Goal: Task Accomplishment & Management: Manage account settings

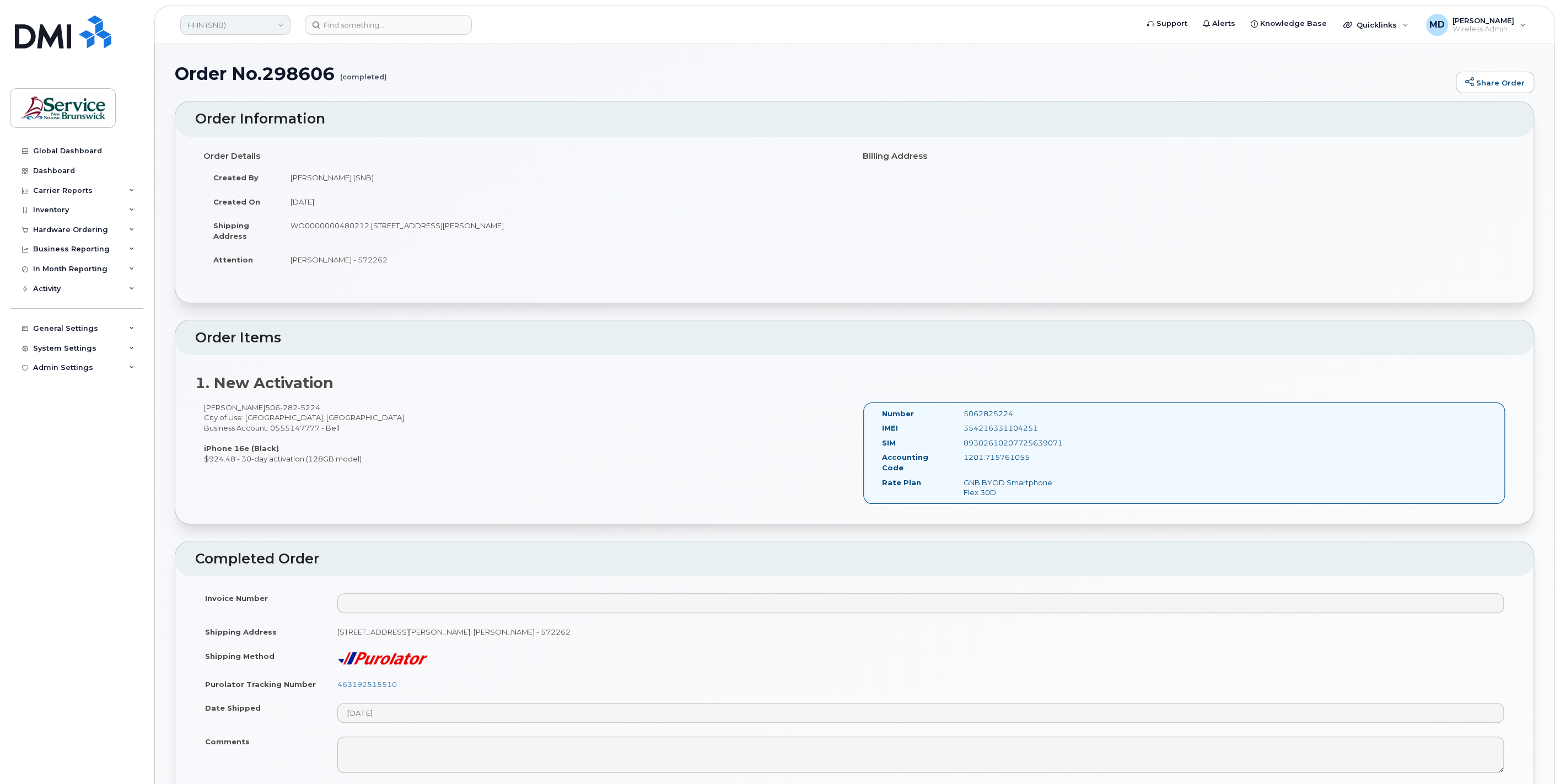
click at [243, 30] on link "HHN (SNB)" at bounding box center [235, 24] width 110 height 20
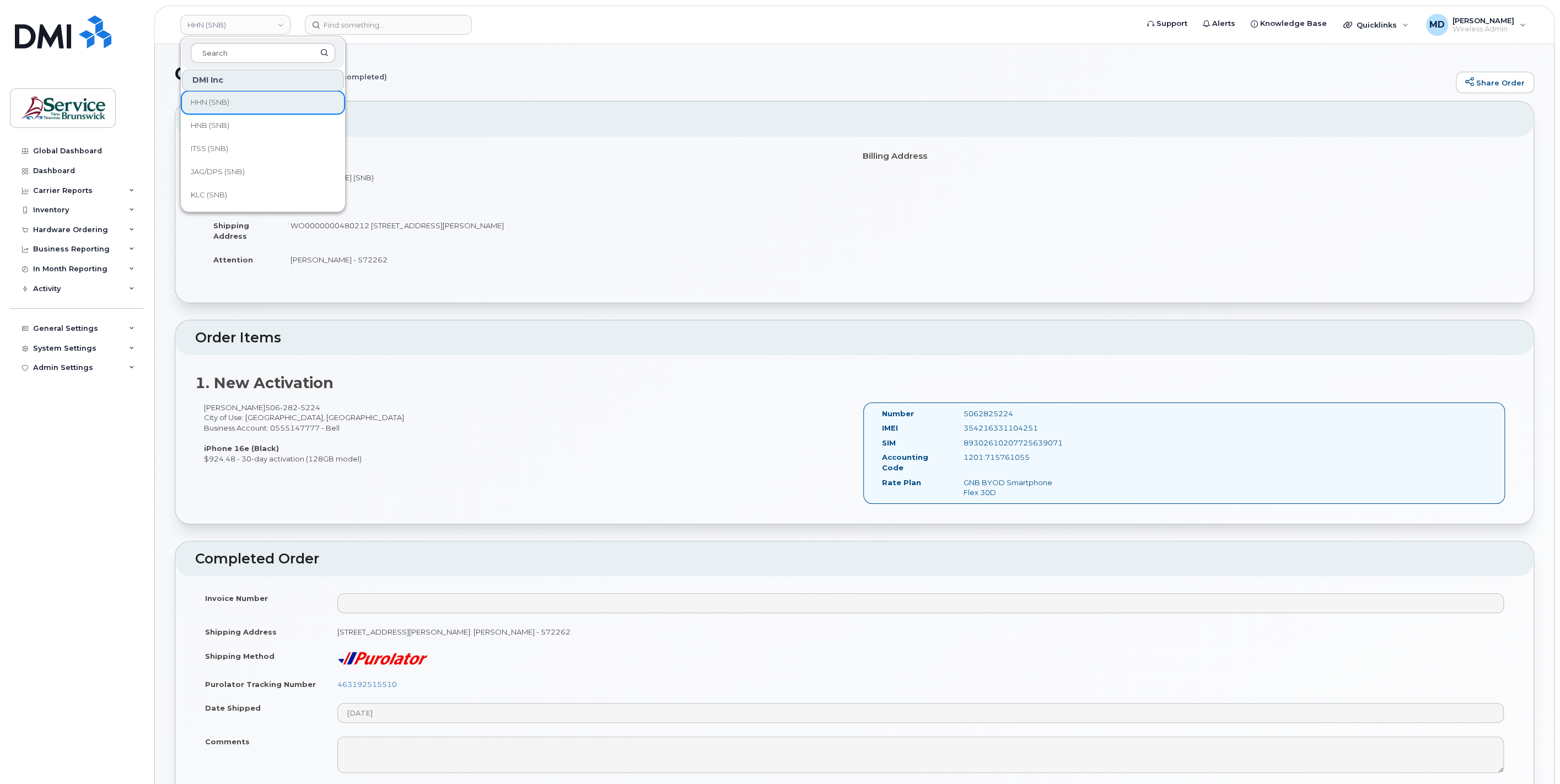
scroll to position [305, 0]
click at [297, 168] on link "JAG/DPS (SNB)" at bounding box center [263, 170] width 162 height 22
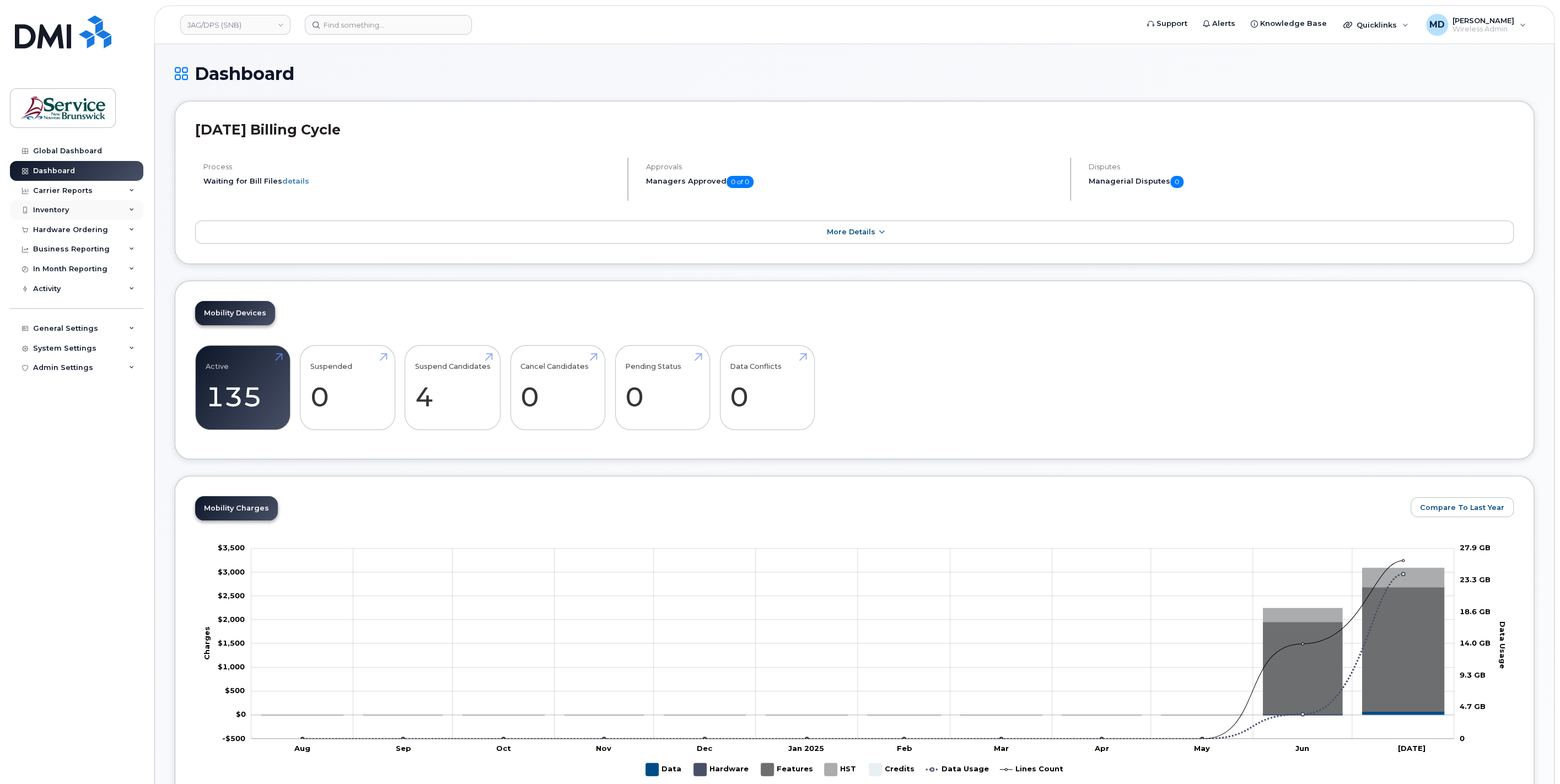
click at [77, 213] on div "Inventory" at bounding box center [76, 210] width 133 height 20
click at [75, 252] on div "Data Conflicts" at bounding box center [65, 252] width 53 height 10
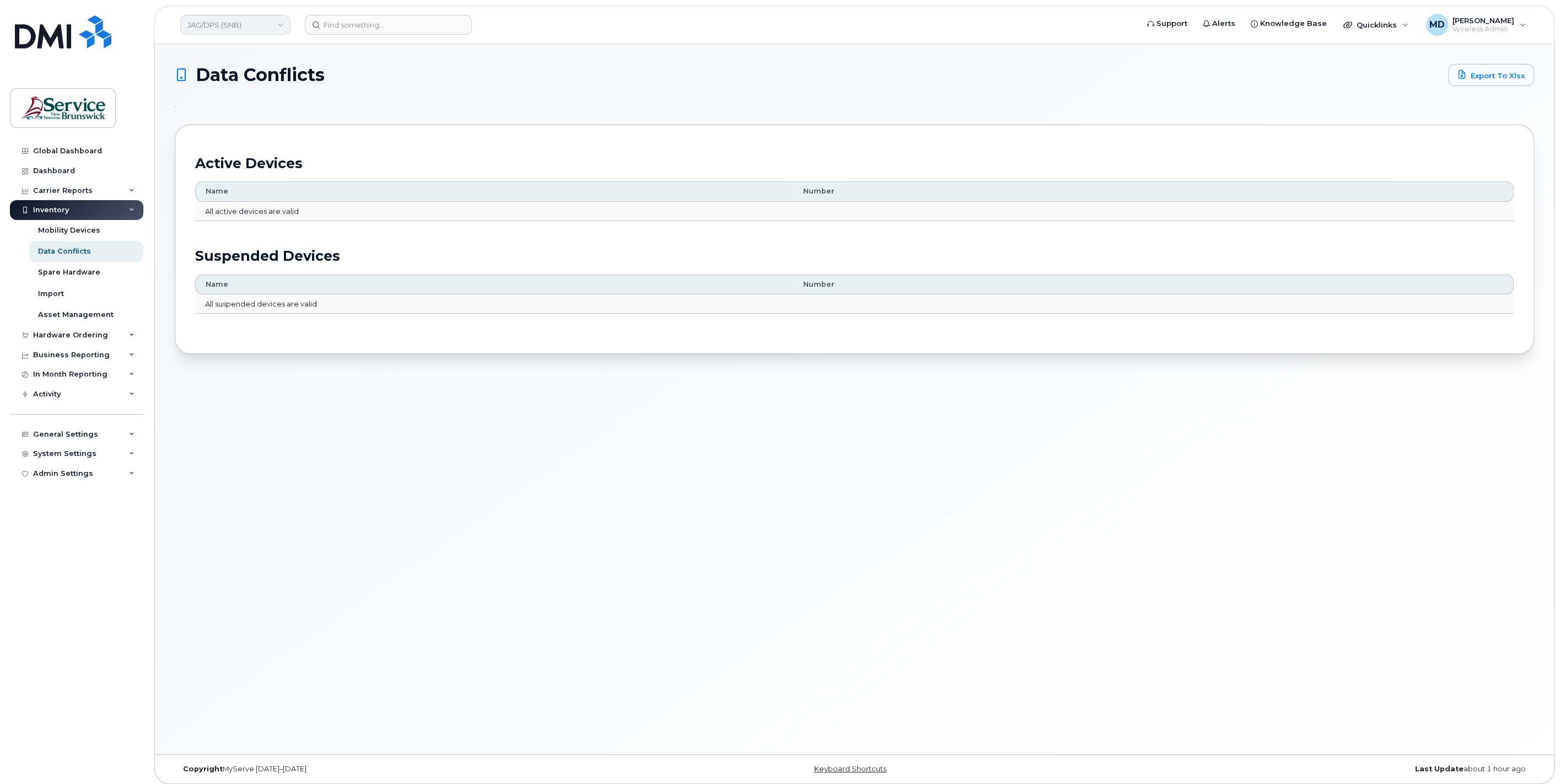
click at [218, 24] on link "JAG/DPS (SNB)" at bounding box center [235, 24] width 110 height 20
click at [263, 129] on span "Service New Brunswick (SNB)" at bounding box center [253, 127] width 127 height 21
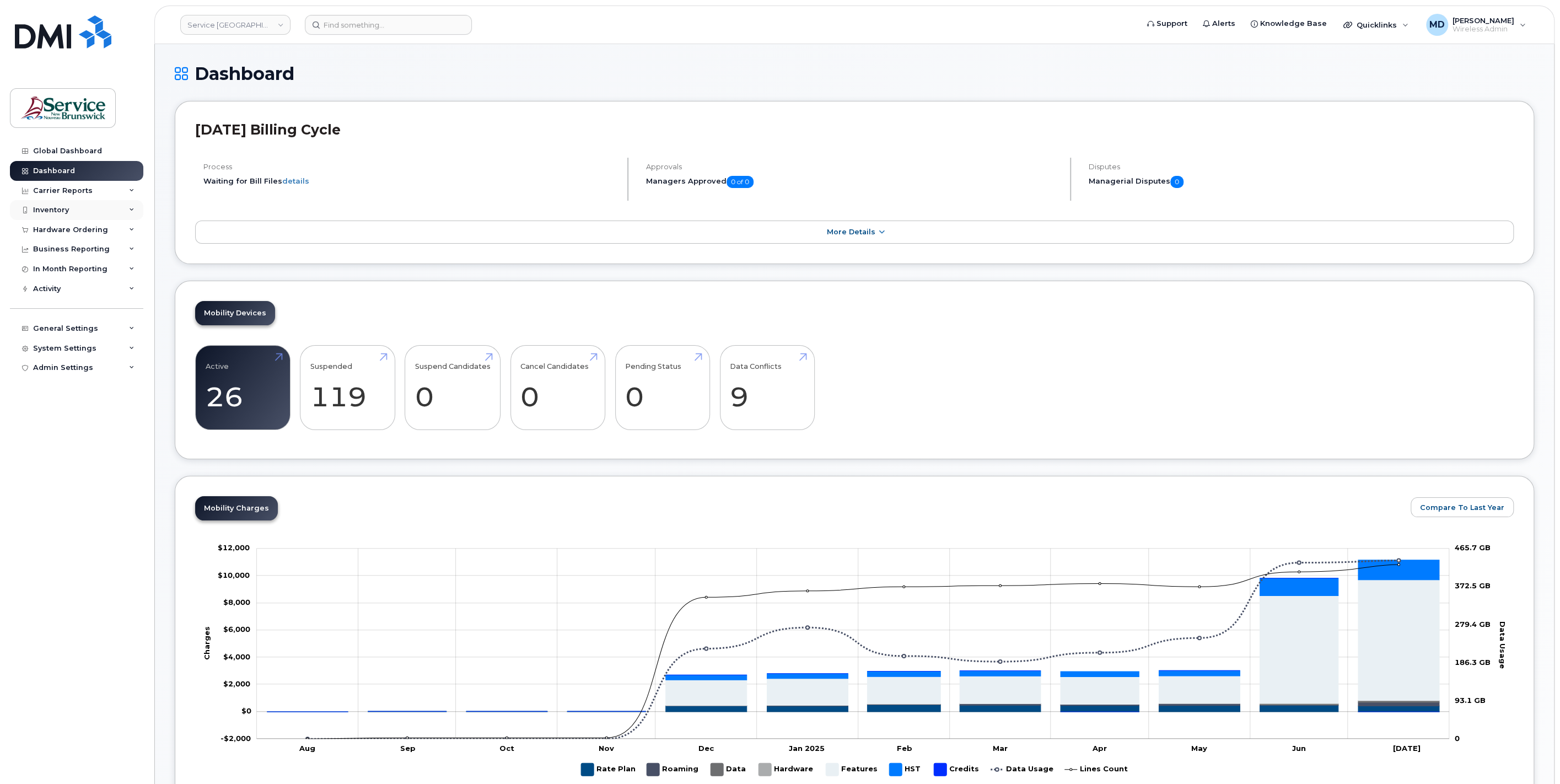
click at [66, 203] on div "Inventory" at bounding box center [76, 210] width 133 height 20
click at [64, 236] on link "Mobility Devices" at bounding box center [87, 230] width 114 height 21
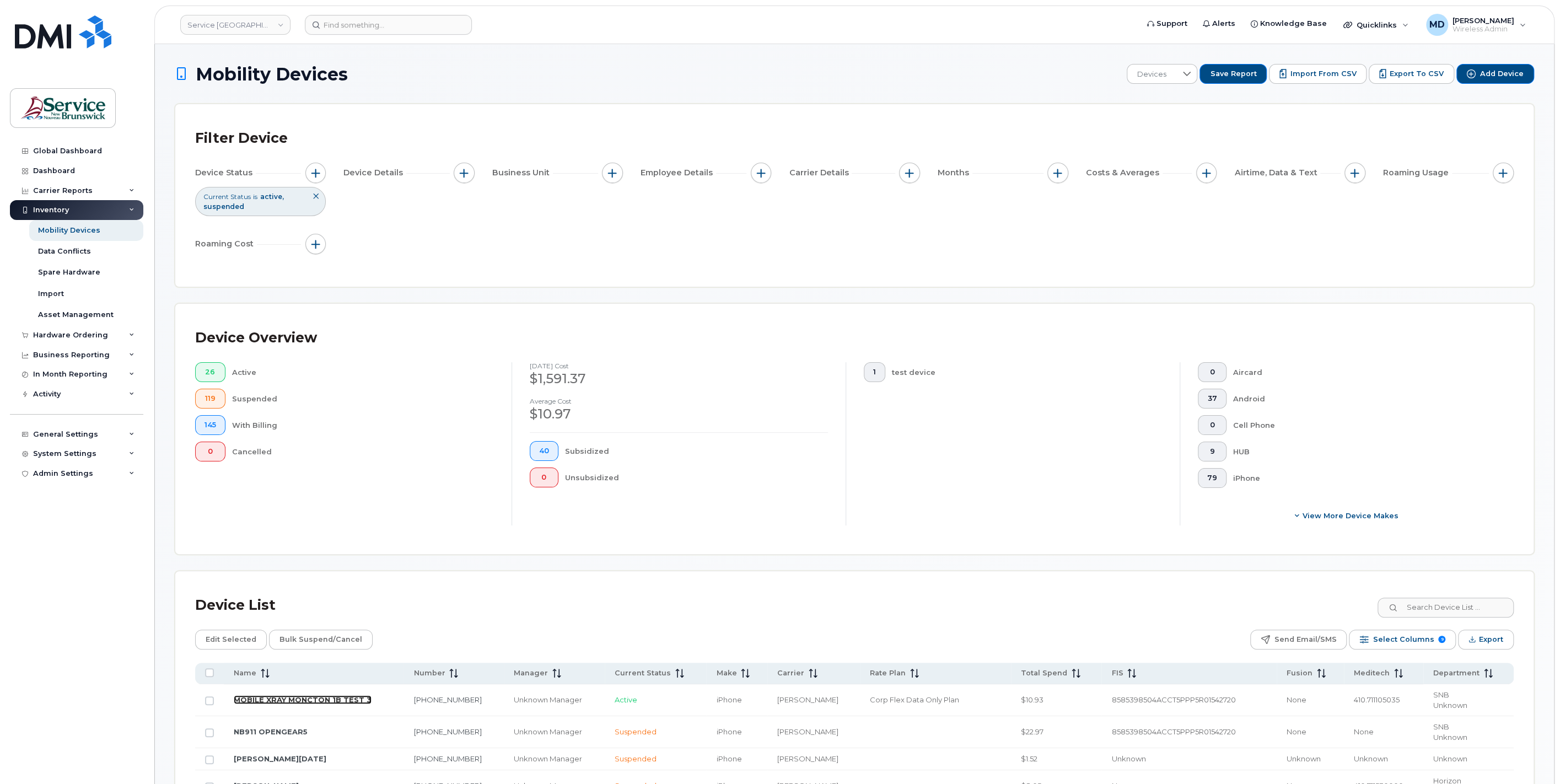
click at [340, 695] on link "MOBILE XRAY MONCTON 1B TEST 3" at bounding box center [302, 699] width 138 height 9
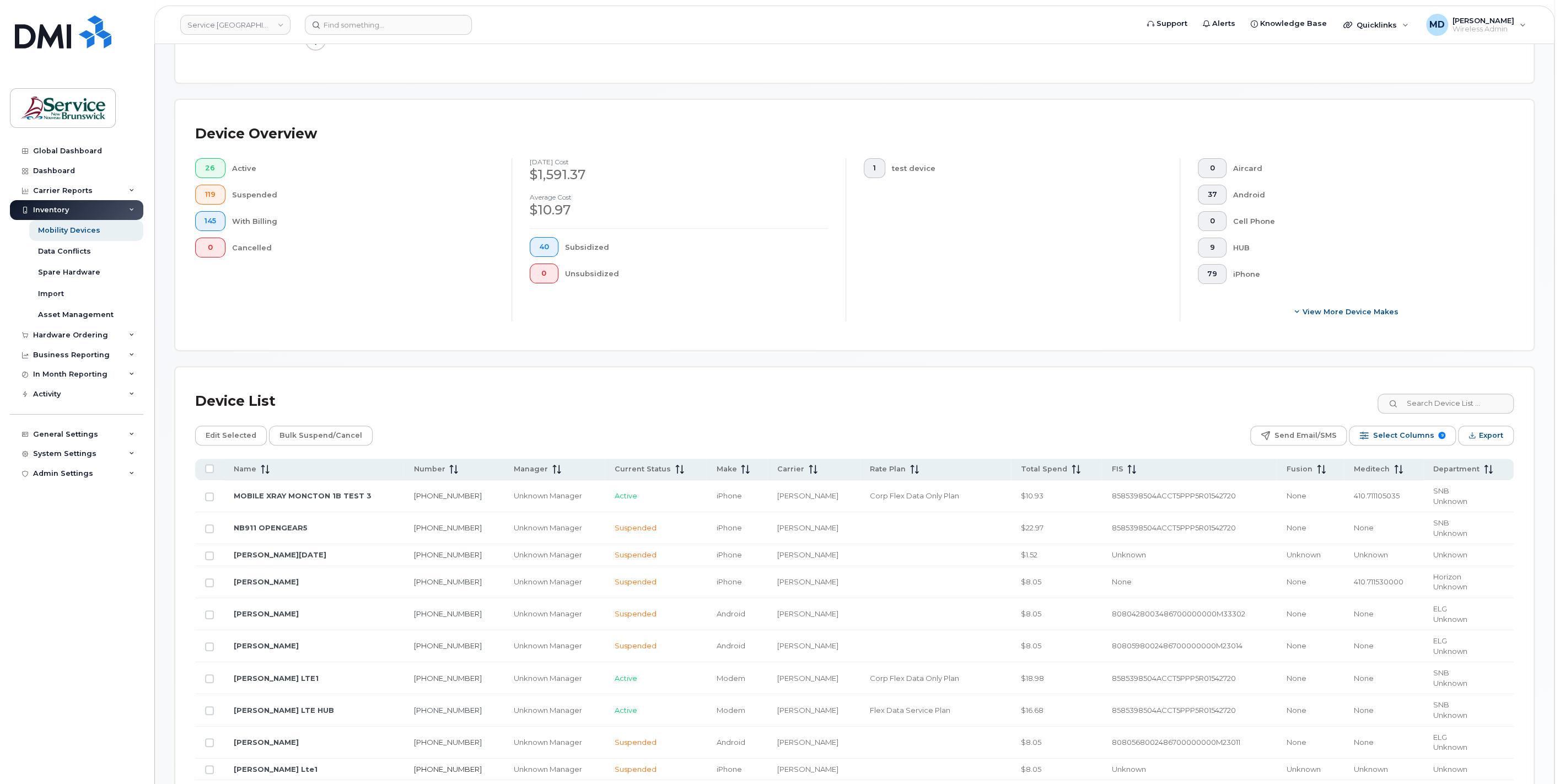
scroll to position [408, 0]
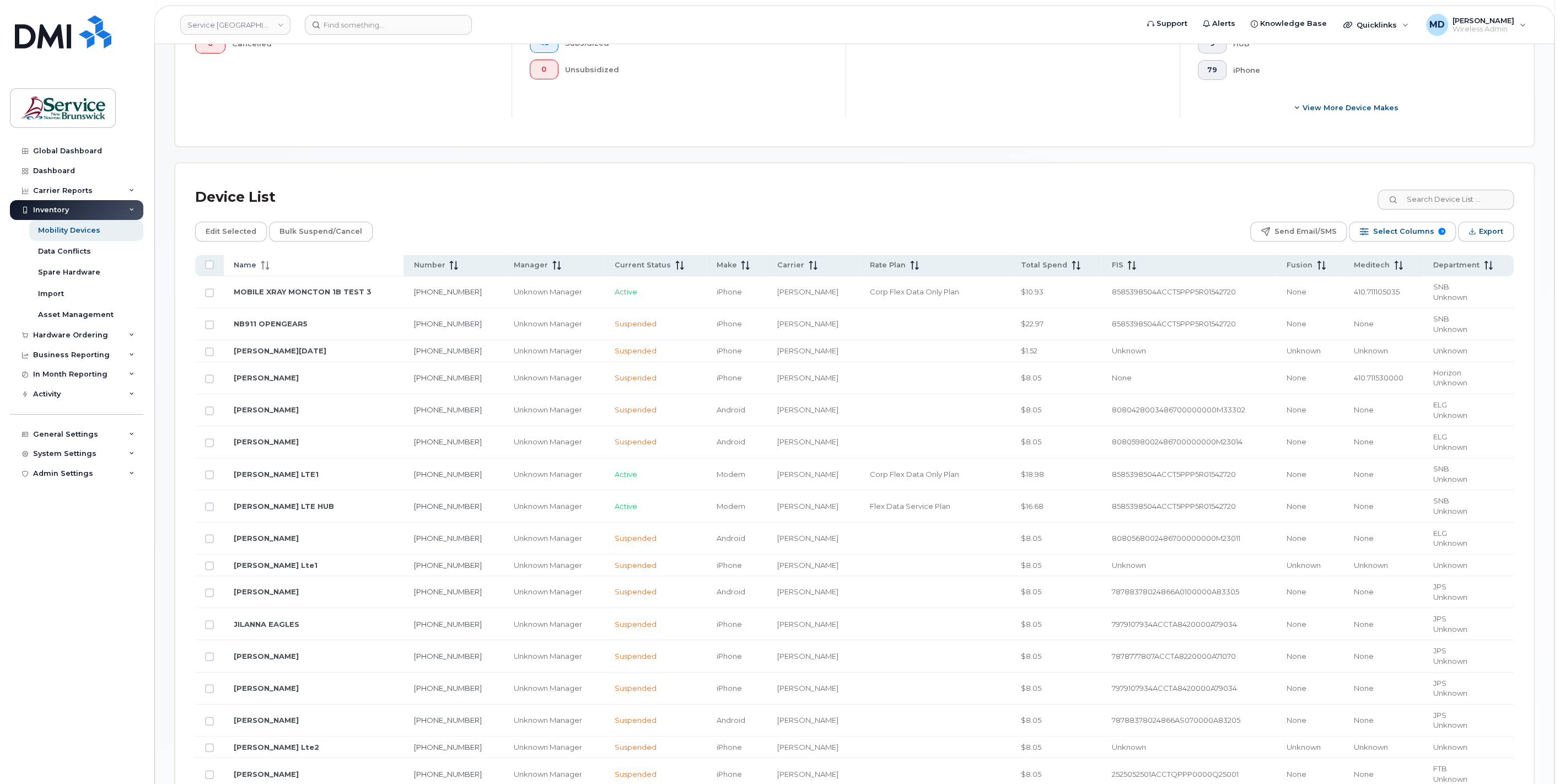
click at [243, 263] on span "Name" at bounding box center [245, 265] width 23 height 10
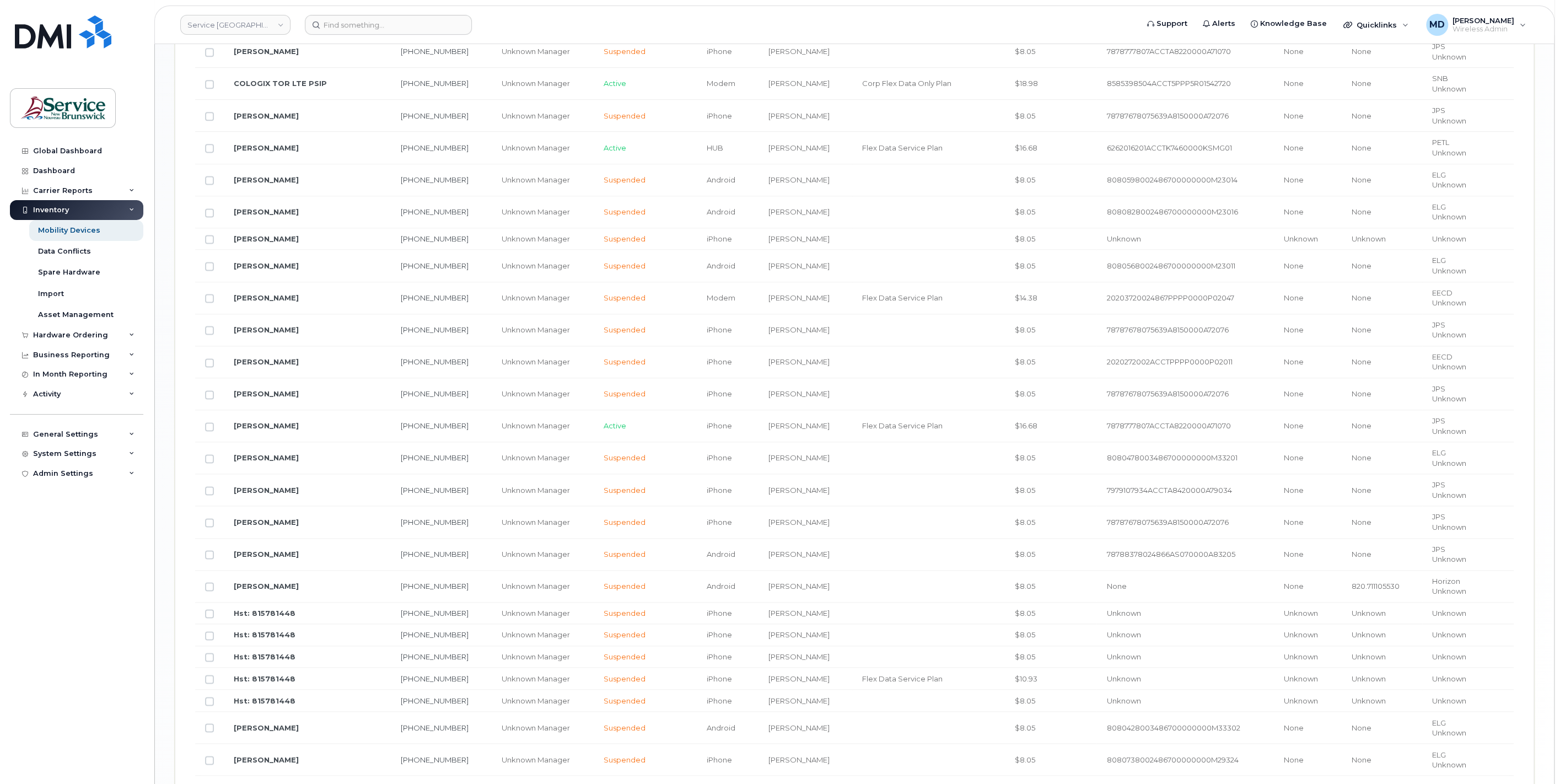
scroll to position [1511, 0]
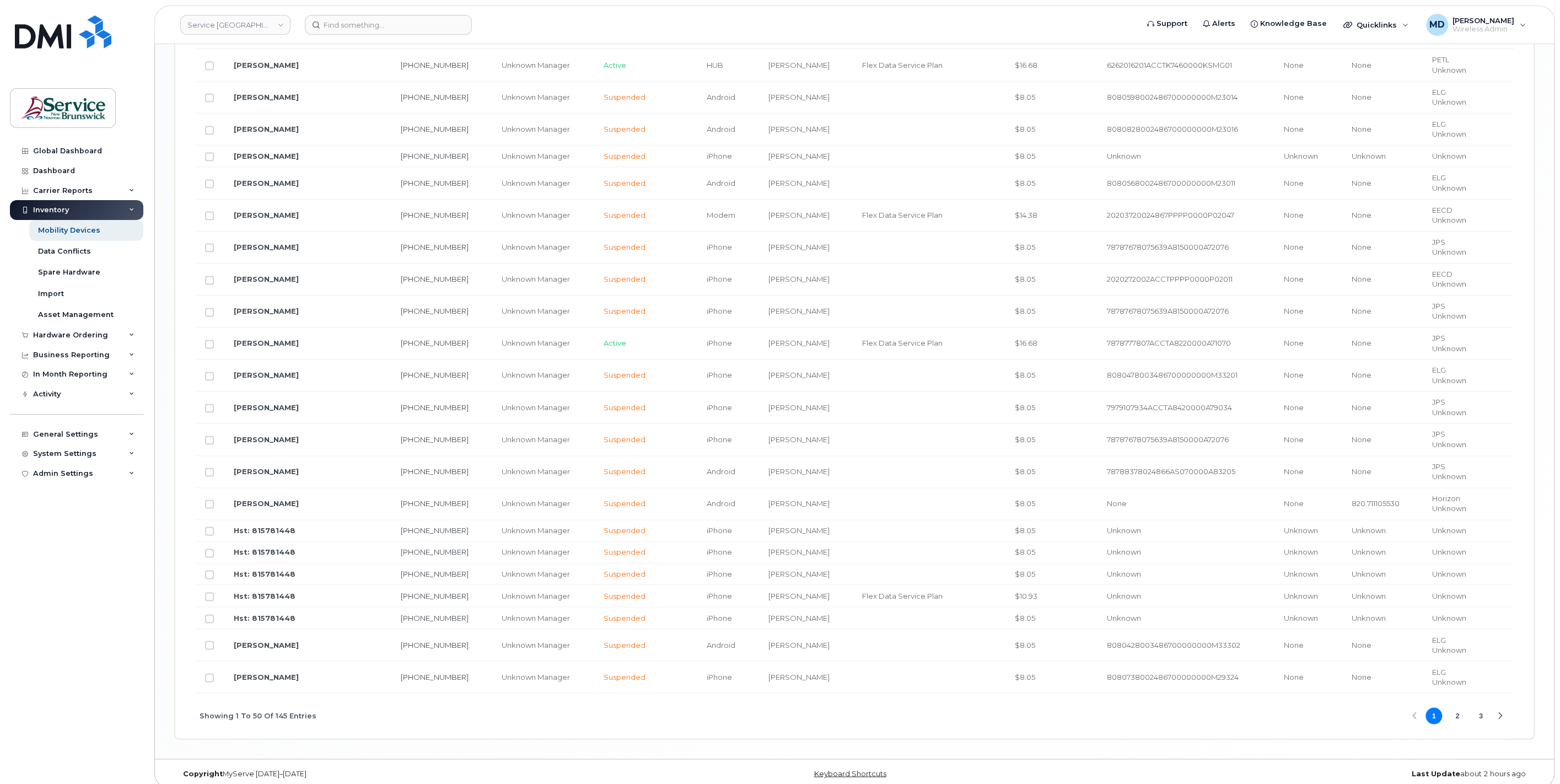
click at [1460, 707] on button "2" at bounding box center [1457, 715] width 16 height 16
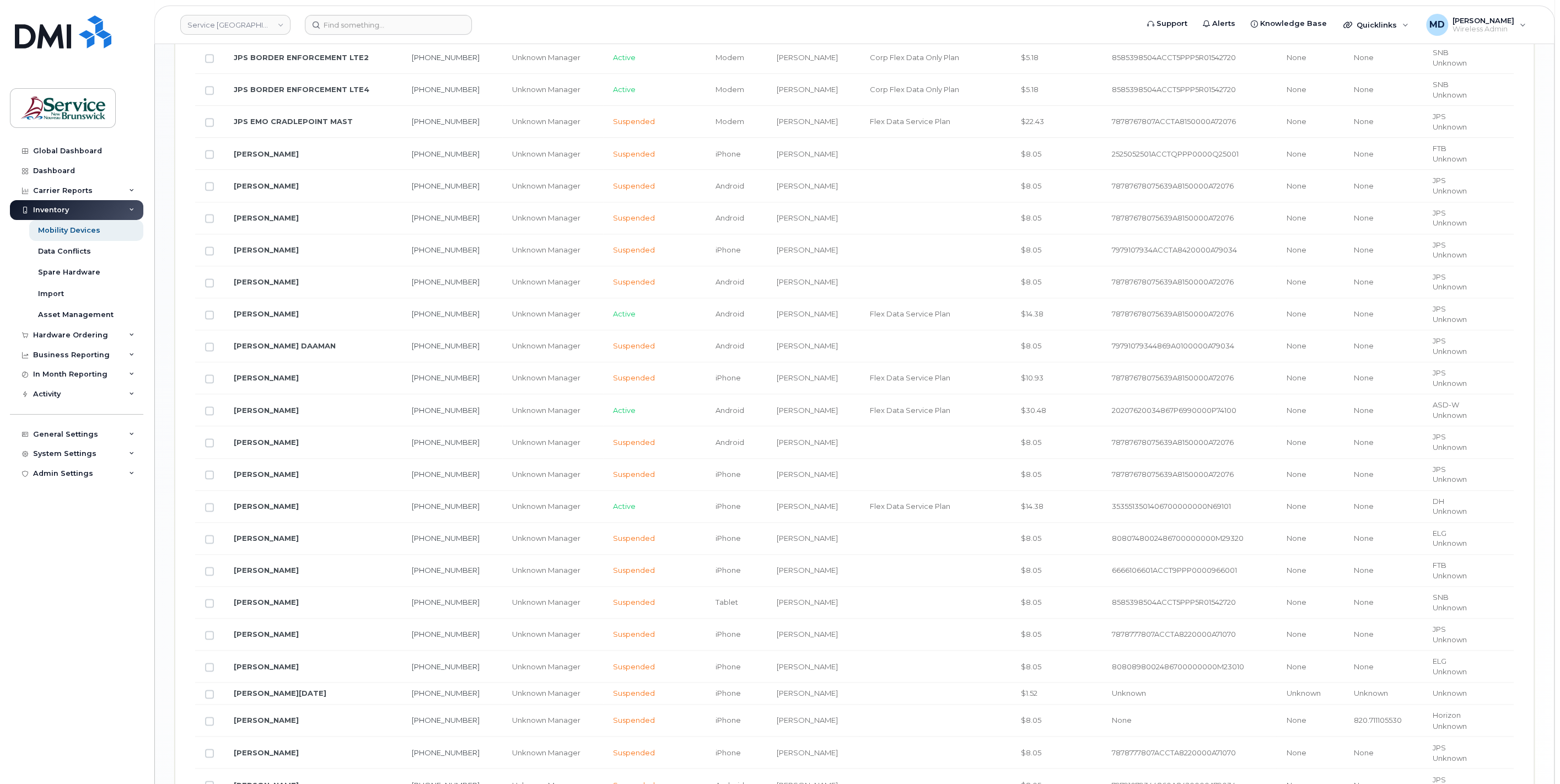
scroll to position [1584, 0]
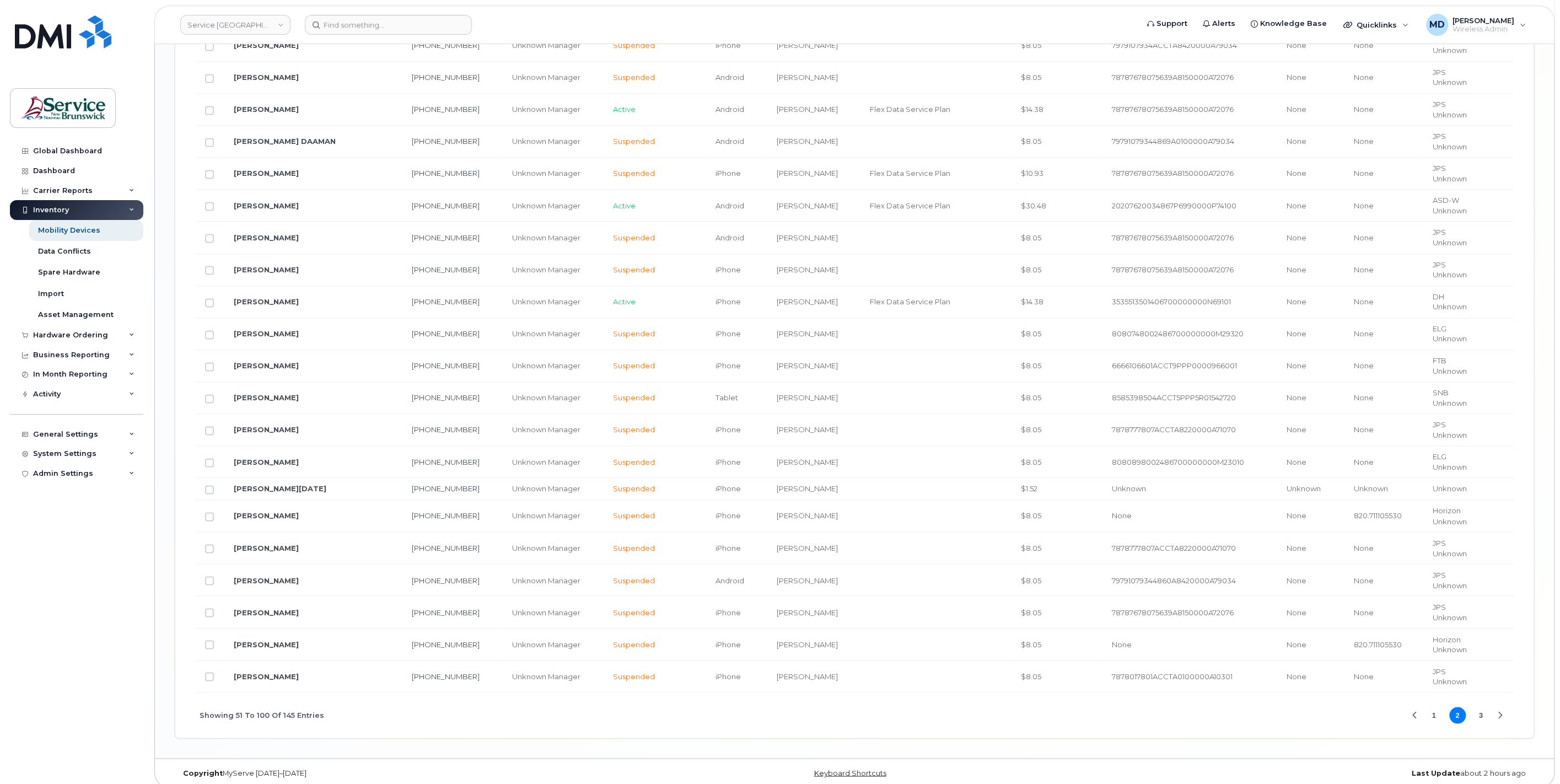
click at [1479, 706] on button "3" at bounding box center [1480, 715] width 16 height 16
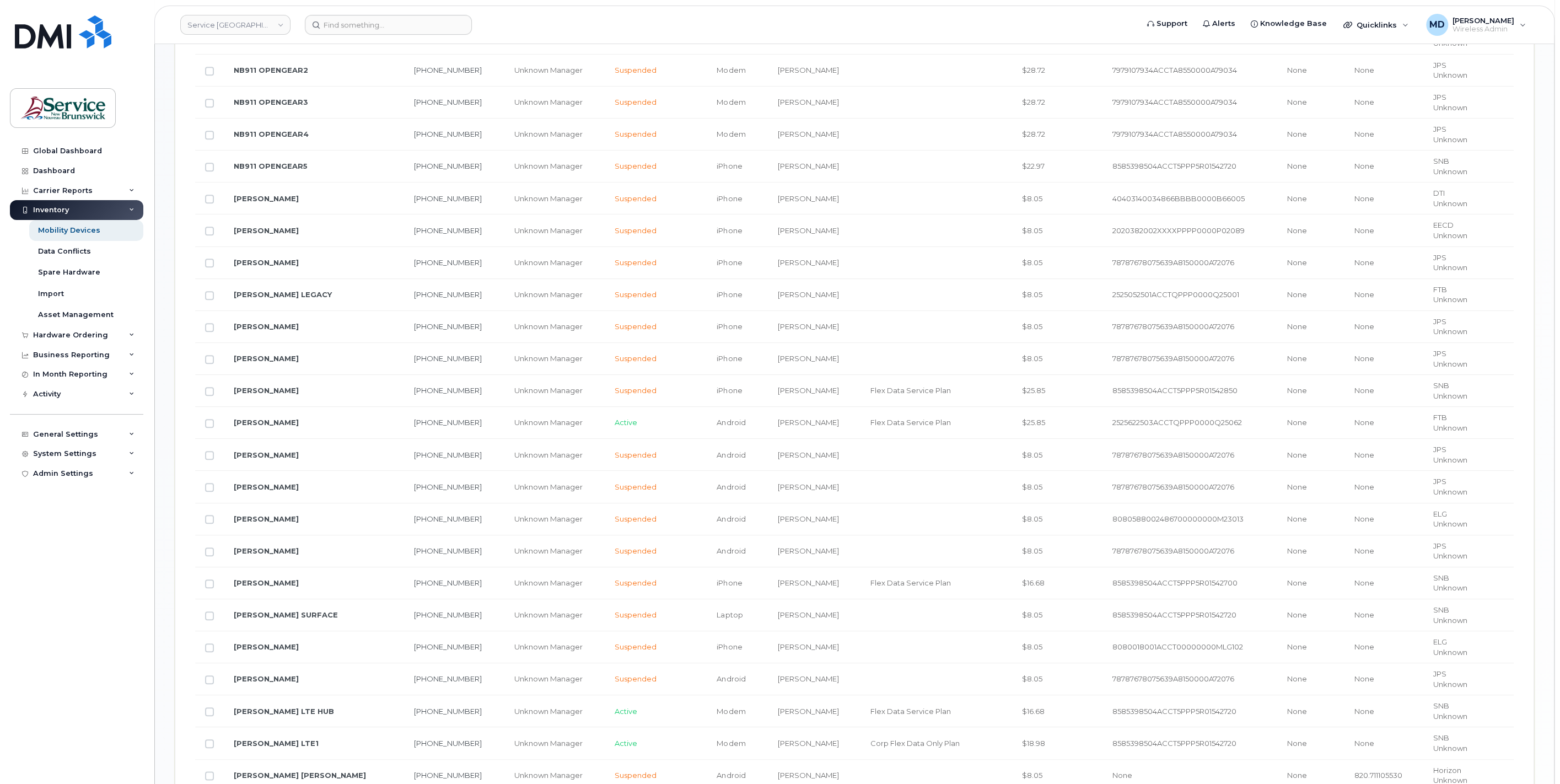
scroll to position [209, 0]
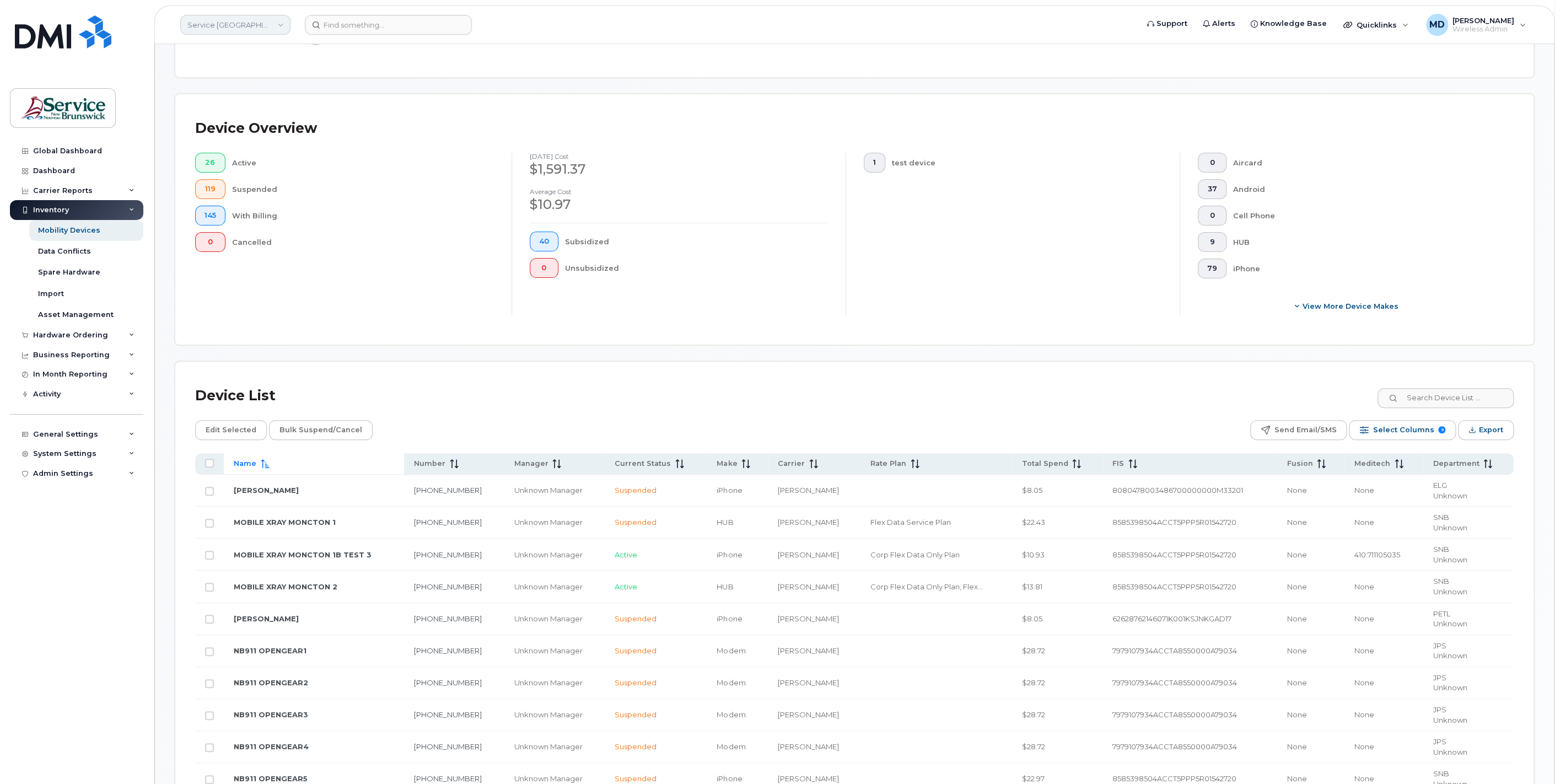
click at [285, 24] on link "Service New Brunswick (SNB)" at bounding box center [235, 24] width 110 height 20
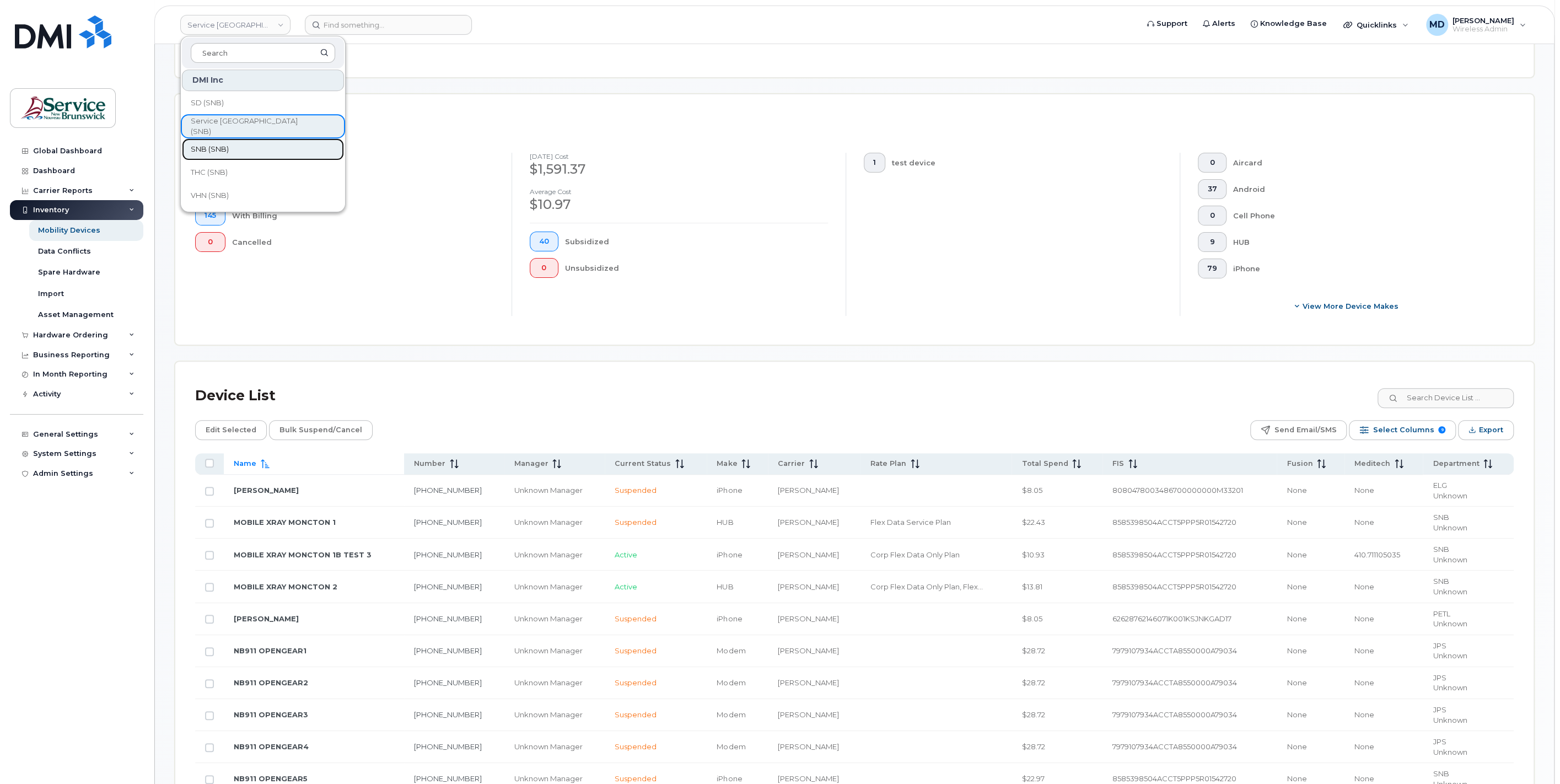
click at [234, 150] on link "SNB (SNB)" at bounding box center [263, 149] width 162 height 22
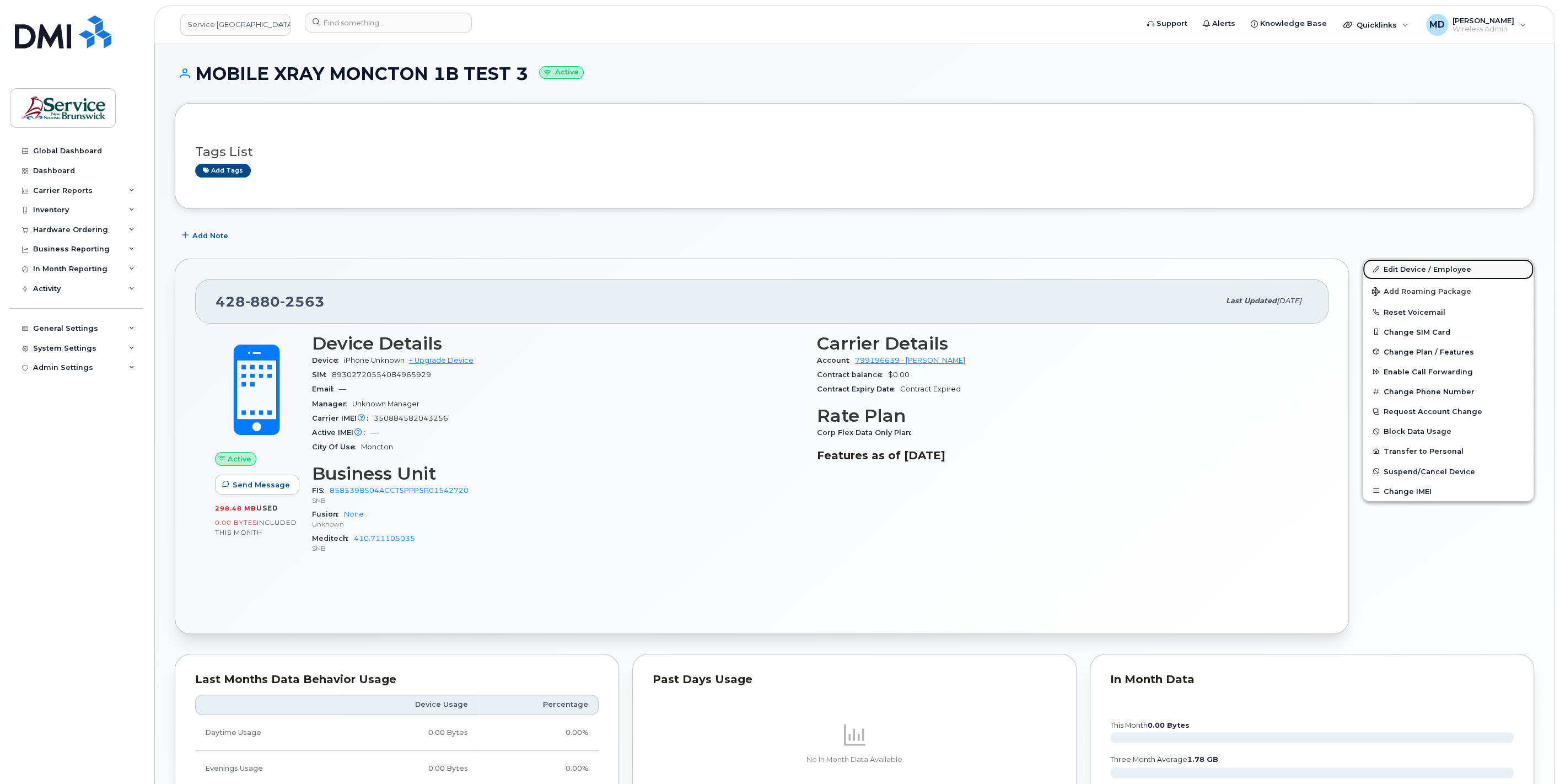
click at [1420, 270] on link "Edit Device / Employee" at bounding box center [1447, 269] width 171 height 20
drag, startPoint x: 586, startPoint y: 452, endPoint x: 580, endPoint y: 460, distance: 10.0
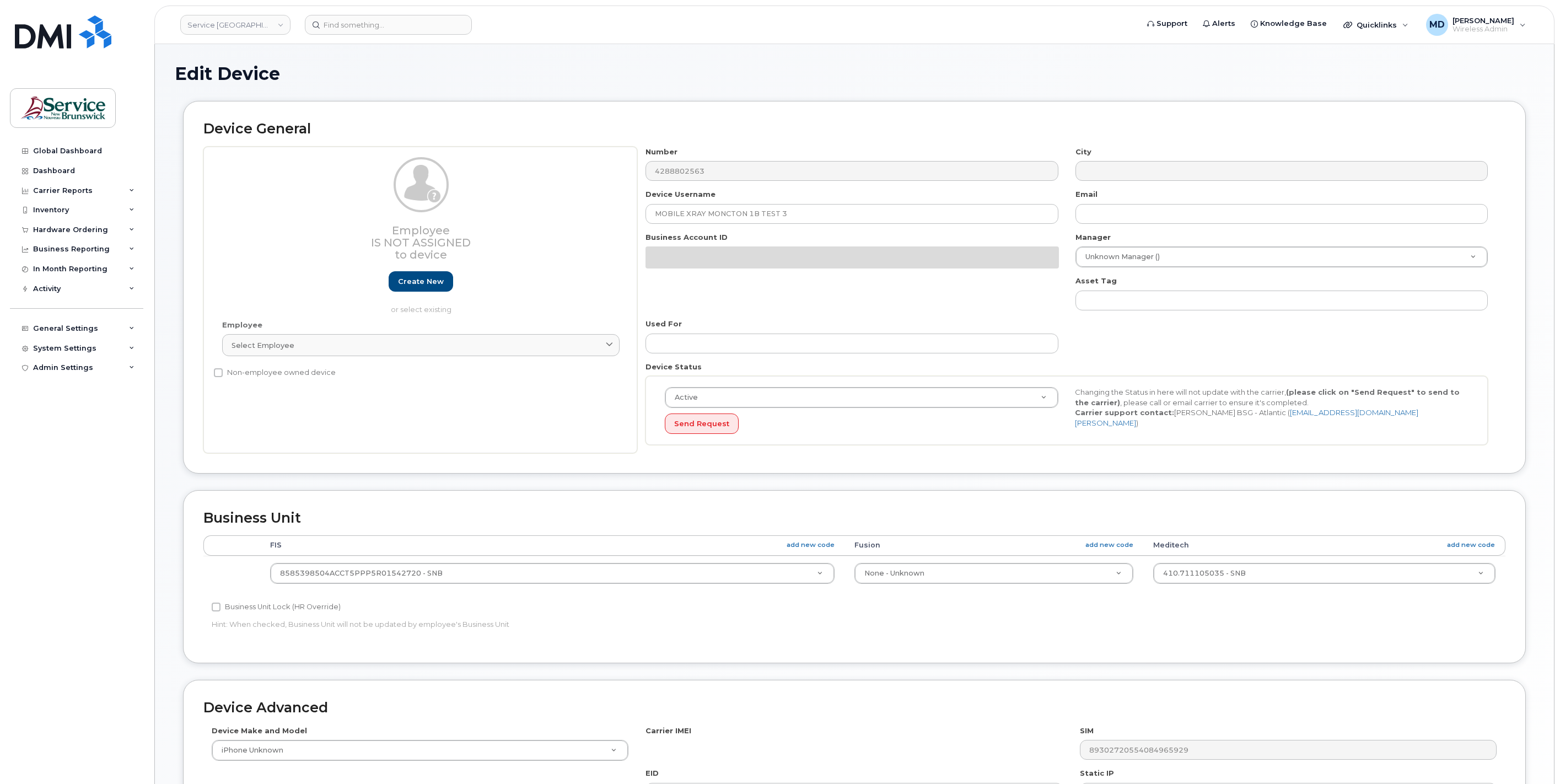
select select "34010144"
select select "34010142"
select select "34010201"
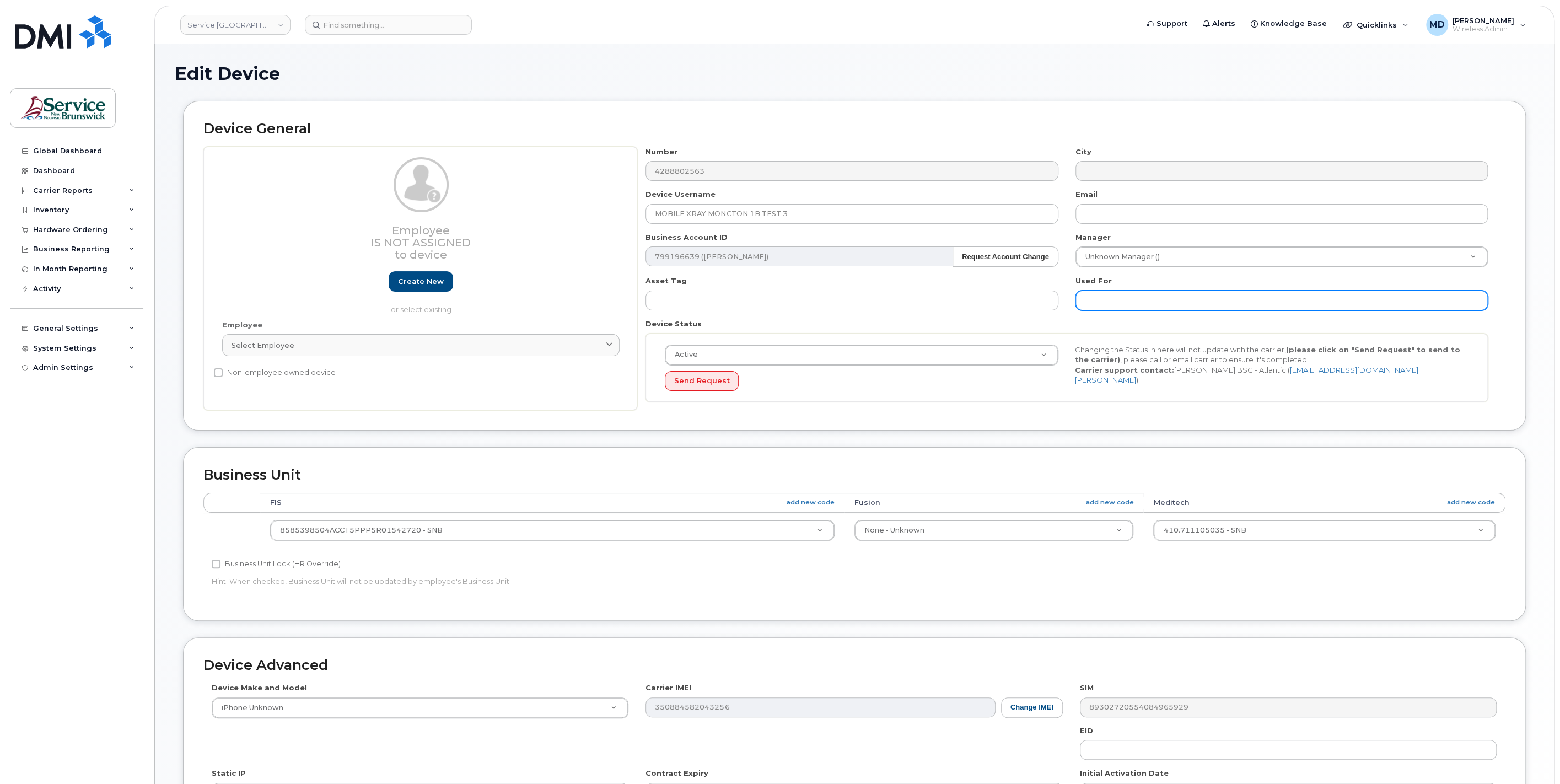
click at [1103, 296] on input "text" at bounding box center [1281, 301] width 412 height 20
drag, startPoint x: 1168, startPoint y: 301, endPoint x: 1108, endPoint y: 302, distance: 60.0
click at [1108, 302] on input "judges play admins" at bounding box center [1281, 301] width 412 height 20
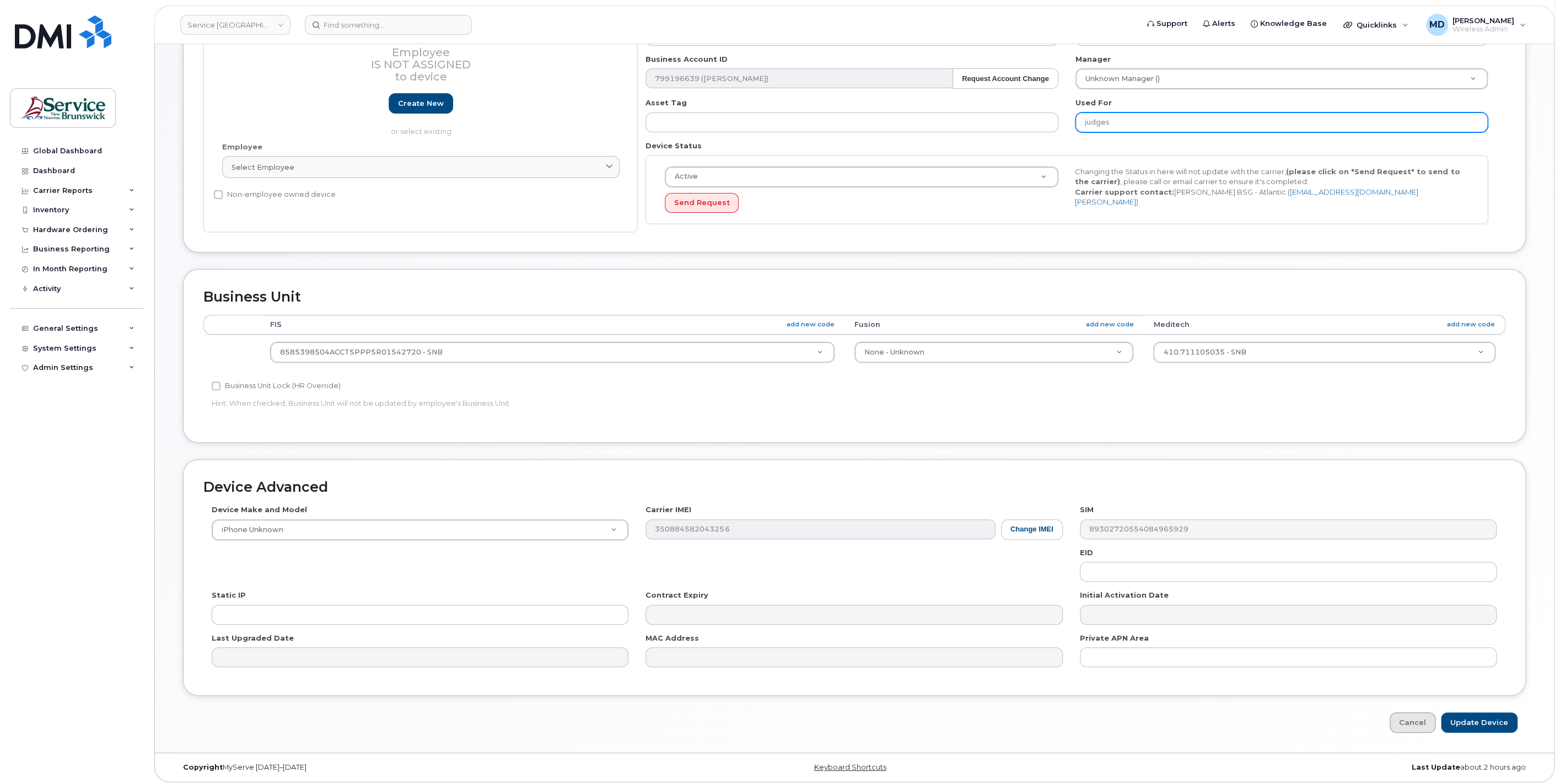
type input "judges"
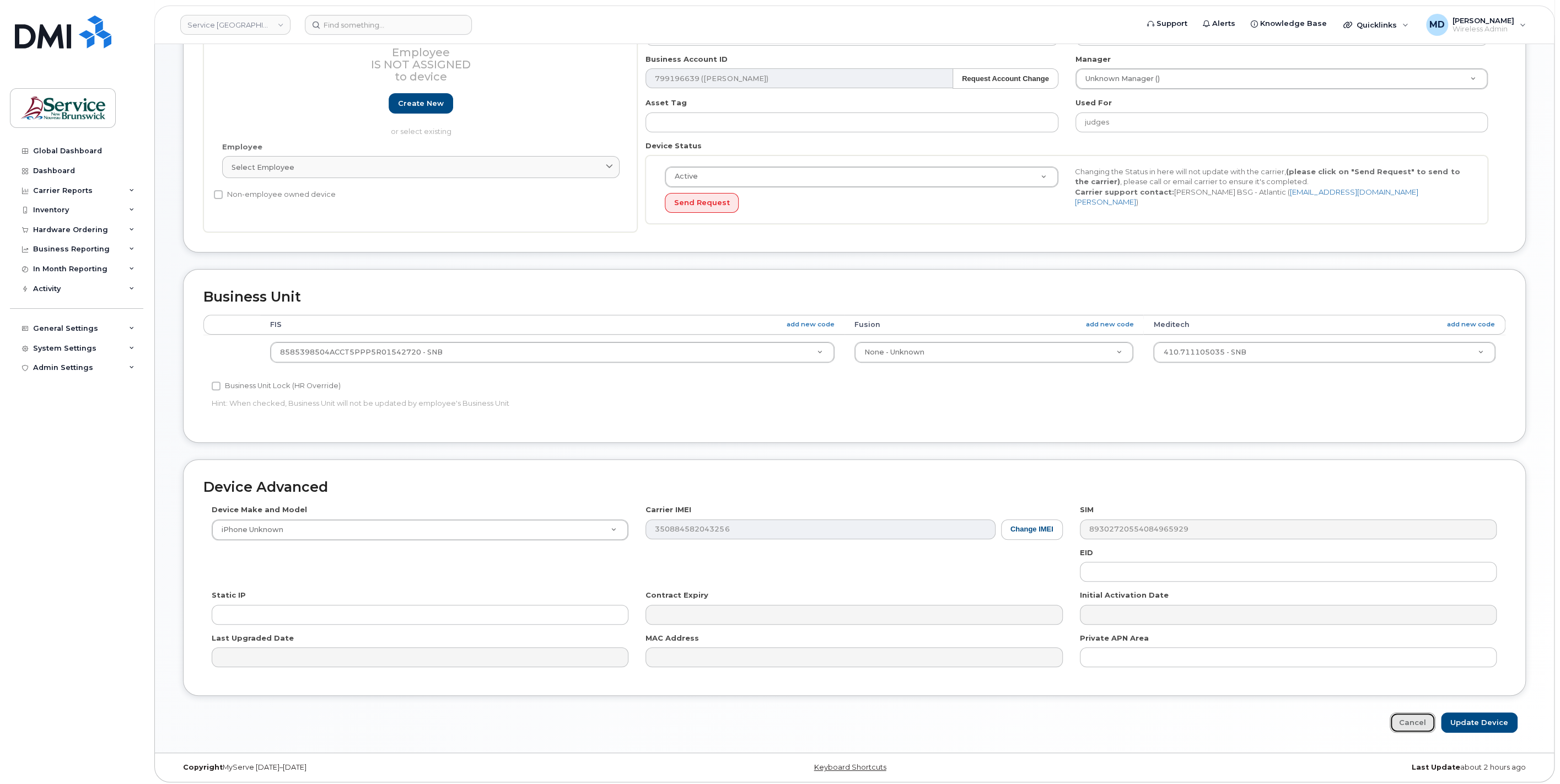
click at [1422, 718] on link "Cancel" at bounding box center [1412, 722] width 46 height 20
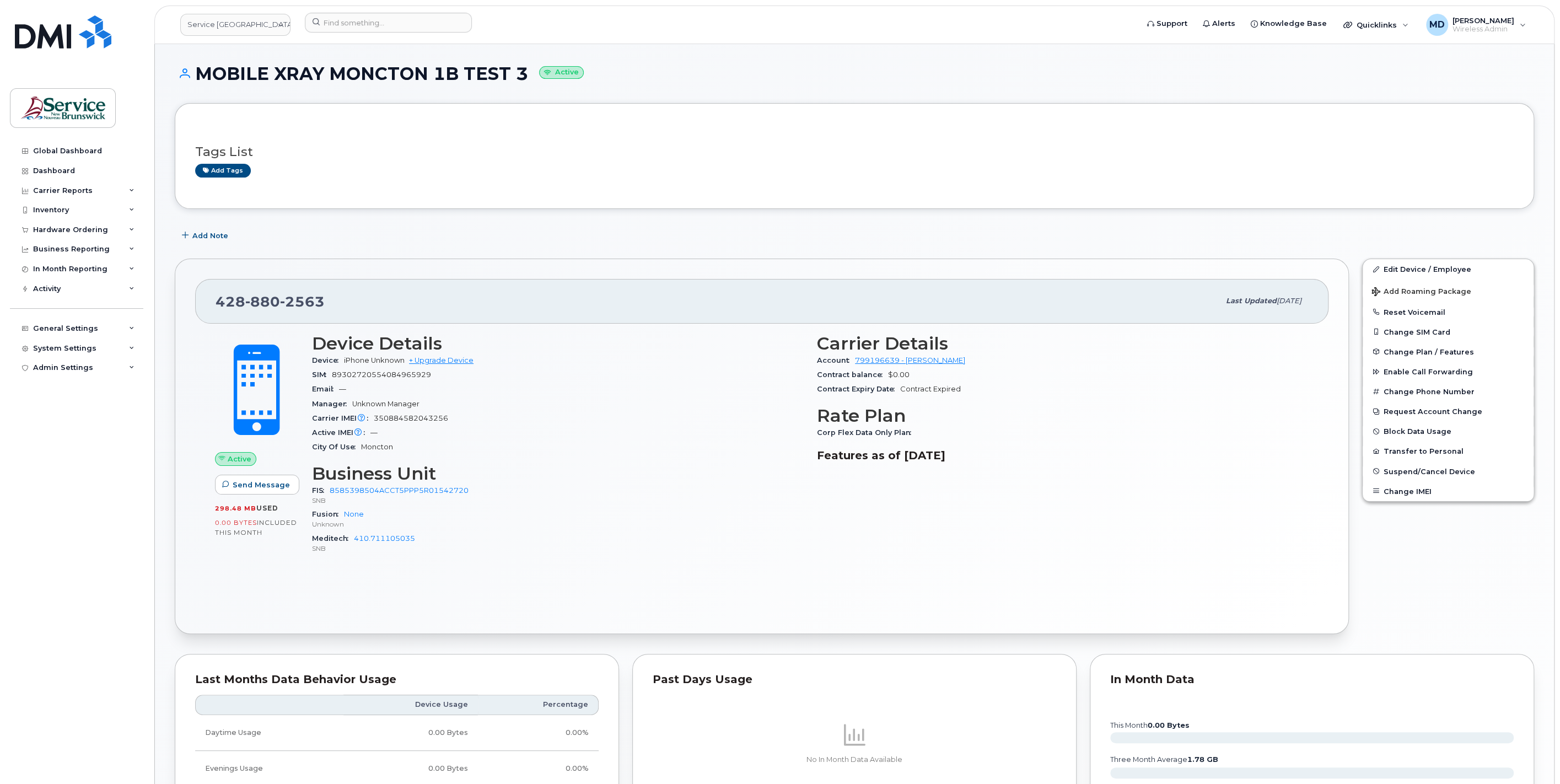
drag, startPoint x: 577, startPoint y: 448, endPoint x: 567, endPoint y: 445, distance: 10.4
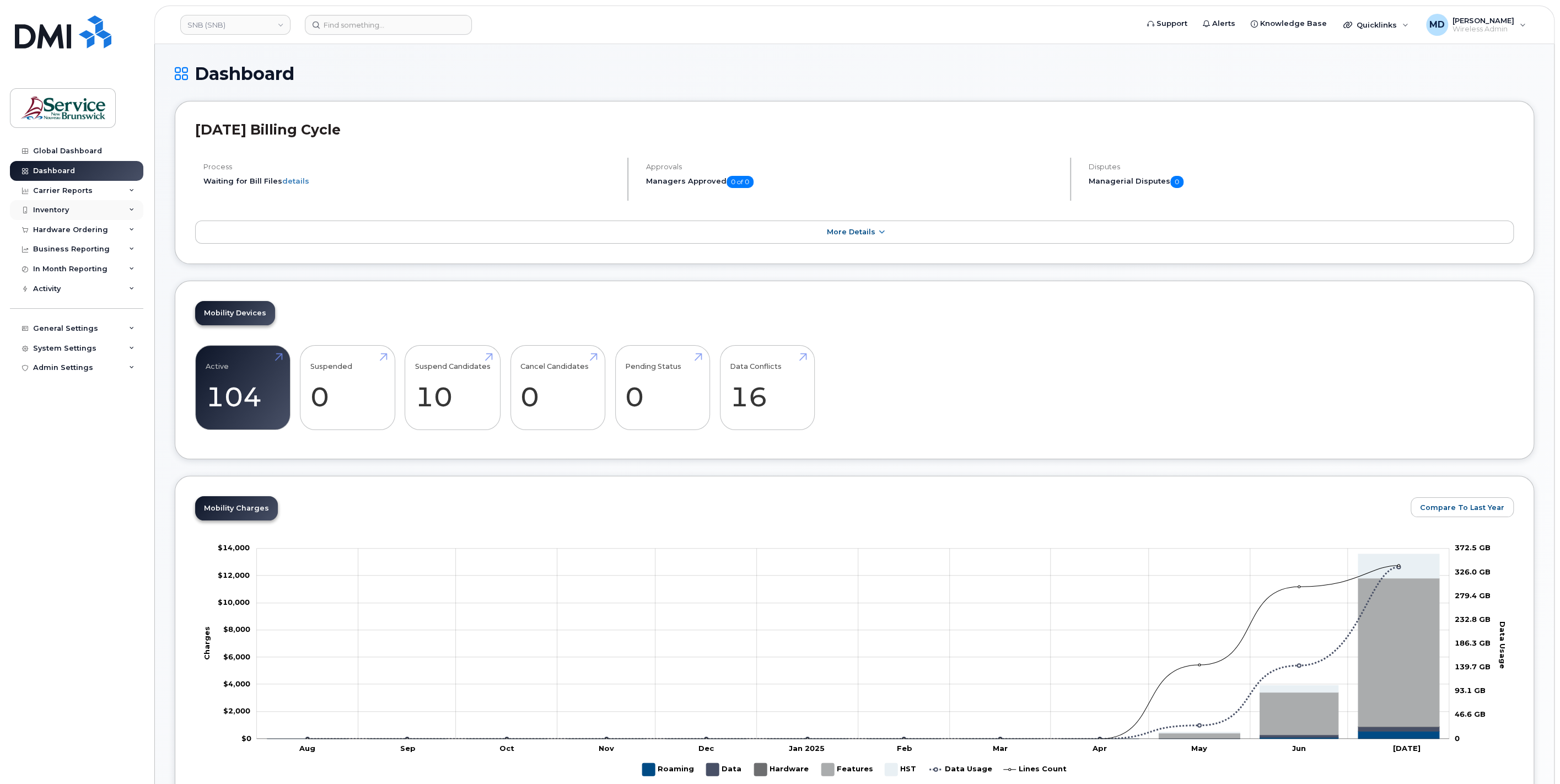
click at [76, 212] on div "Inventory" at bounding box center [76, 210] width 133 height 20
drag, startPoint x: 79, startPoint y: 231, endPoint x: 85, endPoint y: 319, distance: 88.2
click at [79, 231] on div "Mobility Devices" at bounding box center [69, 230] width 62 height 10
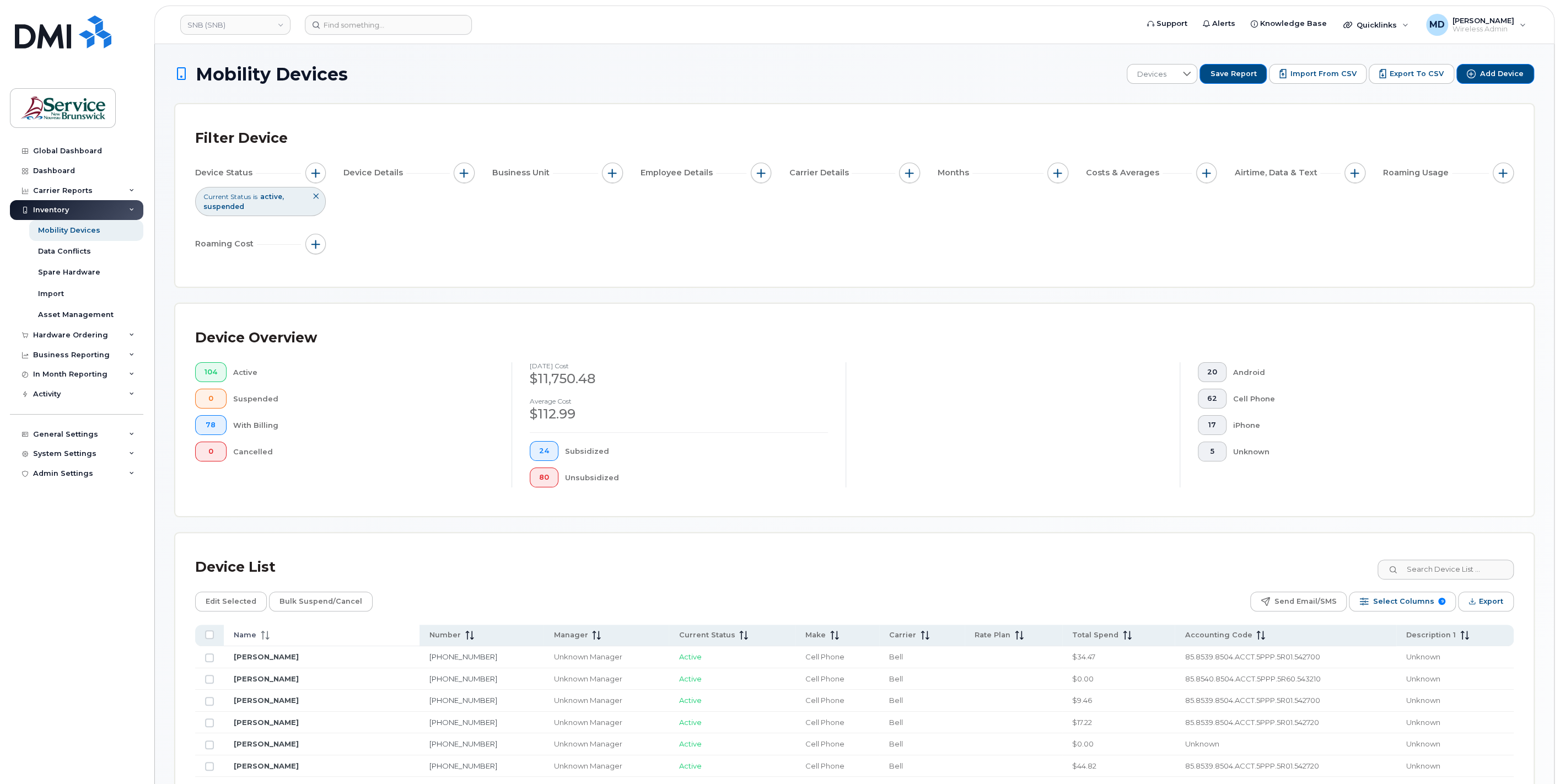
click at [247, 633] on span "Name" at bounding box center [245, 635] width 23 height 10
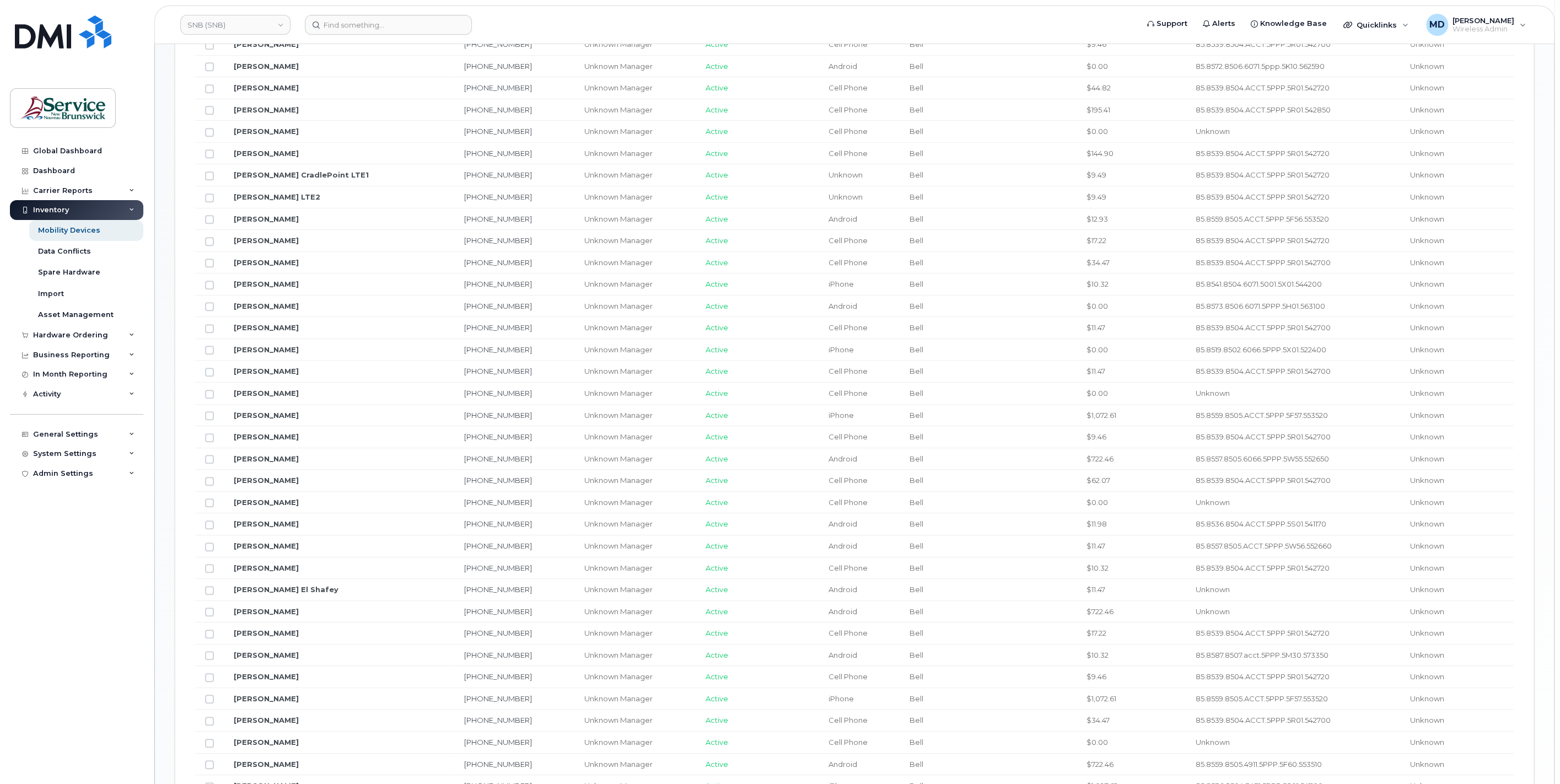
scroll to position [1044, 0]
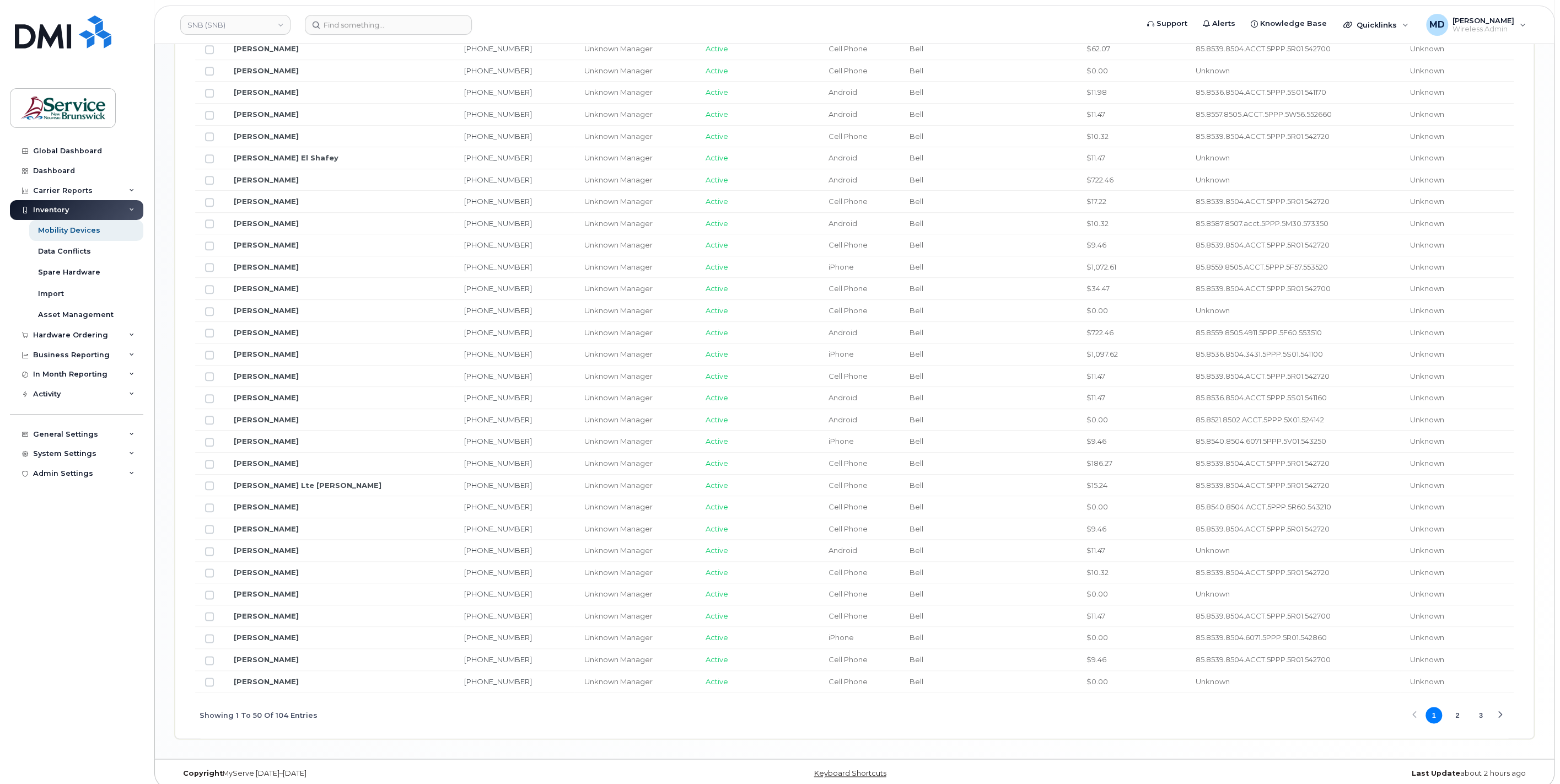
click at [1455, 711] on button "2" at bounding box center [1457, 715] width 16 height 16
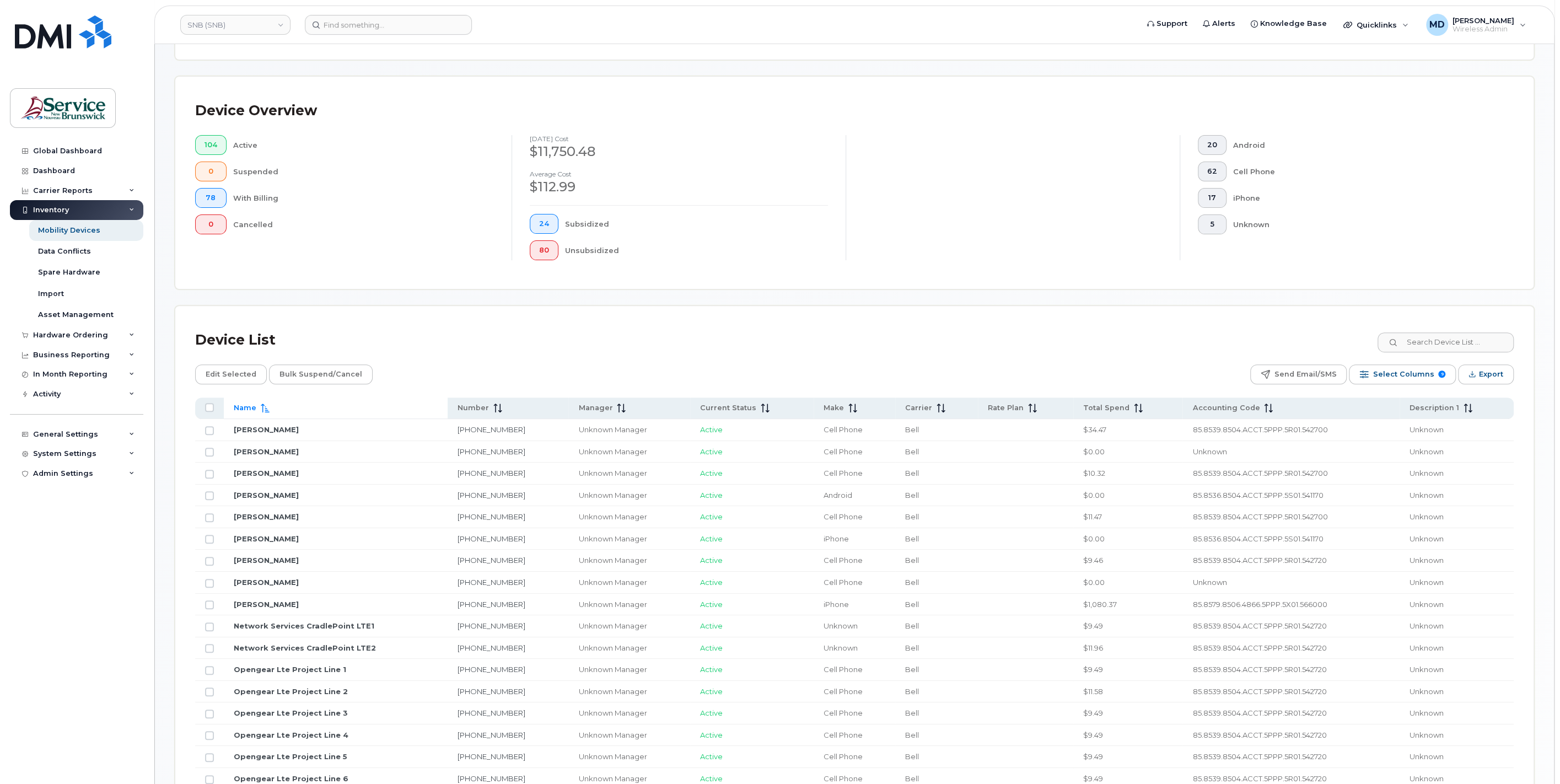
scroll to position [23, 0]
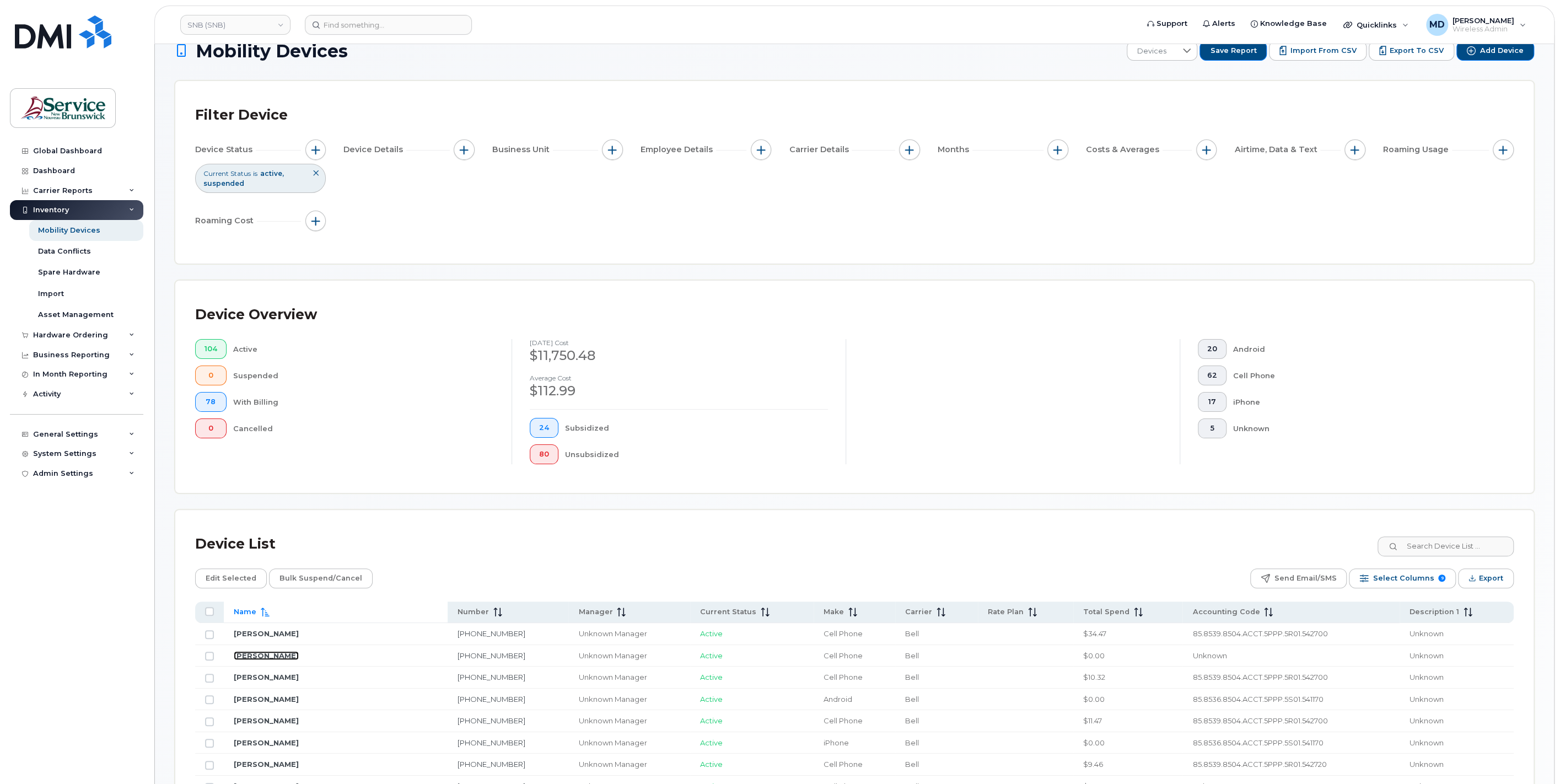
drag, startPoint x: 249, startPoint y: 652, endPoint x: 287, endPoint y: 662, distance: 39.3
click at [249, 652] on link "[PERSON_NAME]" at bounding box center [266, 655] width 65 height 9
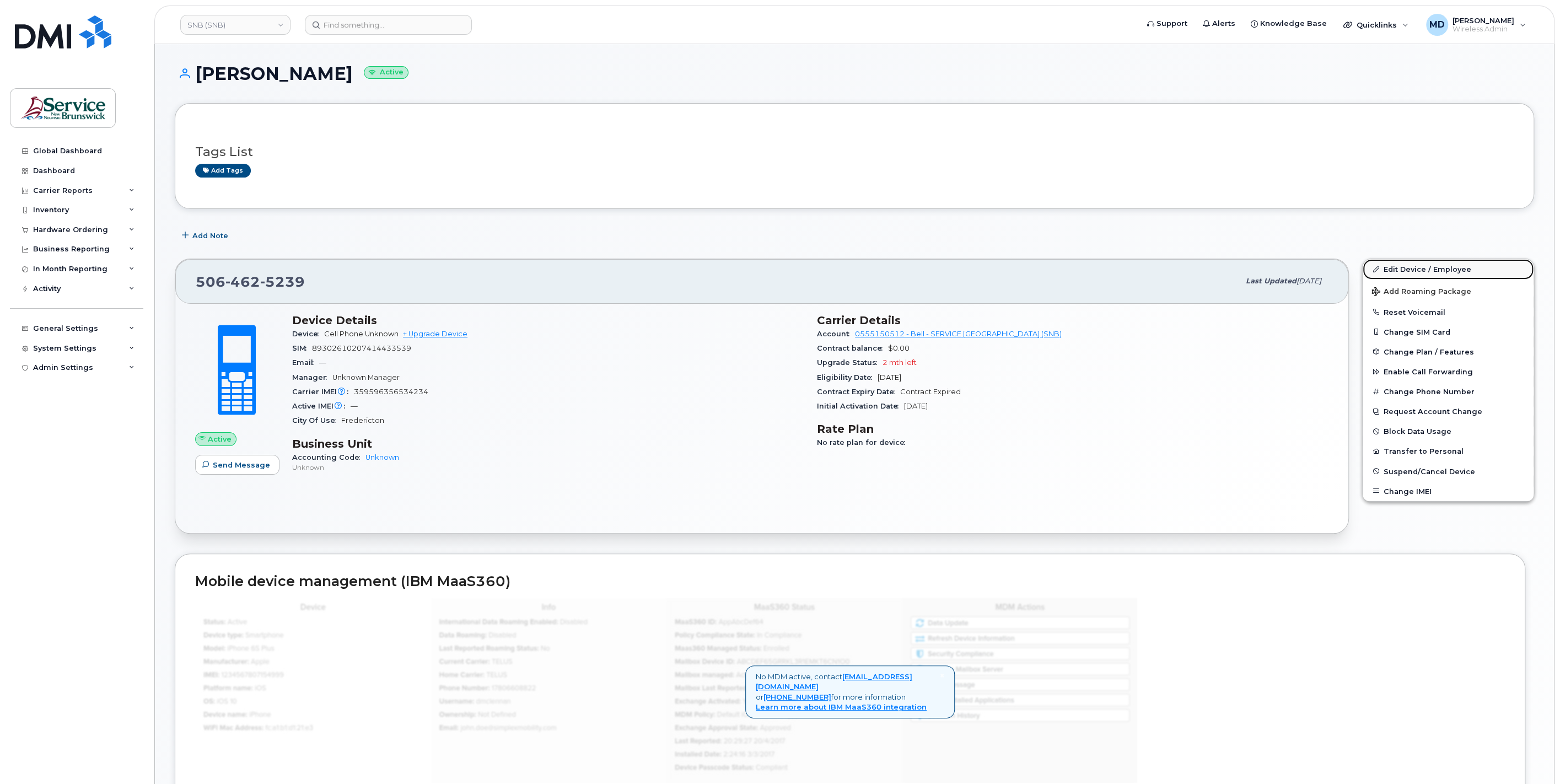
click at [1404, 270] on link "Edit Device / Employee" at bounding box center [1447, 269] width 171 height 20
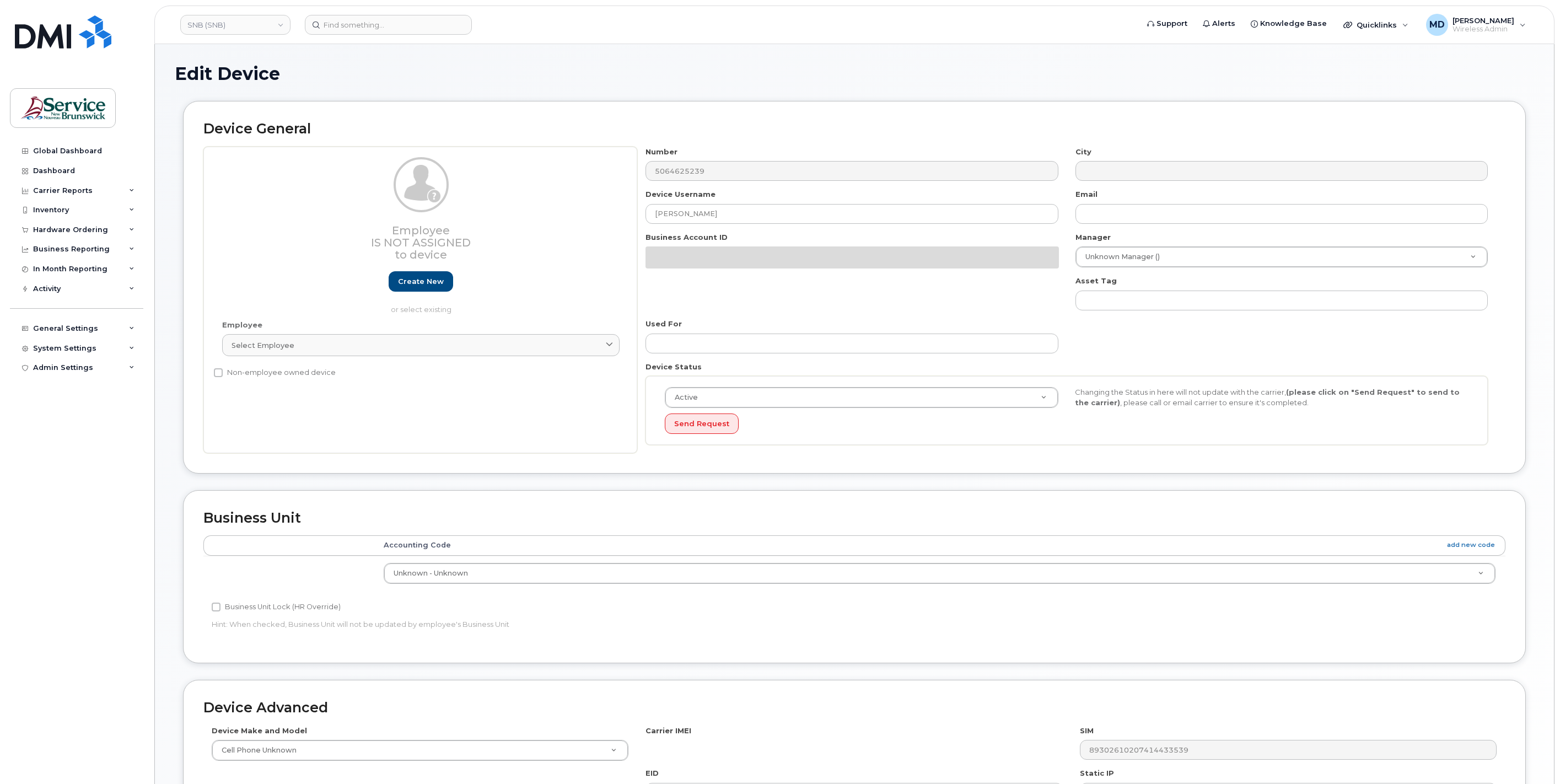
select select "34535611"
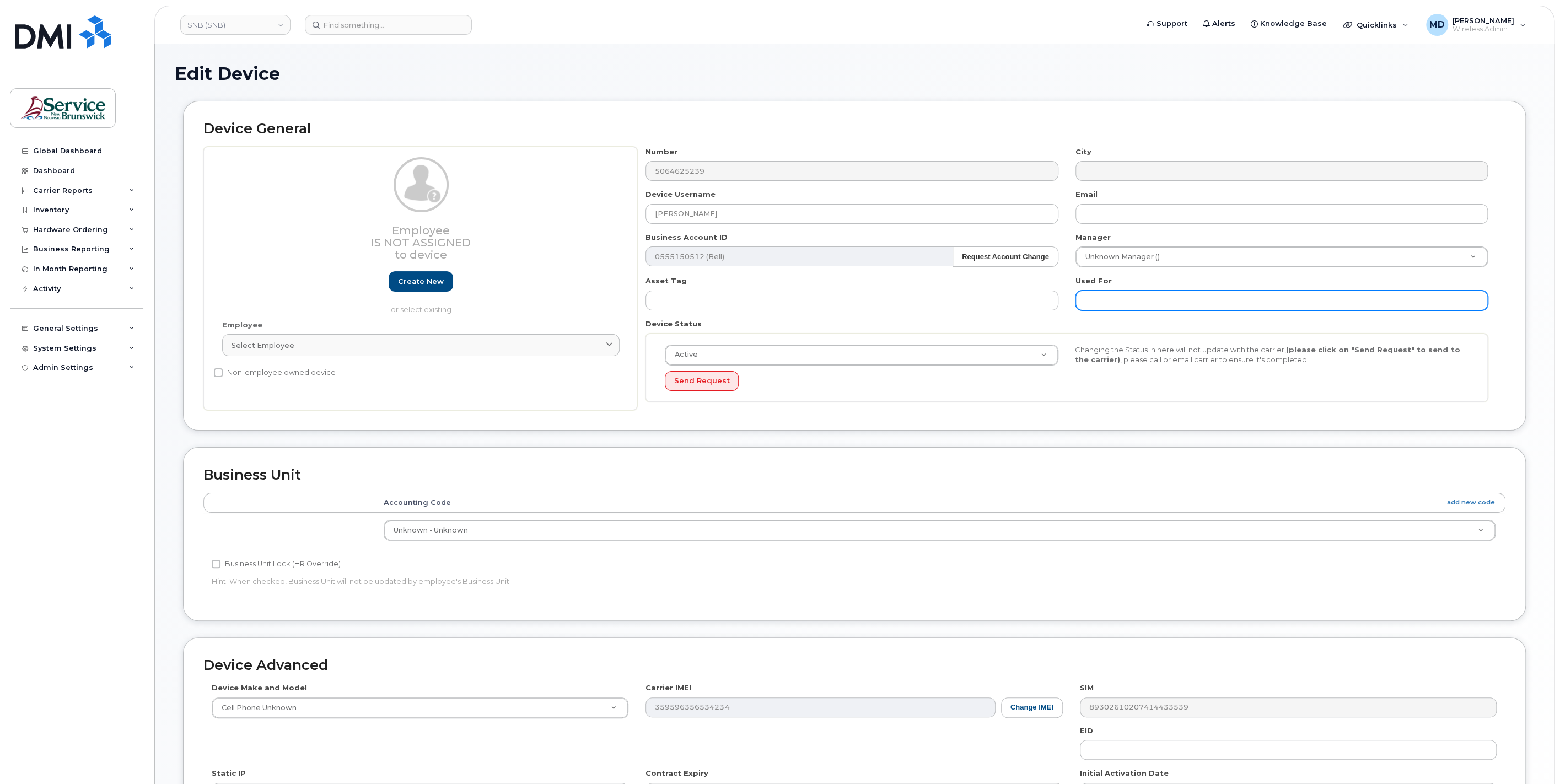
click at [1115, 304] on input "text" at bounding box center [1281, 301] width 412 height 20
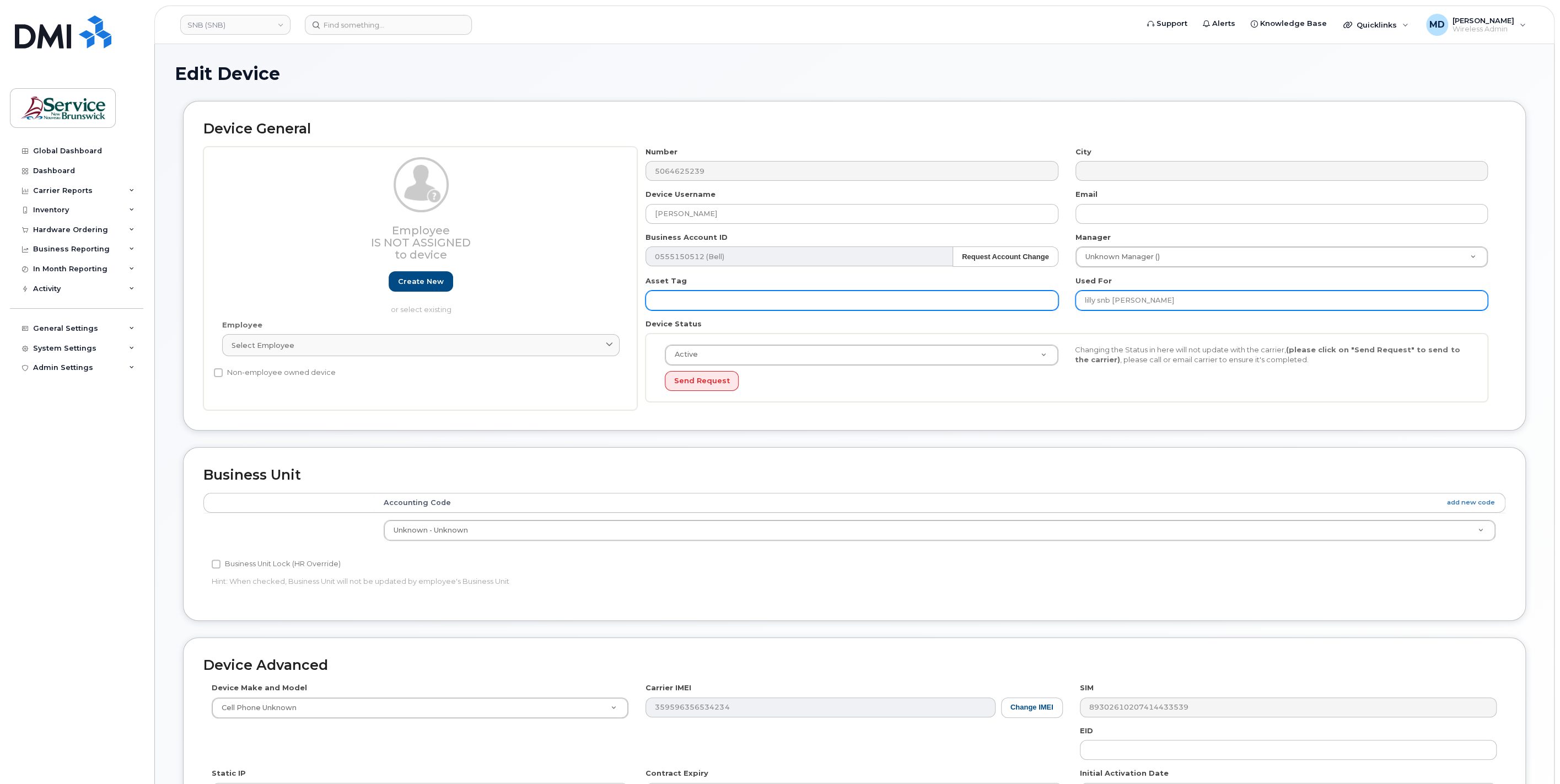
type input "lilly snb [PERSON_NAME]"
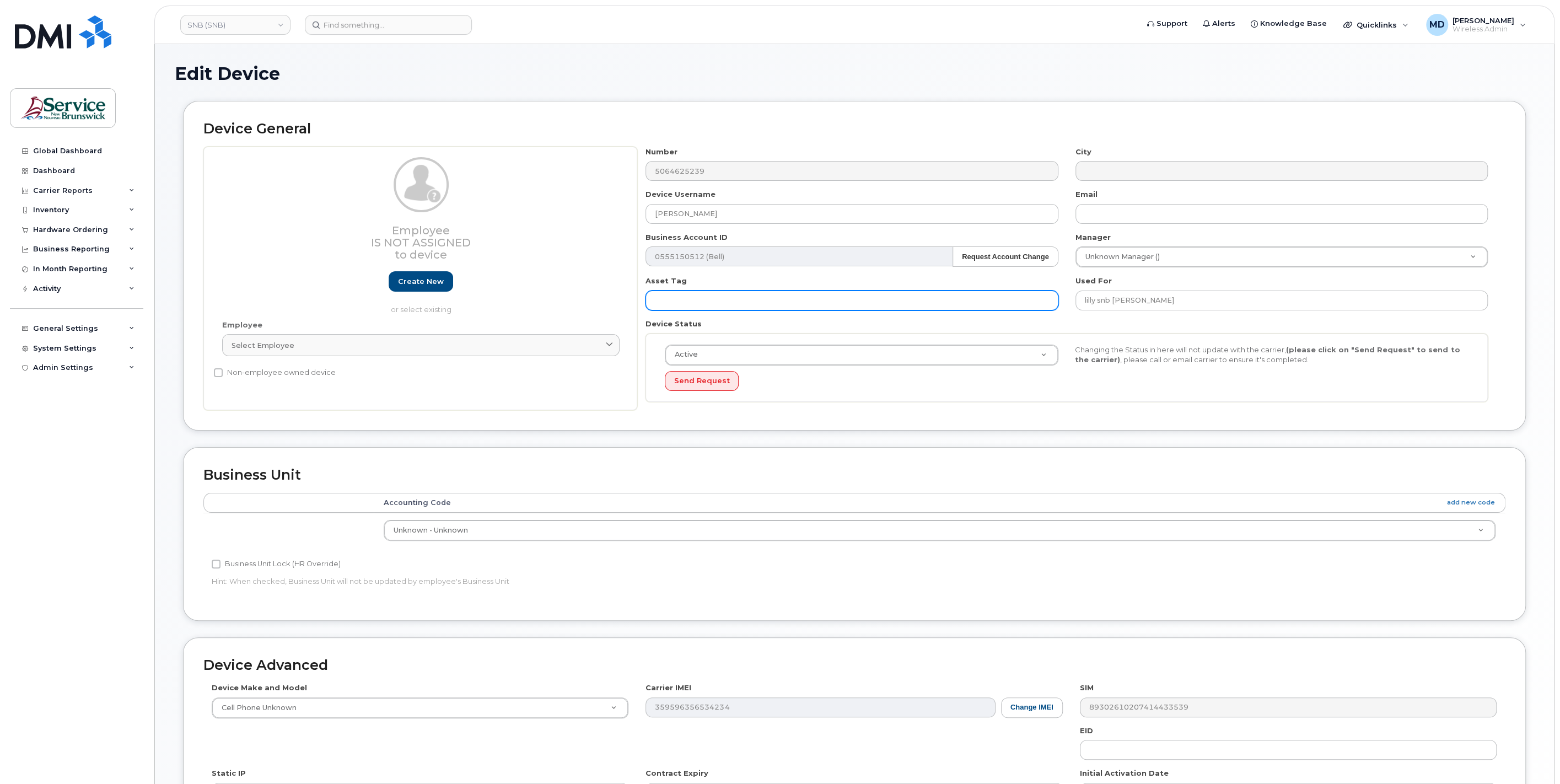
click at [760, 306] on input "text" at bounding box center [851, 301] width 412 height 20
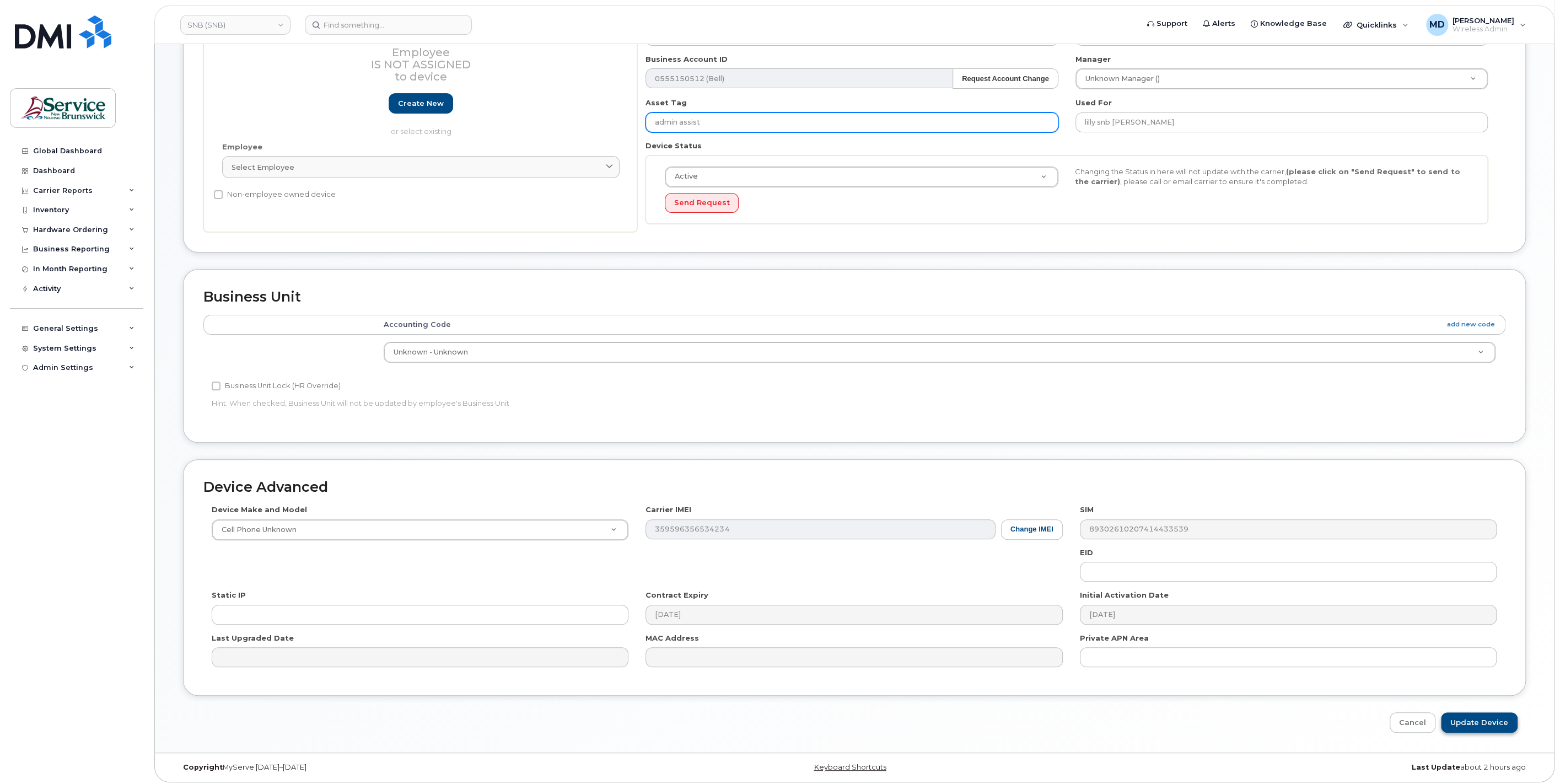
type input "admin assist"
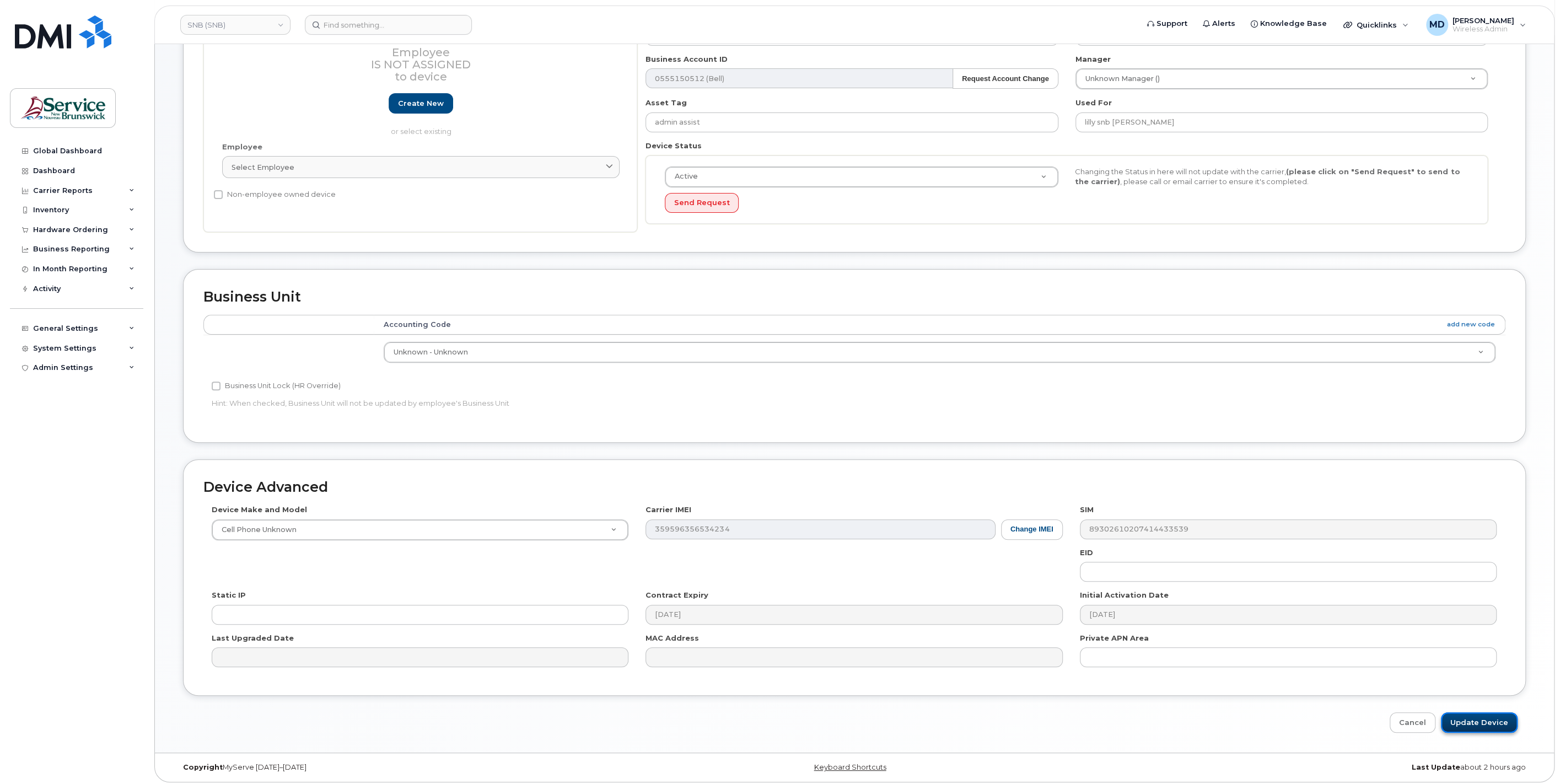
drag, startPoint x: 1469, startPoint y: 726, endPoint x: 1458, endPoint y: 727, distance: 11.0
click at [1469, 726] on input "Update Device" at bounding box center [1479, 722] width 77 height 20
type input "Saving..."
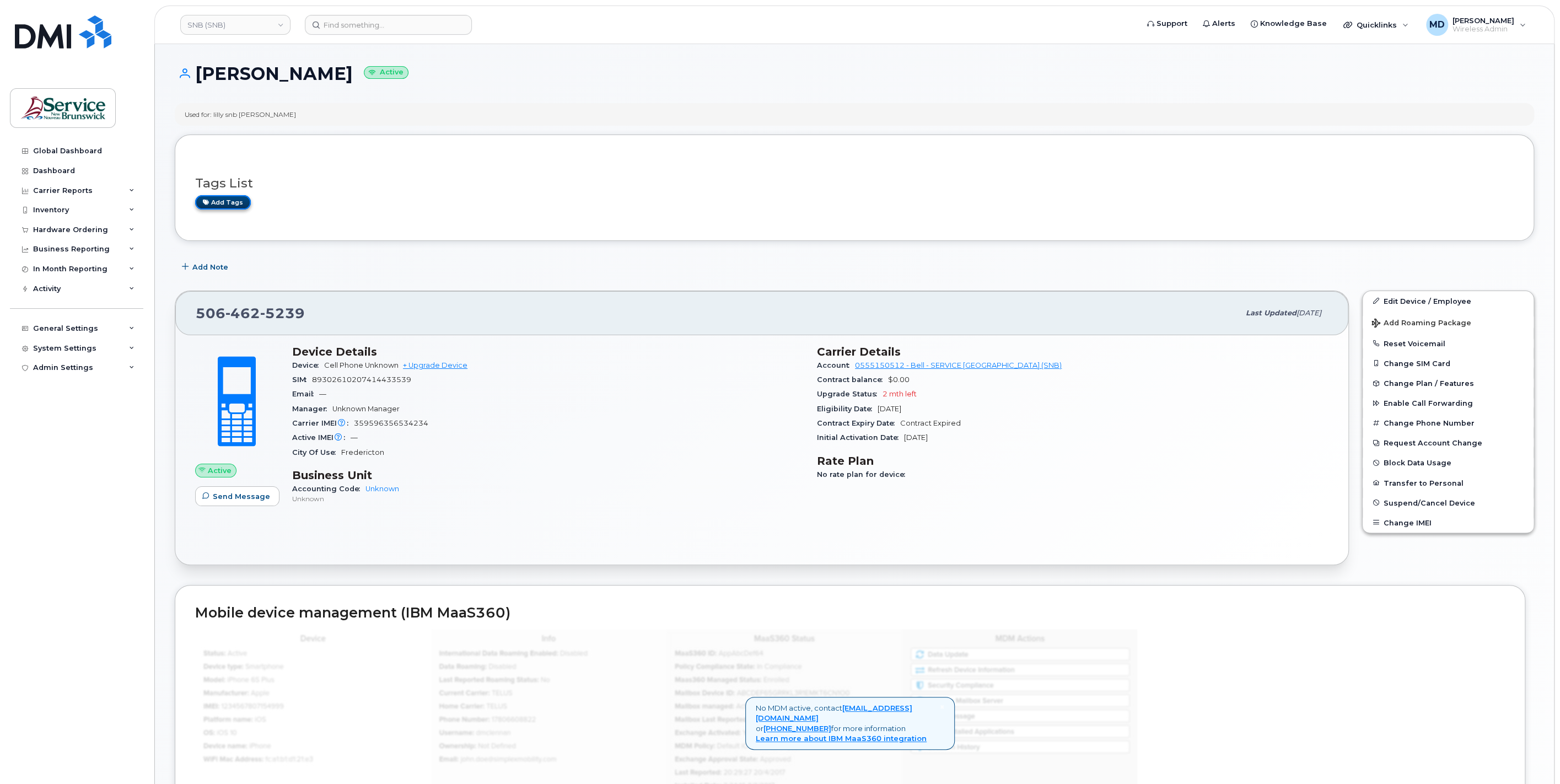
click at [228, 203] on link "Add tags" at bounding box center [223, 202] width 56 height 14
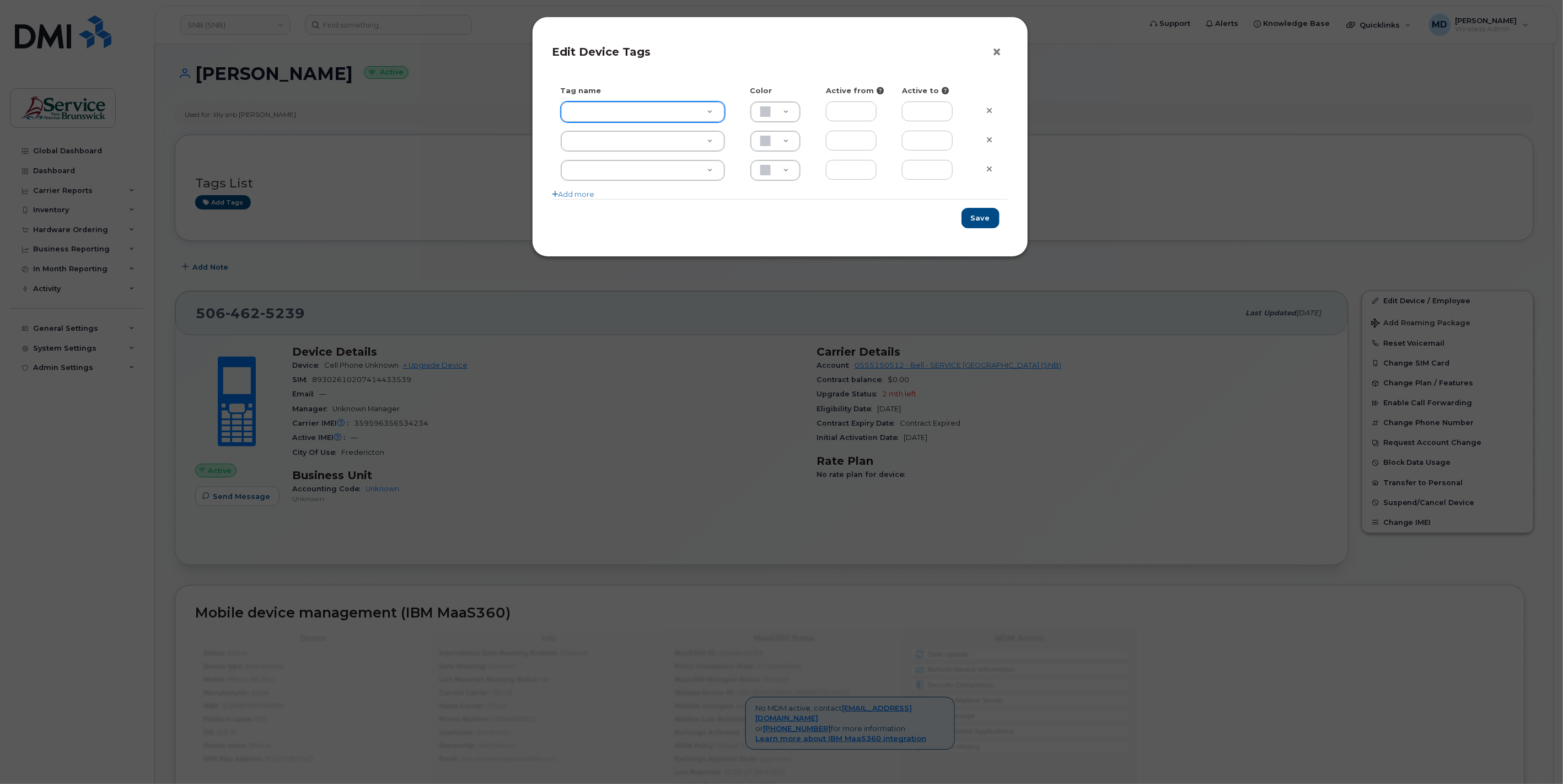
click at [999, 51] on button "×" at bounding box center [1000, 52] width 16 height 16
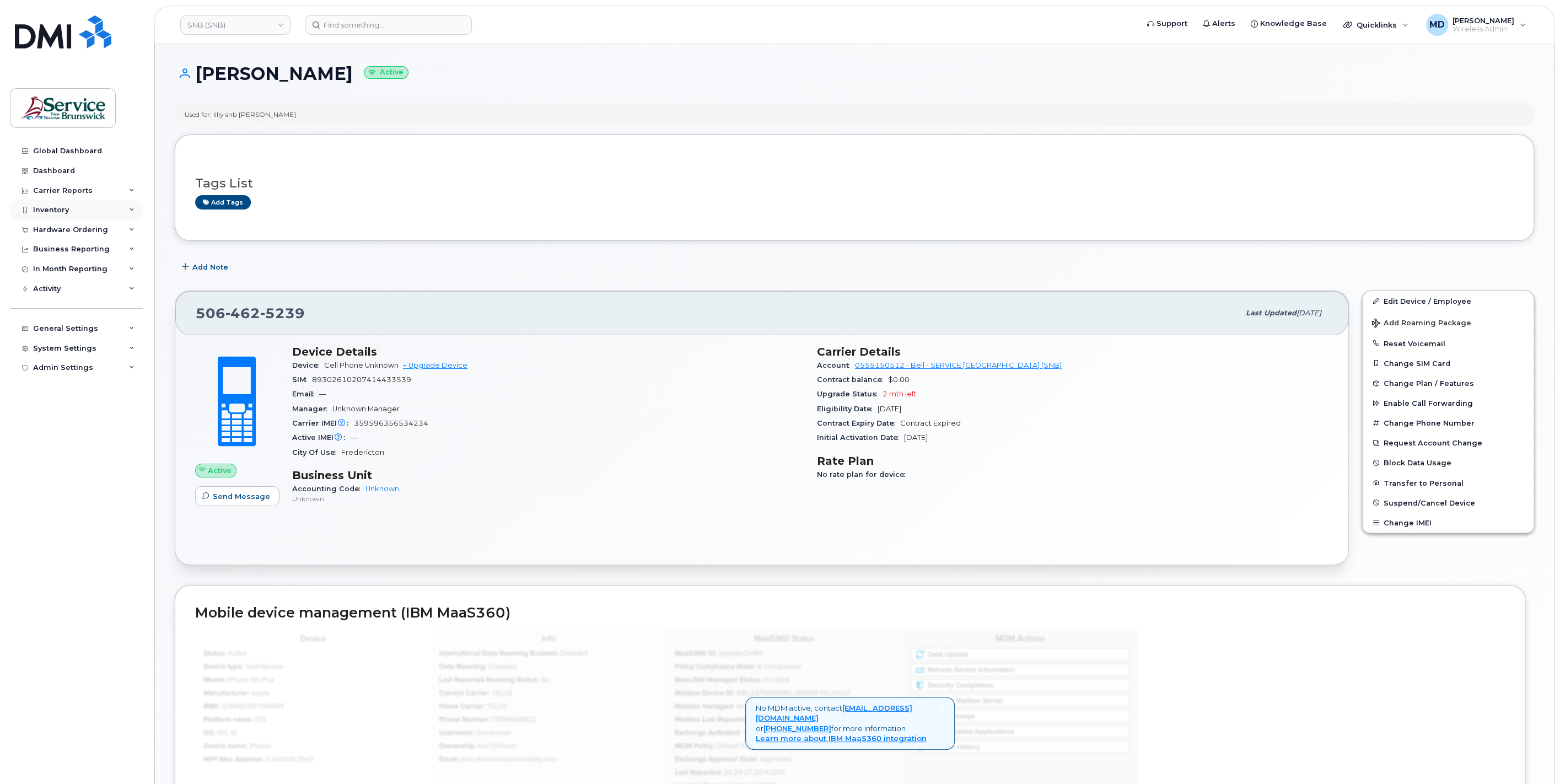
click at [63, 212] on div "Inventory" at bounding box center [51, 210] width 36 height 9
click at [69, 232] on div "Mobility Devices" at bounding box center [69, 230] width 62 height 10
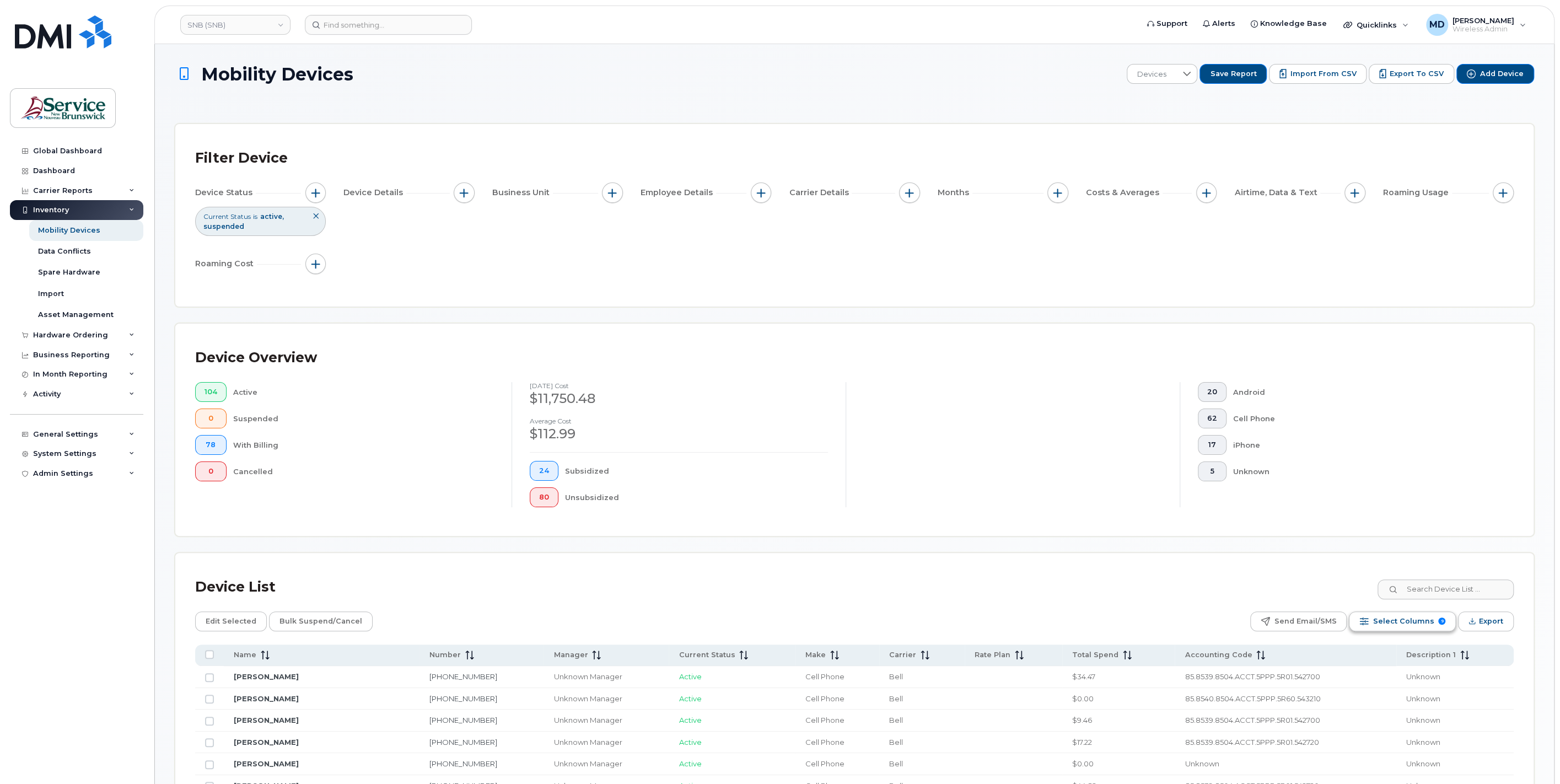
click at [1412, 623] on span "Select Columns" at bounding box center [1402, 621] width 61 height 16
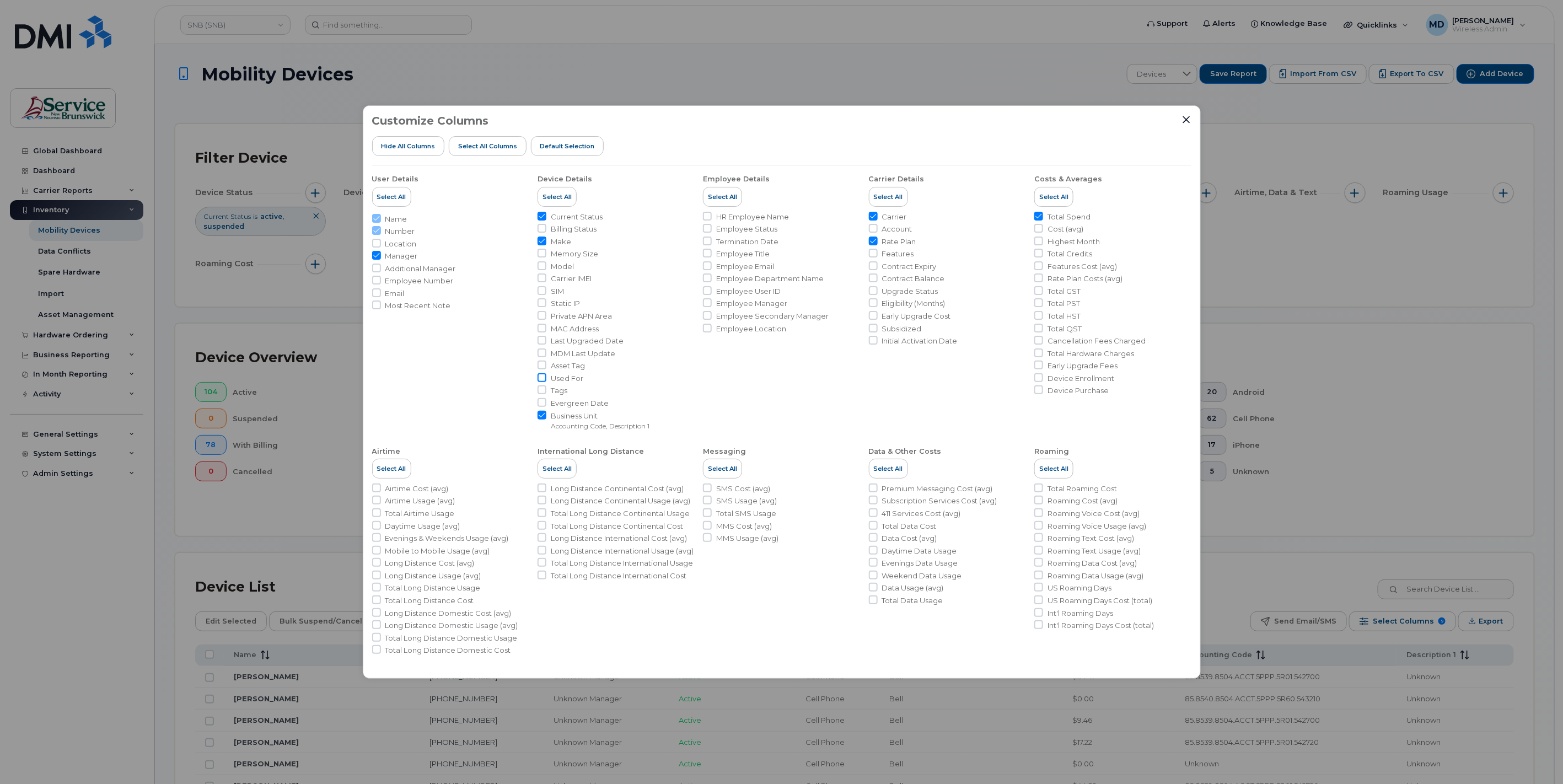
click at [543, 377] on input "Used For" at bounding box center [542, 377] width 9 height 9
checkbox input "true"
click at [567, 365] on span "Asset Tag" at bounding box center [568, 365] width 34 height 11
click at [547, 365] on input "Asset Tag" at bounding box center [542, 364] width 9 height 9
checkbox input "true"
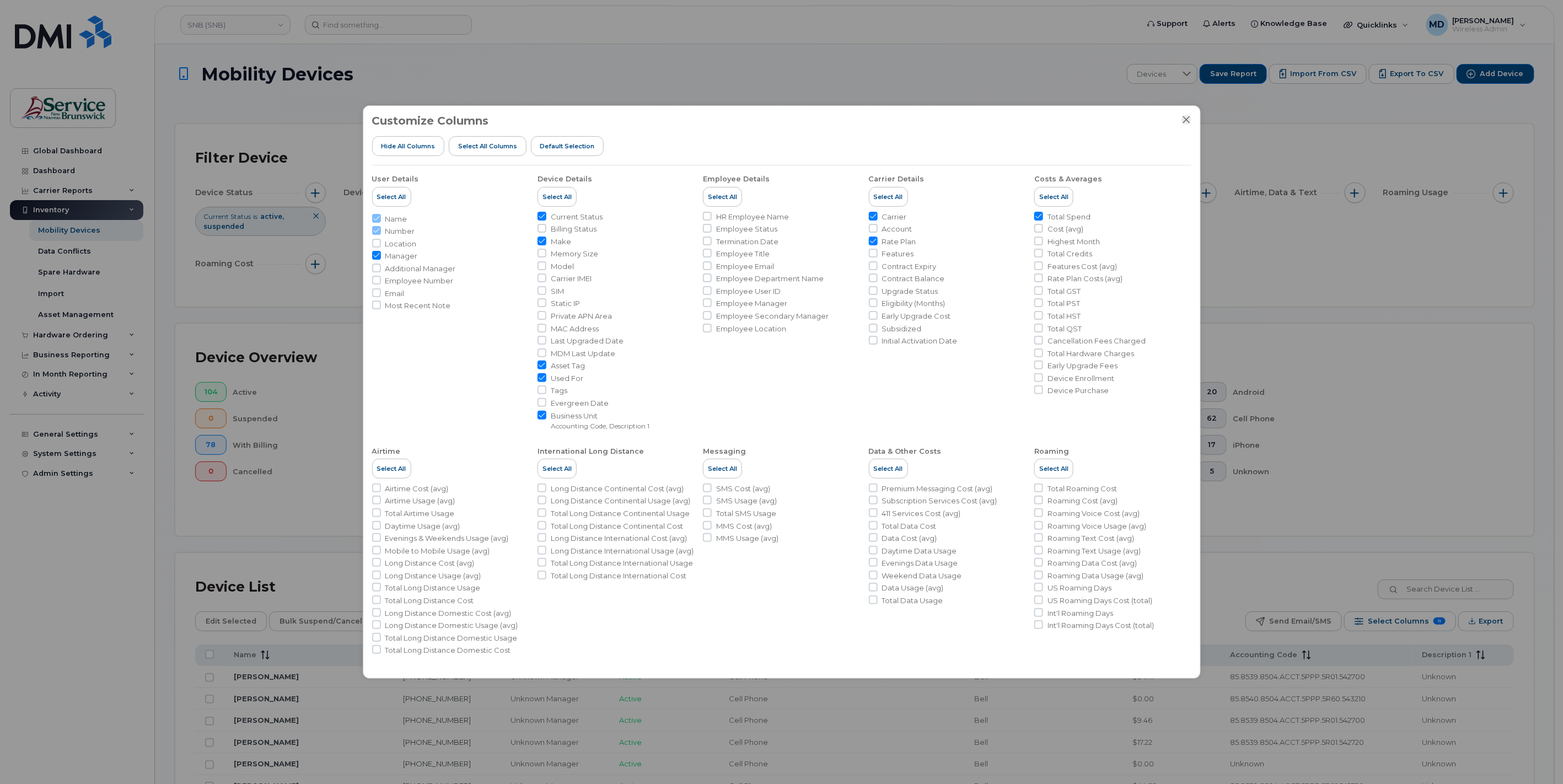
click at [1184, 119] on icon "Close" at bounding box center [1186, 119] width 9 height 9
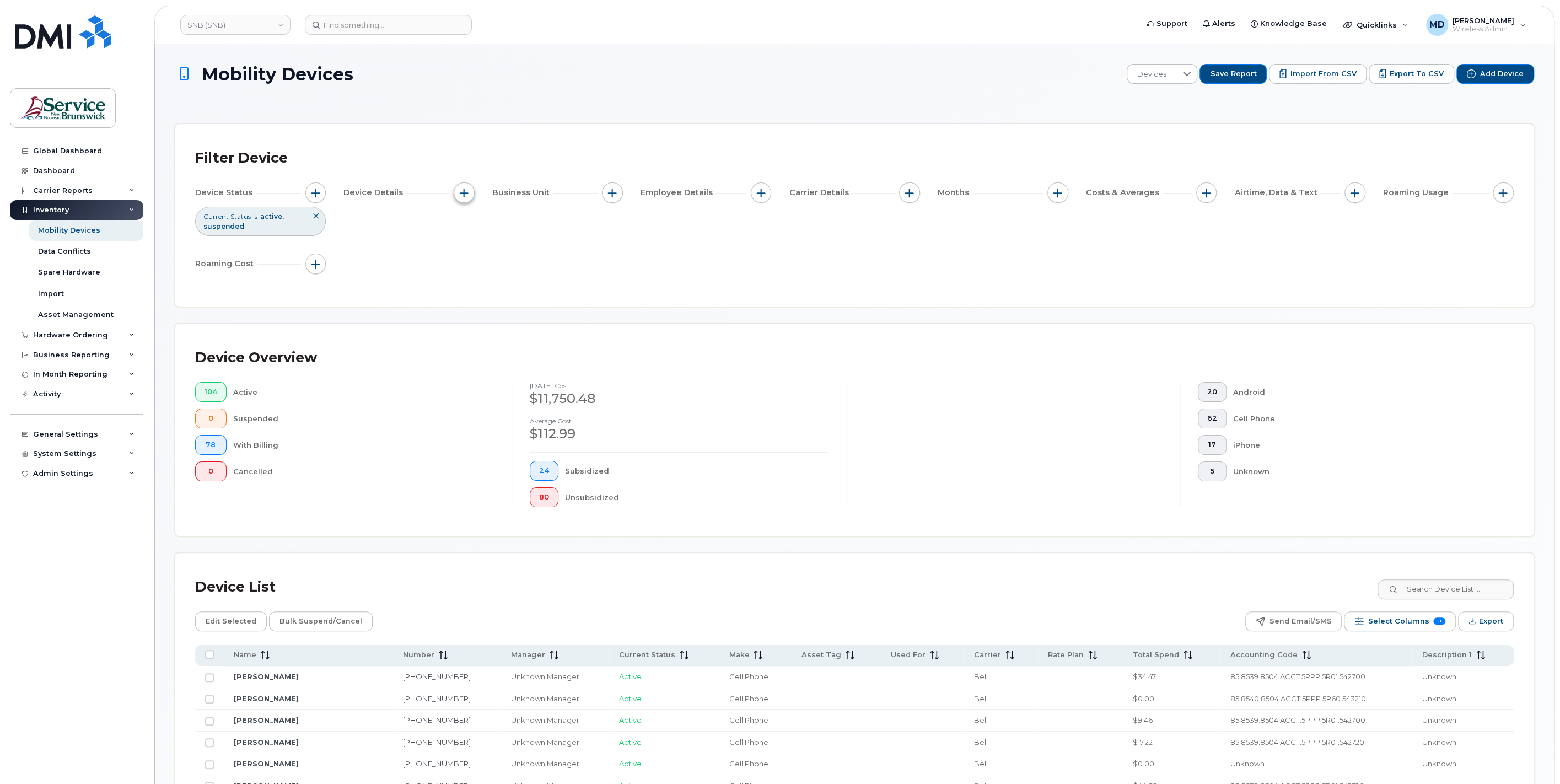
click at [466, 198] on button "button" at bounding box center [464, 193] width 21 height 21
click at [469, 381] on input "Device Used For" at bounding box center [466, 381] width 9 height 9
checkbox input "true"
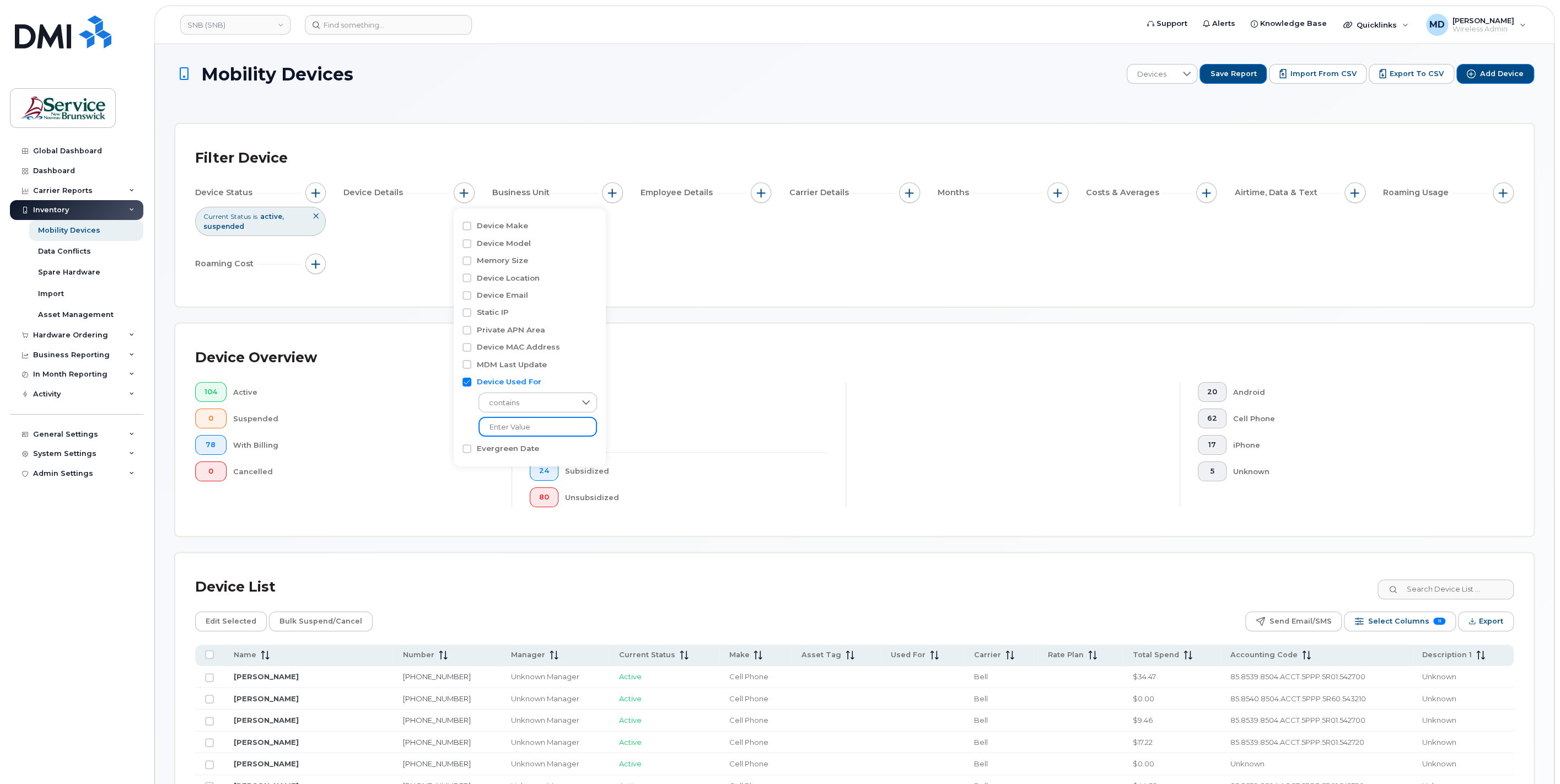
click at [519, 428] on input "text" at bounding box center [537, 426] width 118 height 20
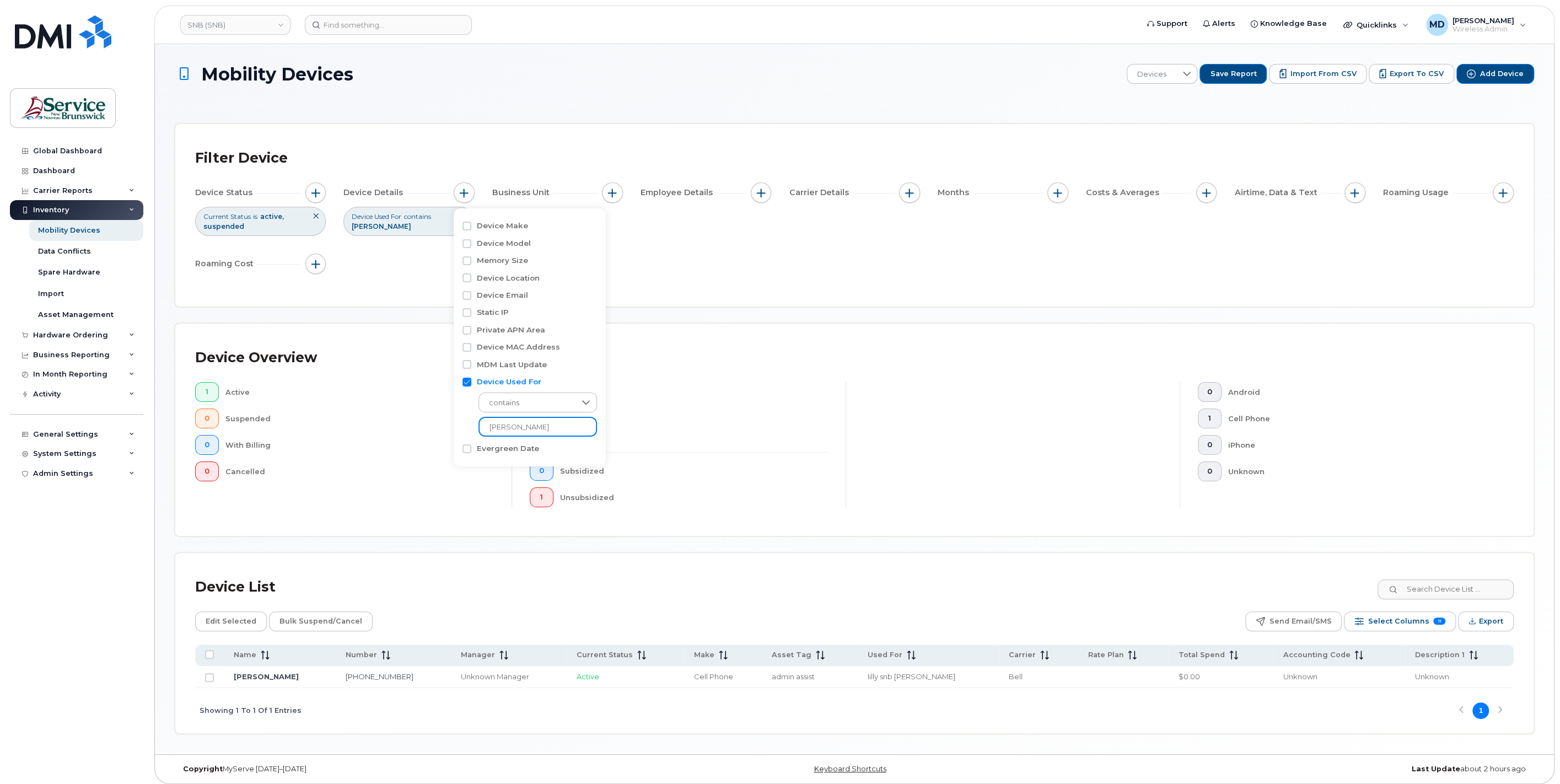
drag, startPoint x: 542, startPoint y: 429, endPoint x: 443, endPoint y: 422, distance: 99.2
click at [445, 424] on body "SNB (SNB) Support Alerts Knowledge Base Quicklinks Suspend / Cancel Device Chan…" at bounding box center [780, 394] width 1560 height 789
type input "snb"
click at [469, 384] on input "Device Used For" at bounding box center [466, 381] width 9 height 9
checkbox input "false"
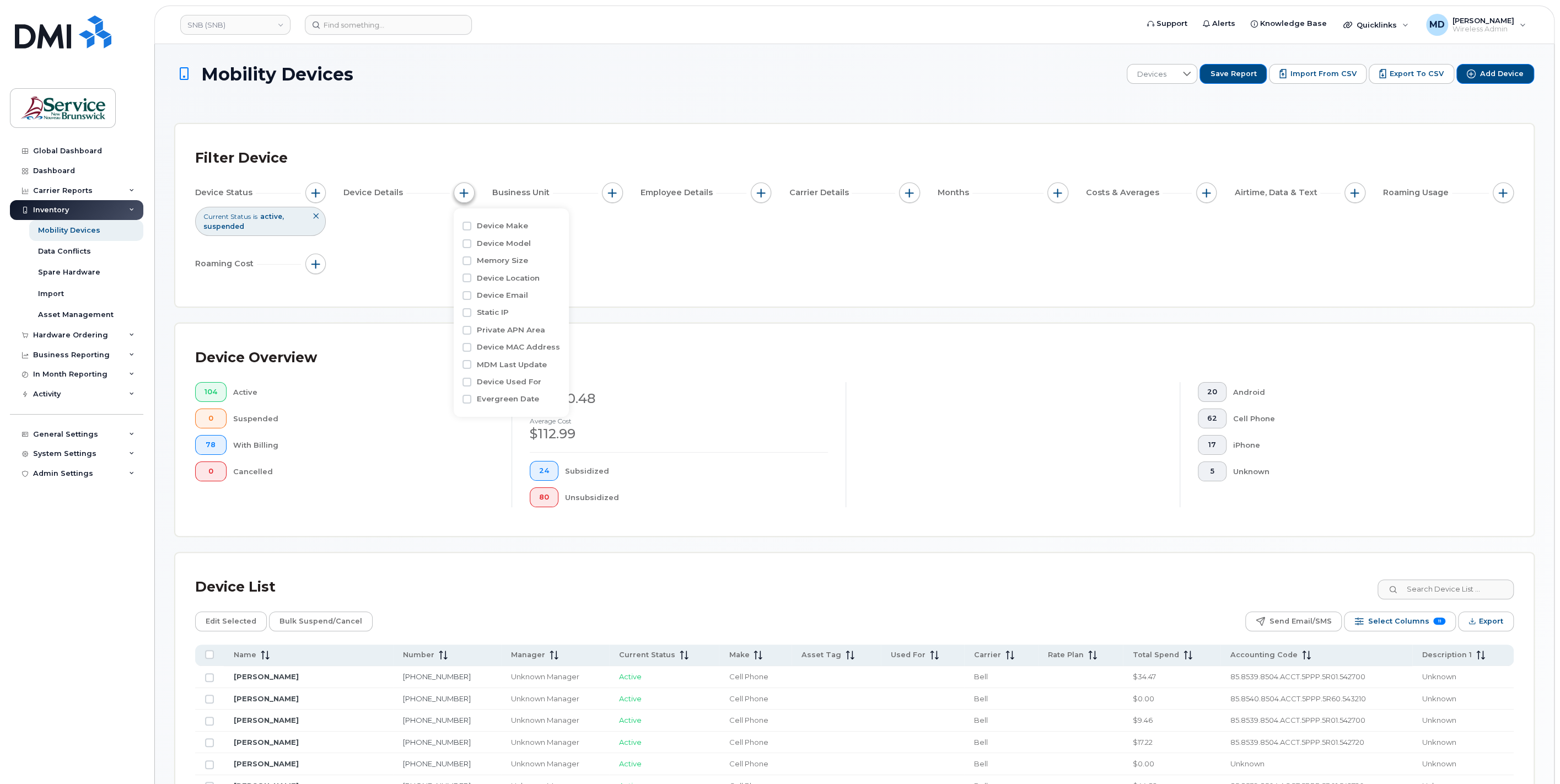
click at [463, 189] on span "button" at bounding box center [464, 193] width 9 height 9
click at [319, 189] on span "button" at bounding box center [315, 193] width 9 height 9
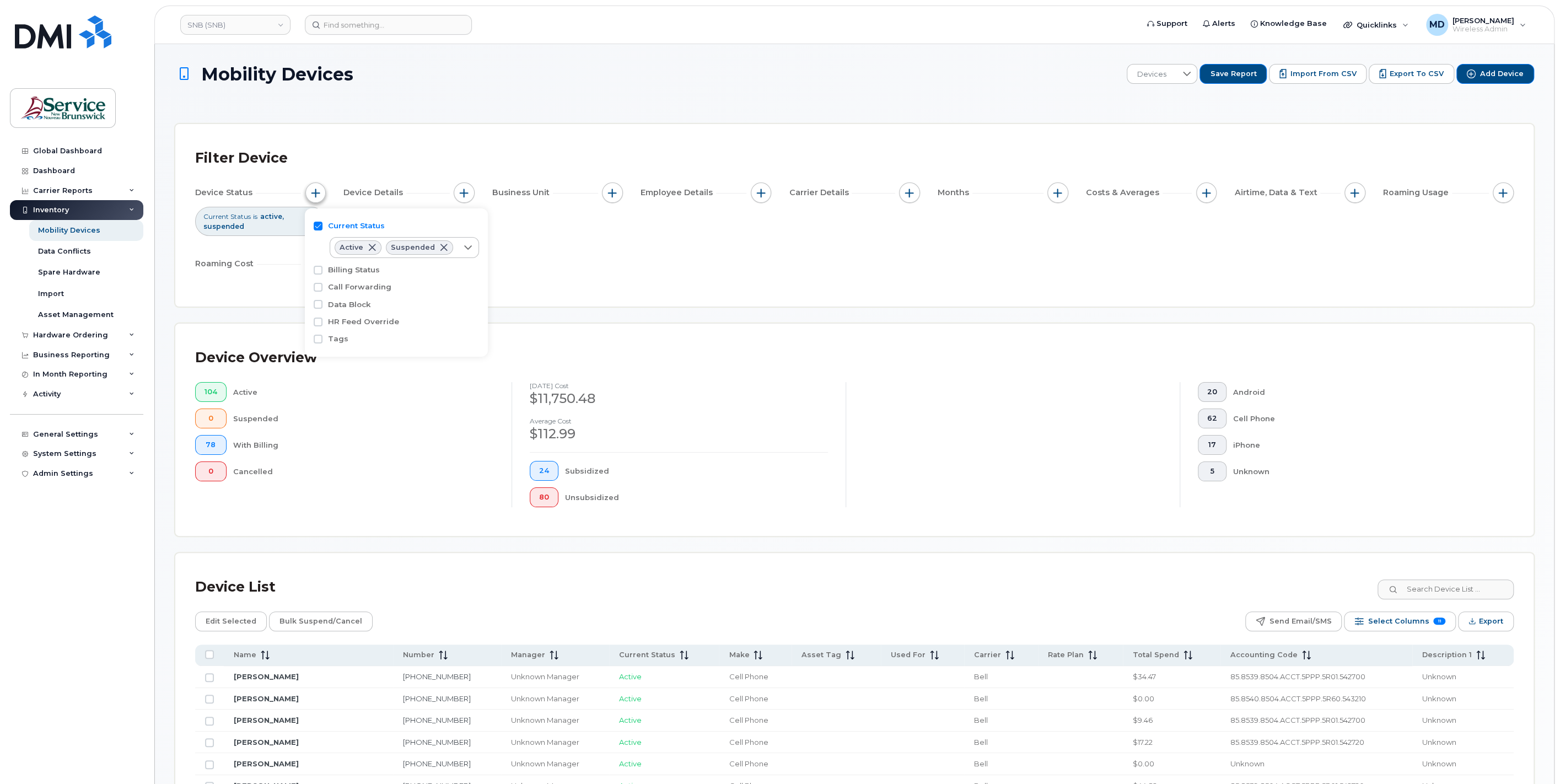
click at [319, 189] on span "button" at bounding box center [315, 193] width 9 height 9
click at [466, 193] on span "button" at bounding box center [464, 193] width 9 height 9
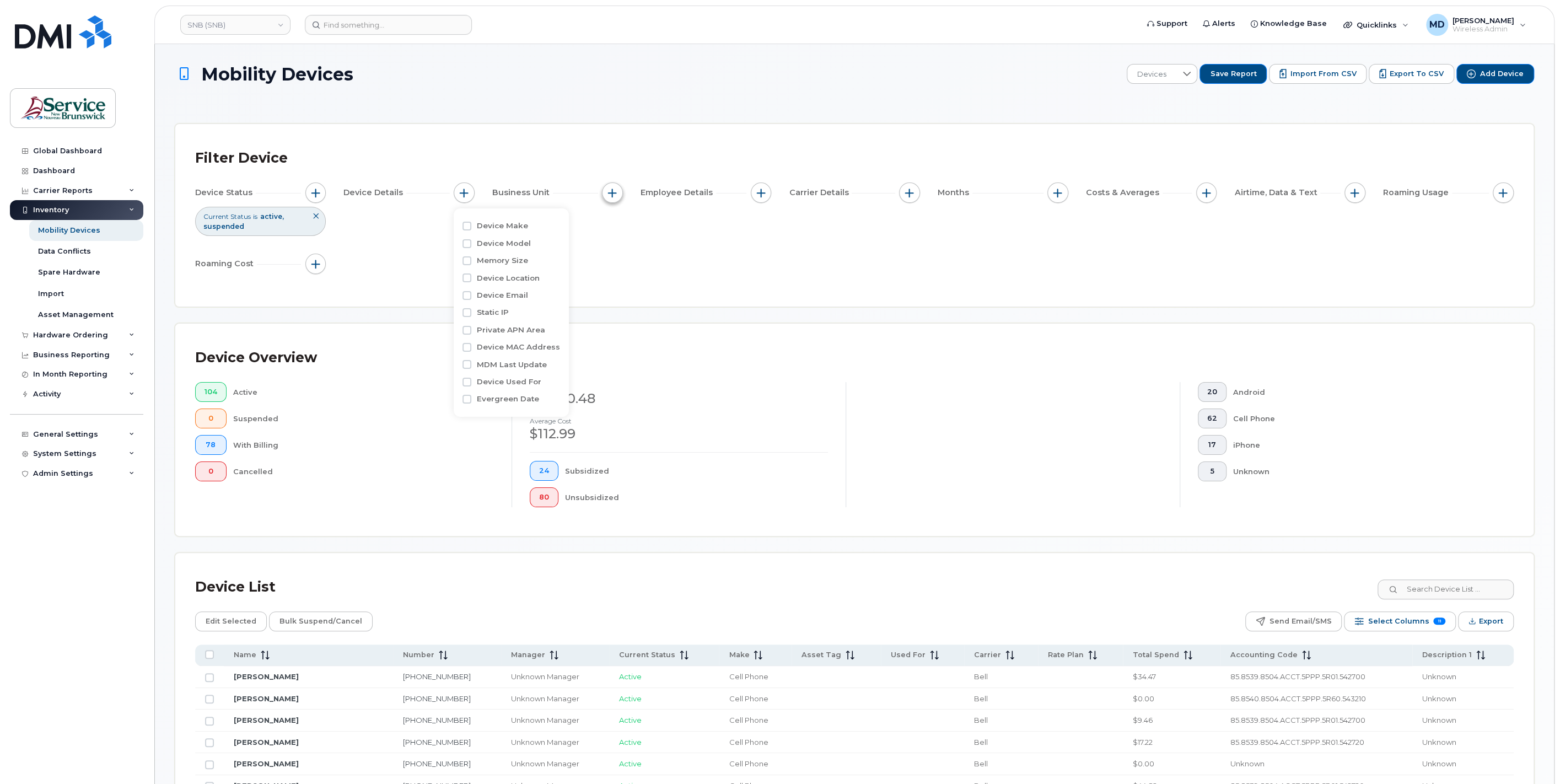
click at [616, 193] on span "button" at bounding box center [612, 193] width 9 height 9
click at [757, 190] on span "button" at bounding box center [760, 193] width 9 height 9
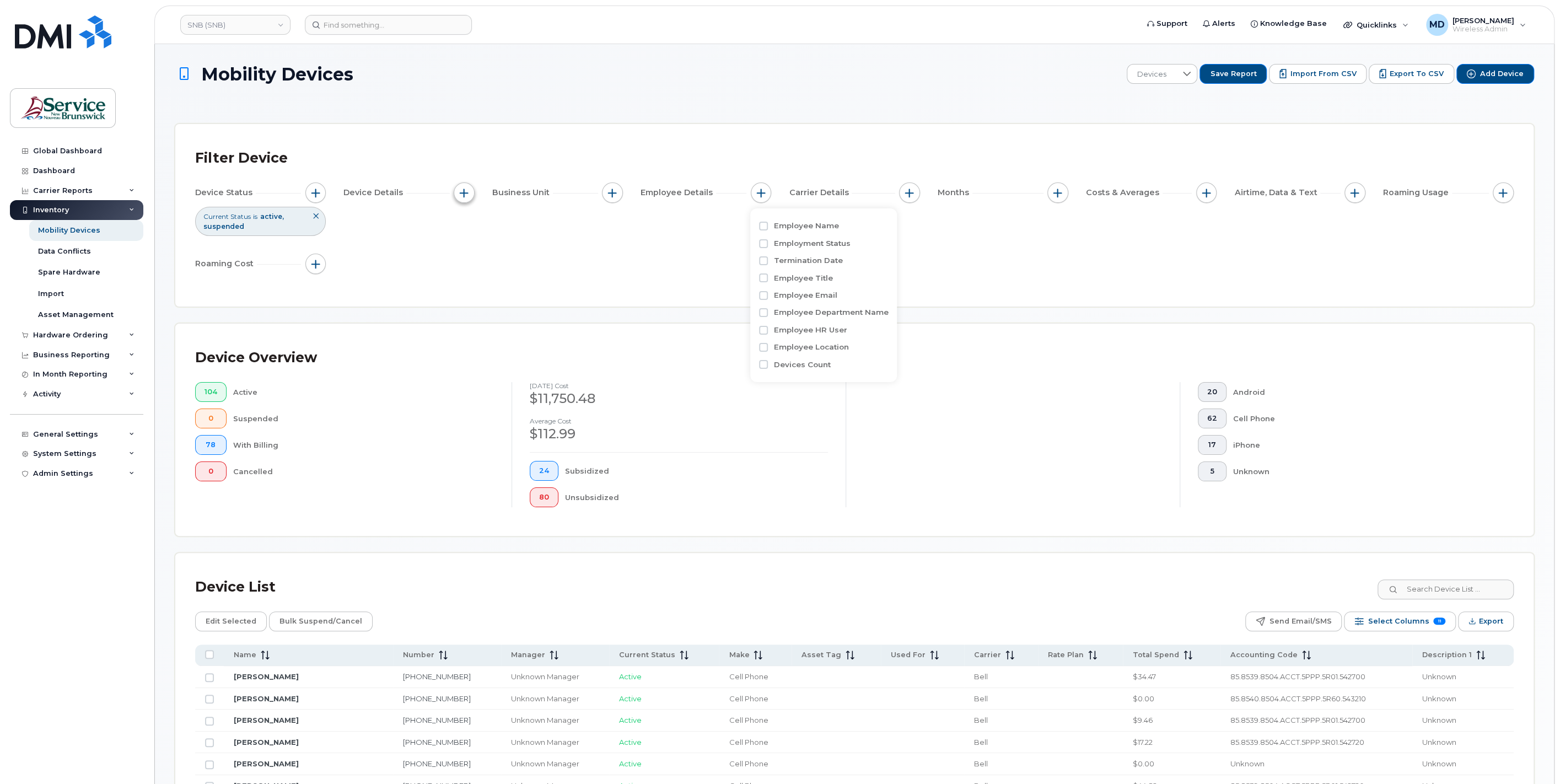
click at [460, 193] on span "button" at bounding box center [464, 193] width 9 height 9
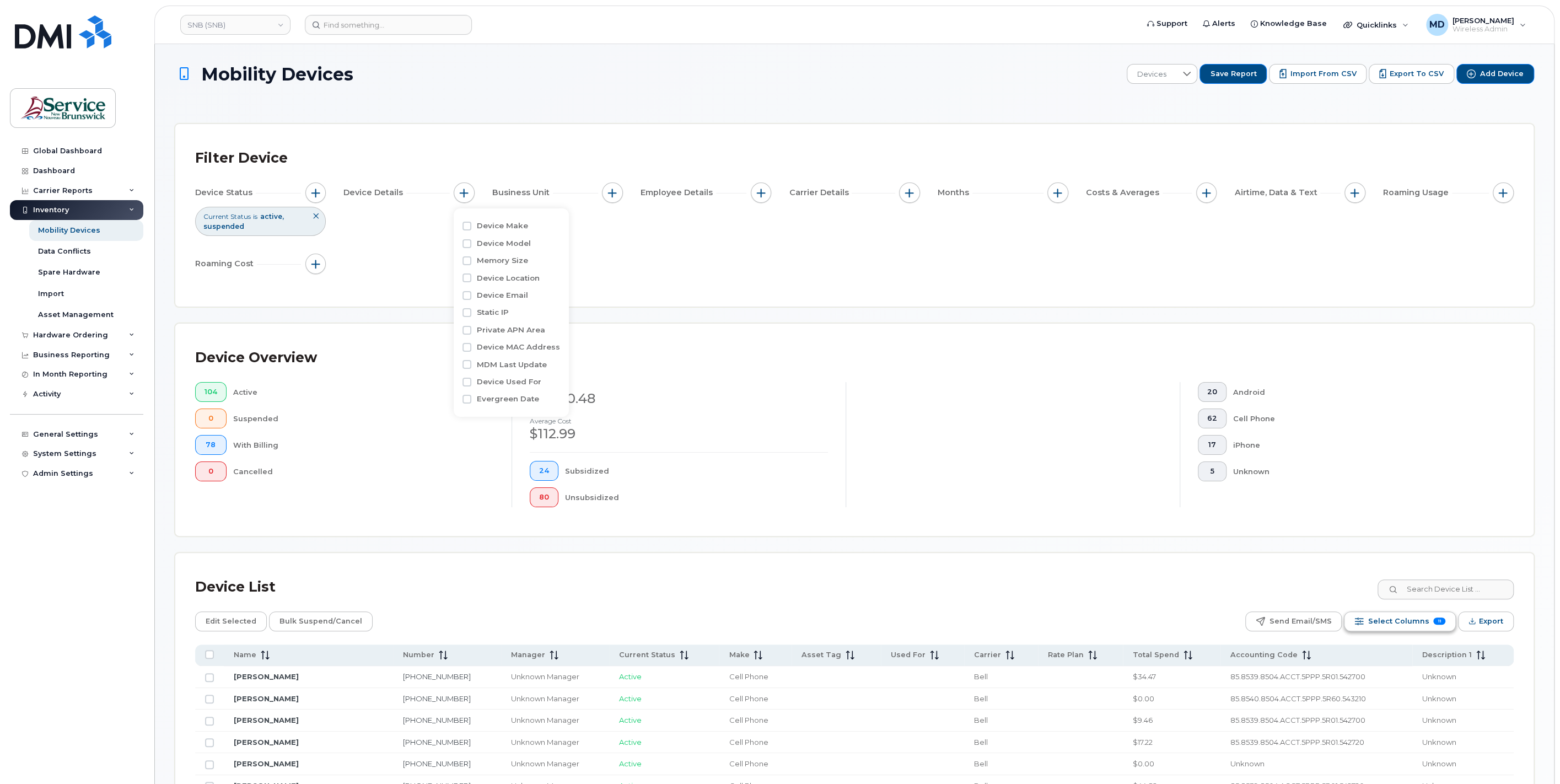
click at [1424, 625] on span "Select Columns" at bounding box center [1397, 621] width 61 height 16
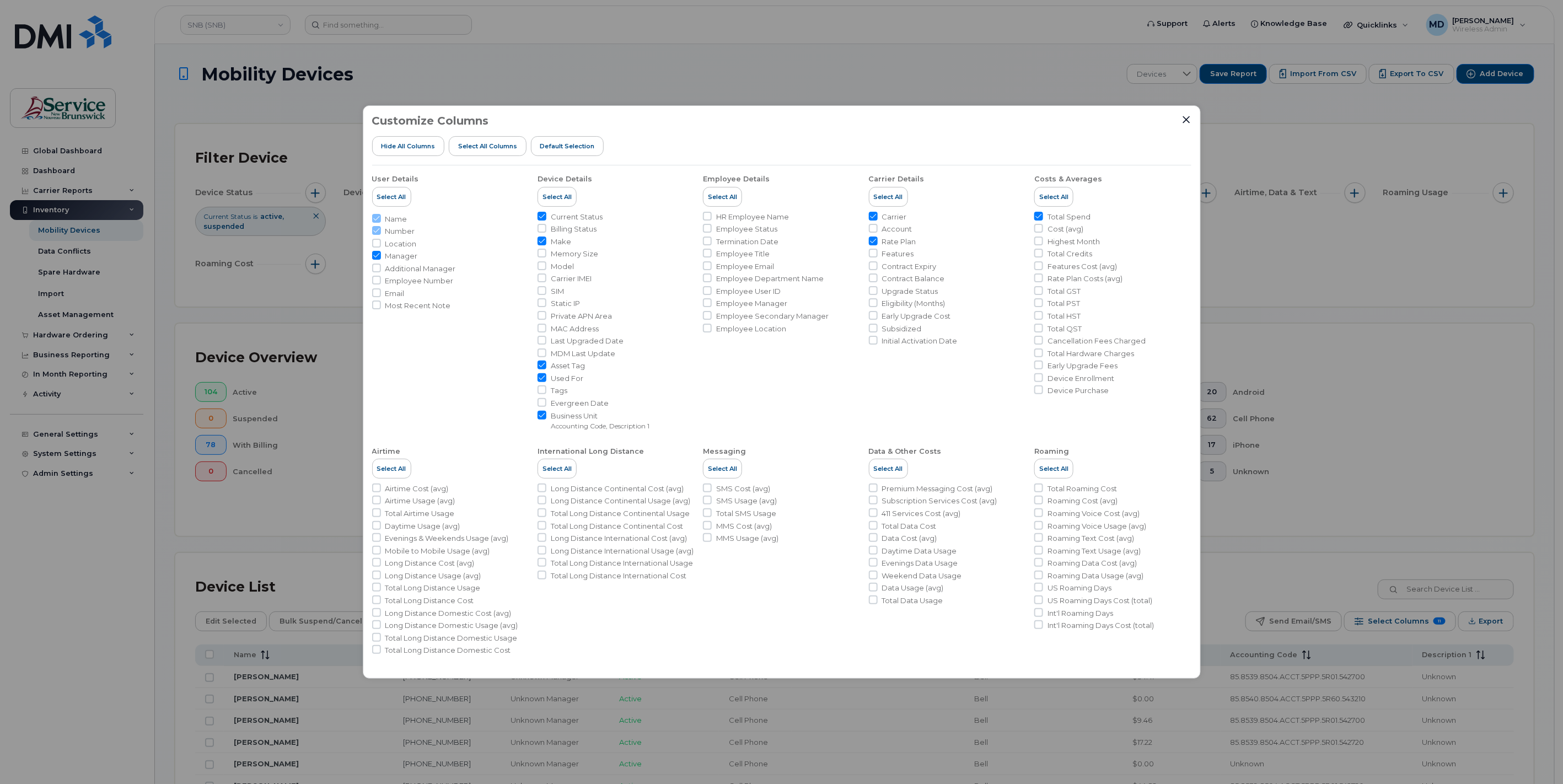
click at [994, 77] on div "Customize Columns Hide All Columns Select all Columns Default Selection User De…" at bounding box center [781, 392] width 1563 height 784
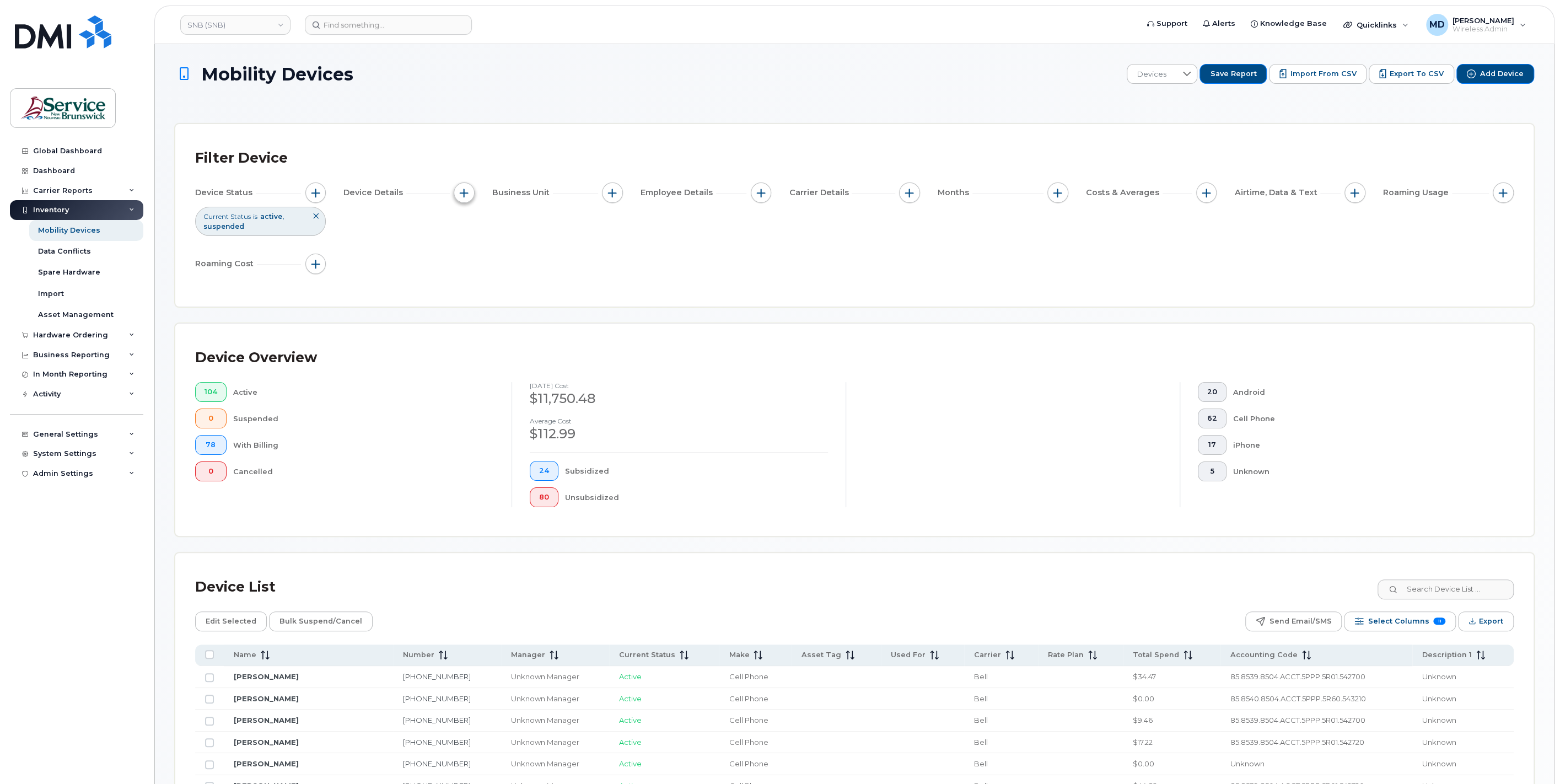
click at [470, 192] on button "button" at bounding box center [464, 193] width 21 height 21
click at [446, 584] on div "Device List" at bounding box center [854, 586] width 1318 height 29
drag, startPoint x: 389, startPoint y: 680, endPoint x: 1563, endPoint y: 645, distance: 1174.5
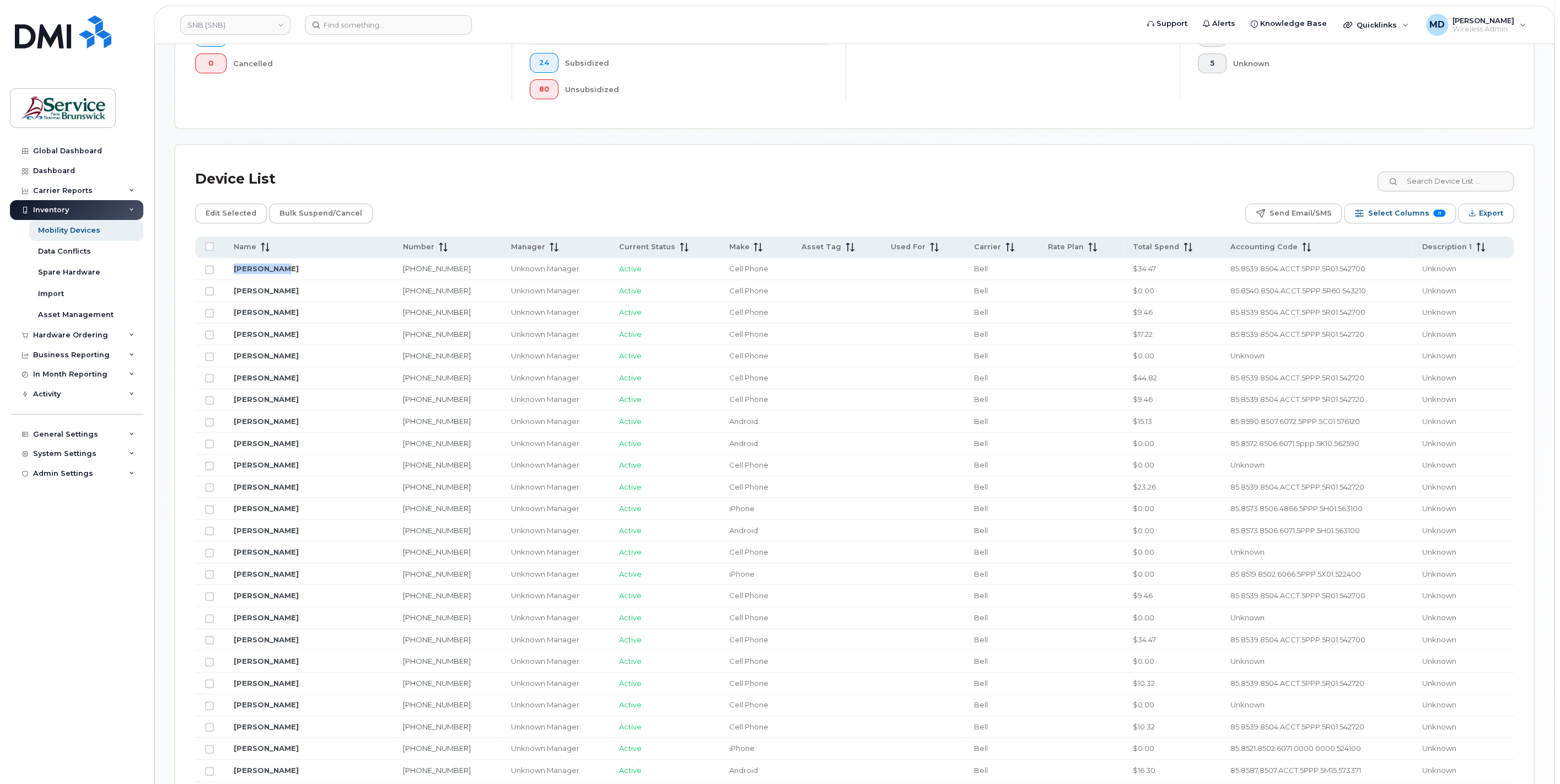
scroll to position [204, 0]
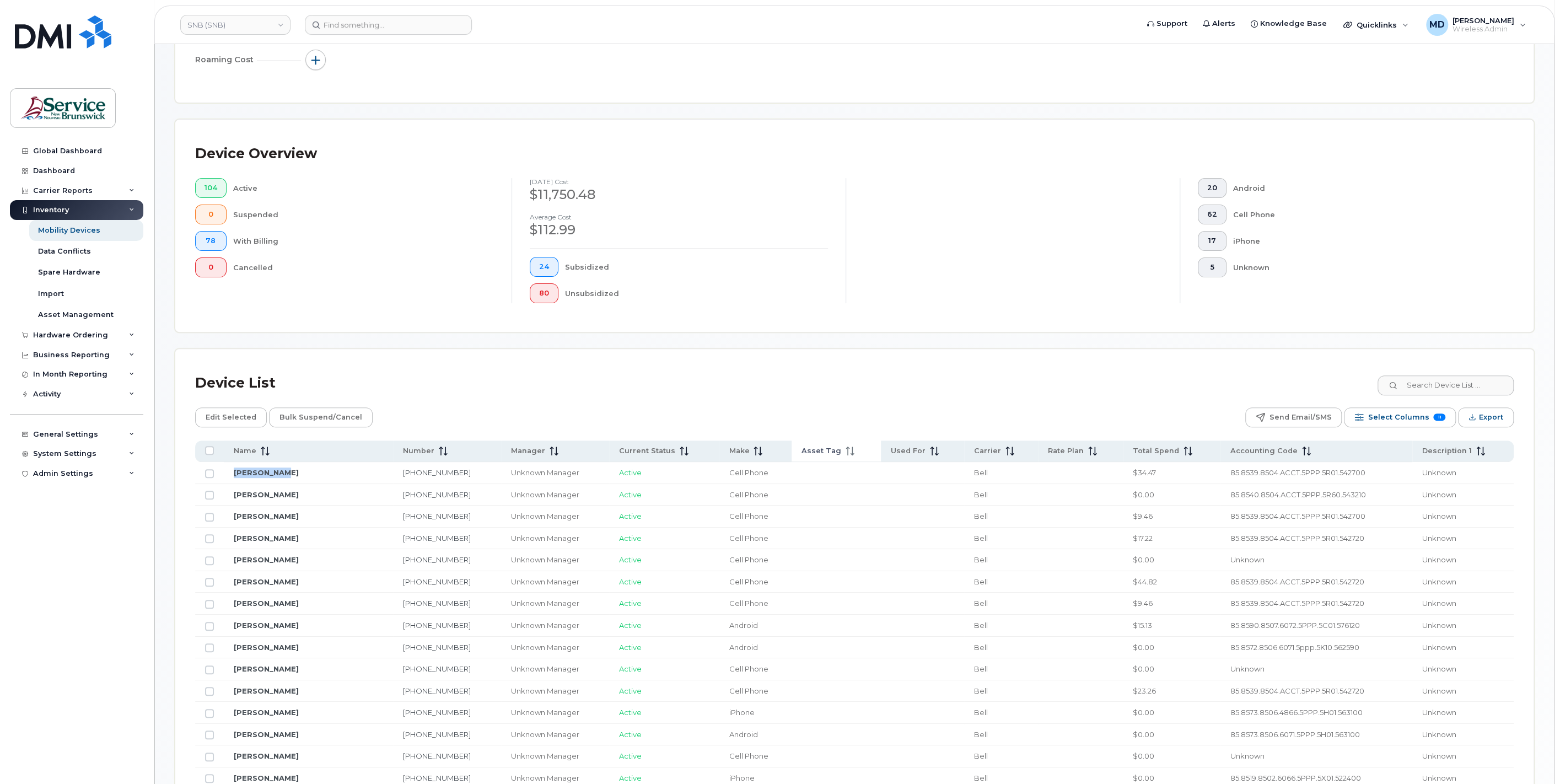
click at [827, 452] on span "Asset Tag" at bounding box center [821, 451] width 40 height 10
click at [820, 452] on span "Asset Tag" at bounding box center [800, 451] width 40 height 10
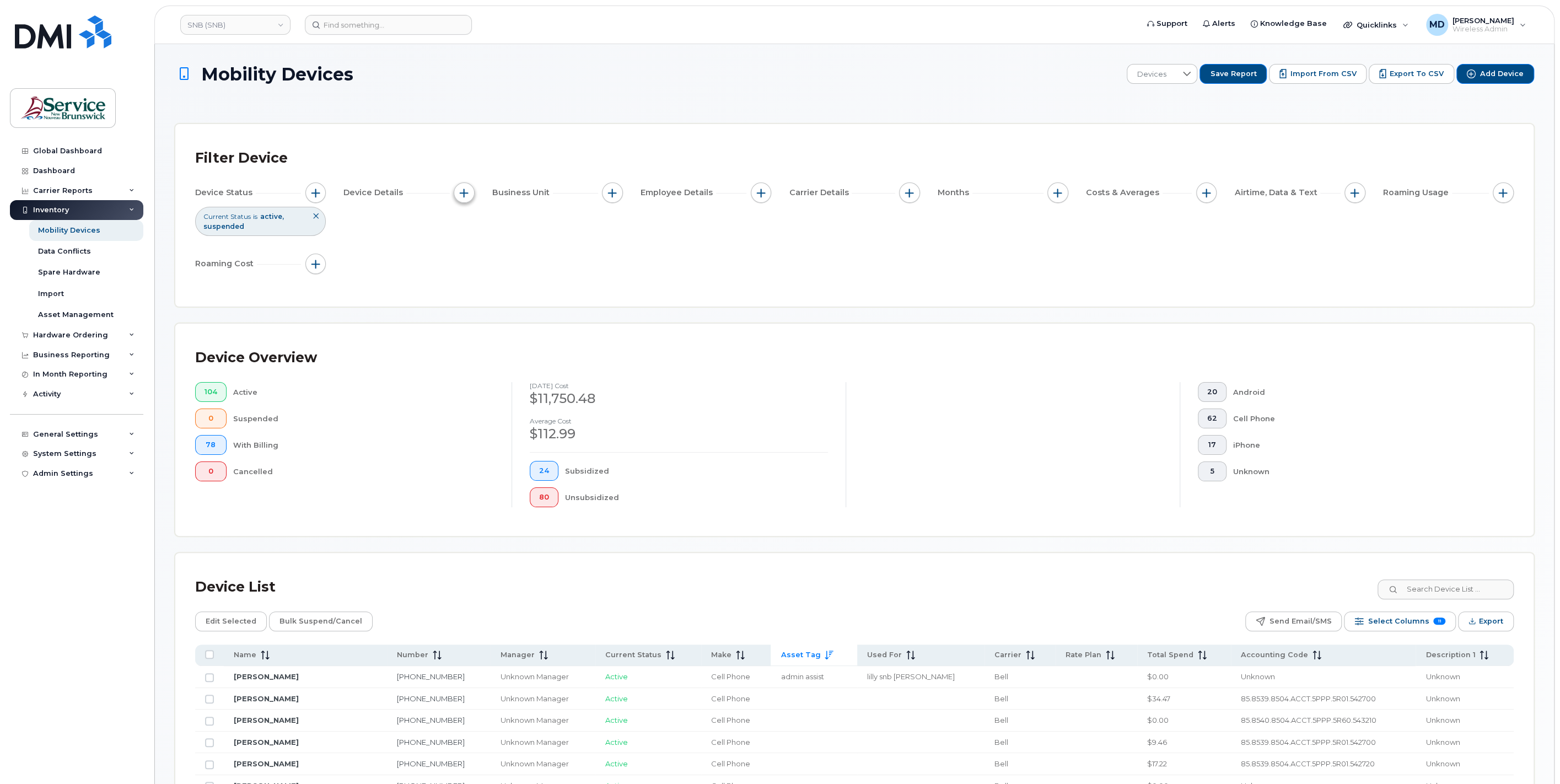
click at [466, 189] on span "button" at bounding box center [464, 193] width 9 height 9
click at [316, 269] on button "button" at bounding box center [316, 264] width 21 height 21
click at [764, 195] on span "button" at bounding box center [760, 193] width 9 height 9
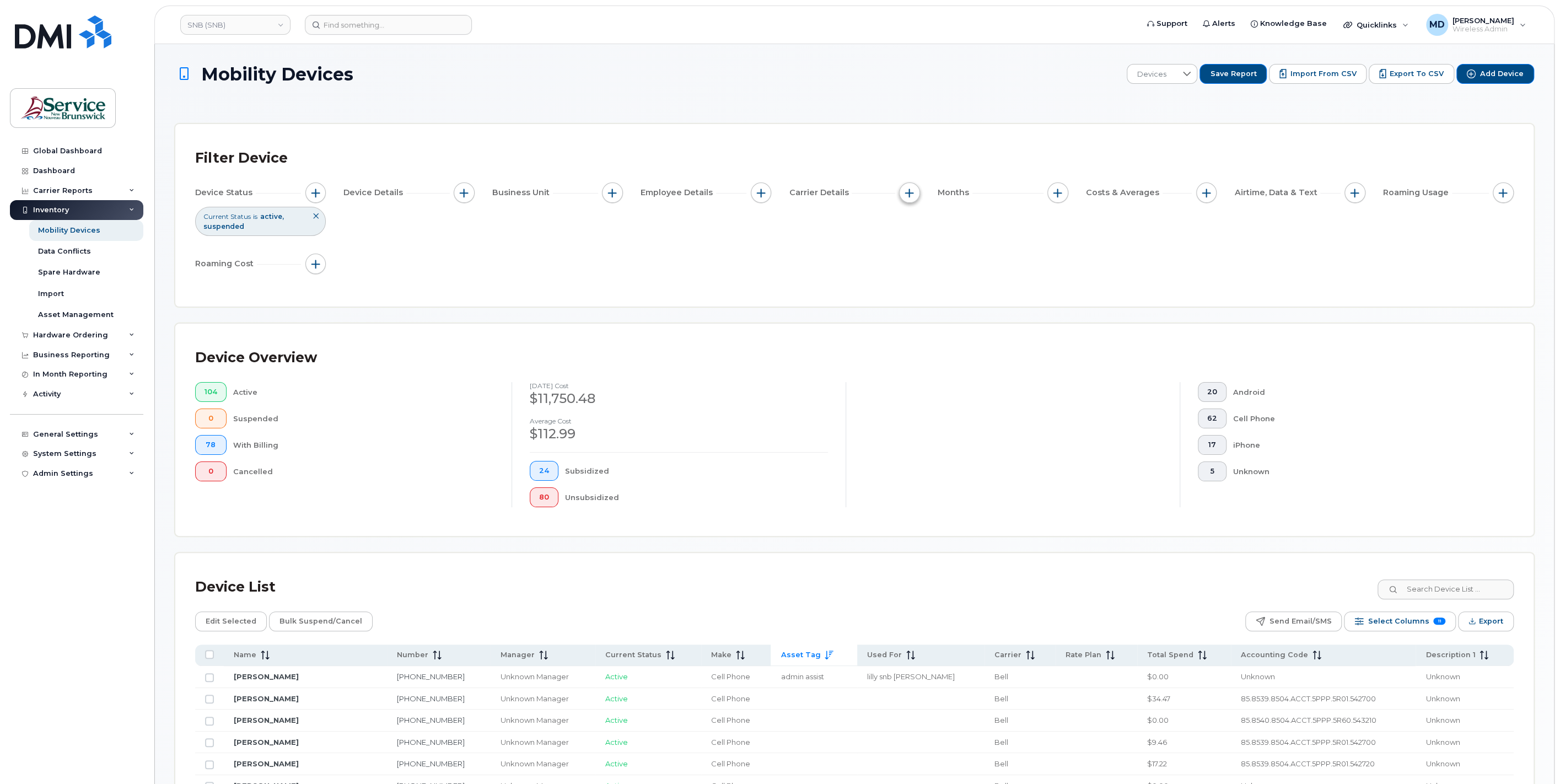
click at [908, 189] on span "button" at bounding box center [909, 193] width 9 height 9
click at [907, 191] on span "button" at bounding box center [909, 193] width 9 height 9
click at [1058, 194] on span "button" at bounding box center [1058, 193] width 9 height 9
click at [1211, 195] on button "button" at bounding box center [1206, 193] width 21 height 21
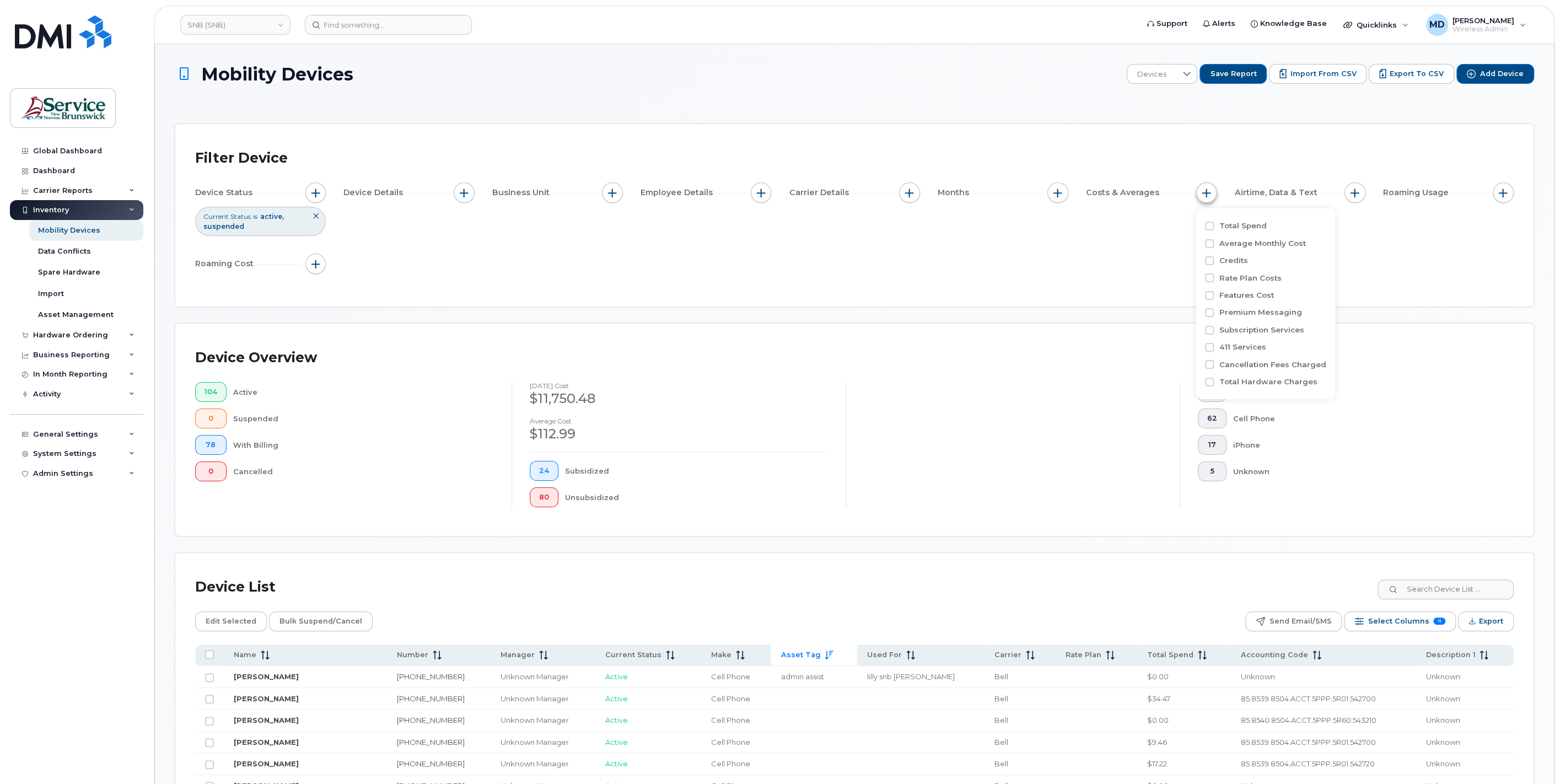
click at [1211, 195] on button "button" at bounding box center [1206, 193] width 21 height 21
click at [1359, 194] on button "button" at bounding box center [1355, 193] width 21 height 21
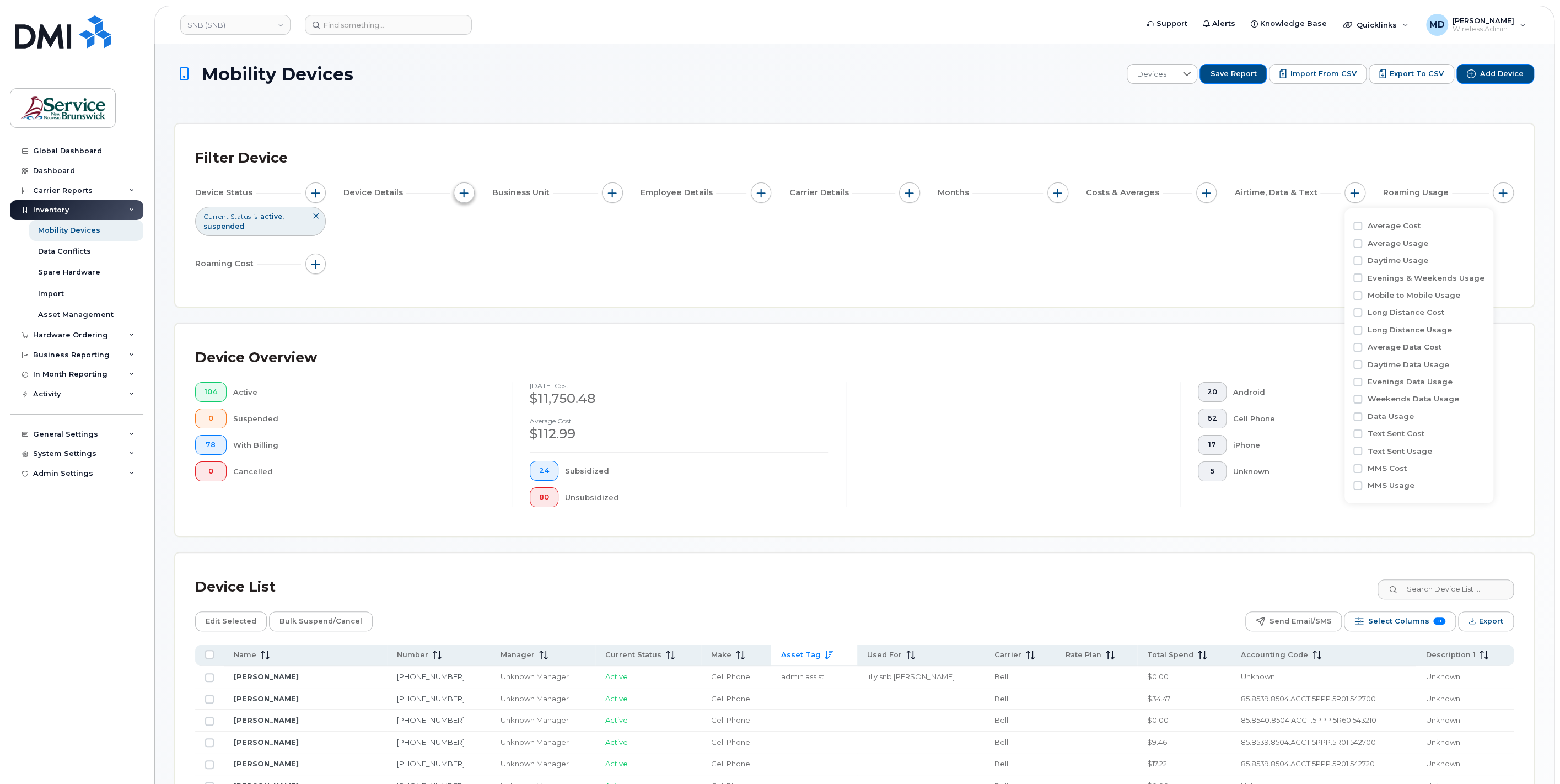
click at [466, 198] on button "button" at bounding box center [464, 193] width 21 height 21
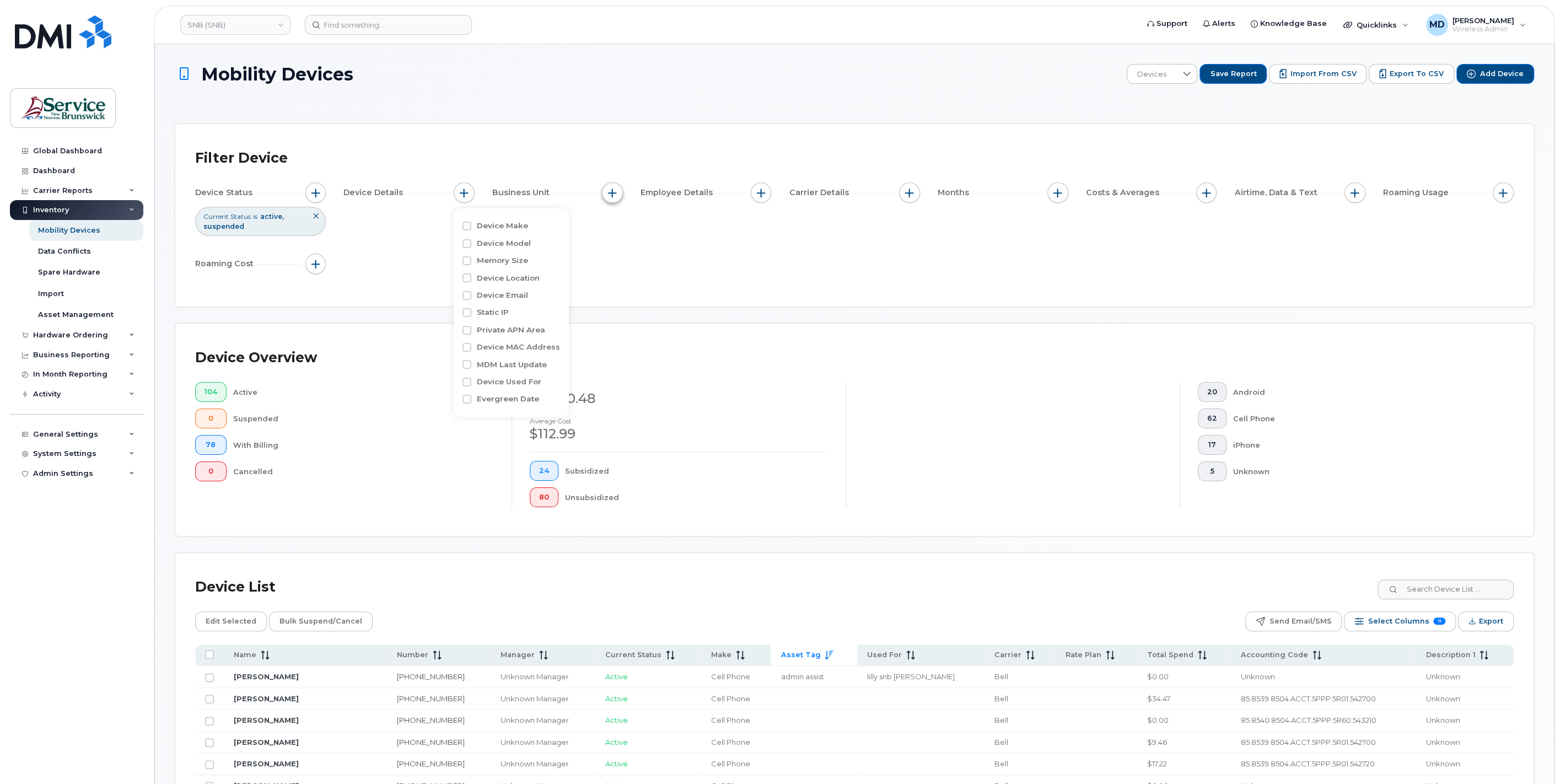
click at [608, 195] on span "button" at bounding box center [612, 193] width 9 height 9
click at [762, 190] on span "button" at bounding box center [760, 193] width 9 height 9
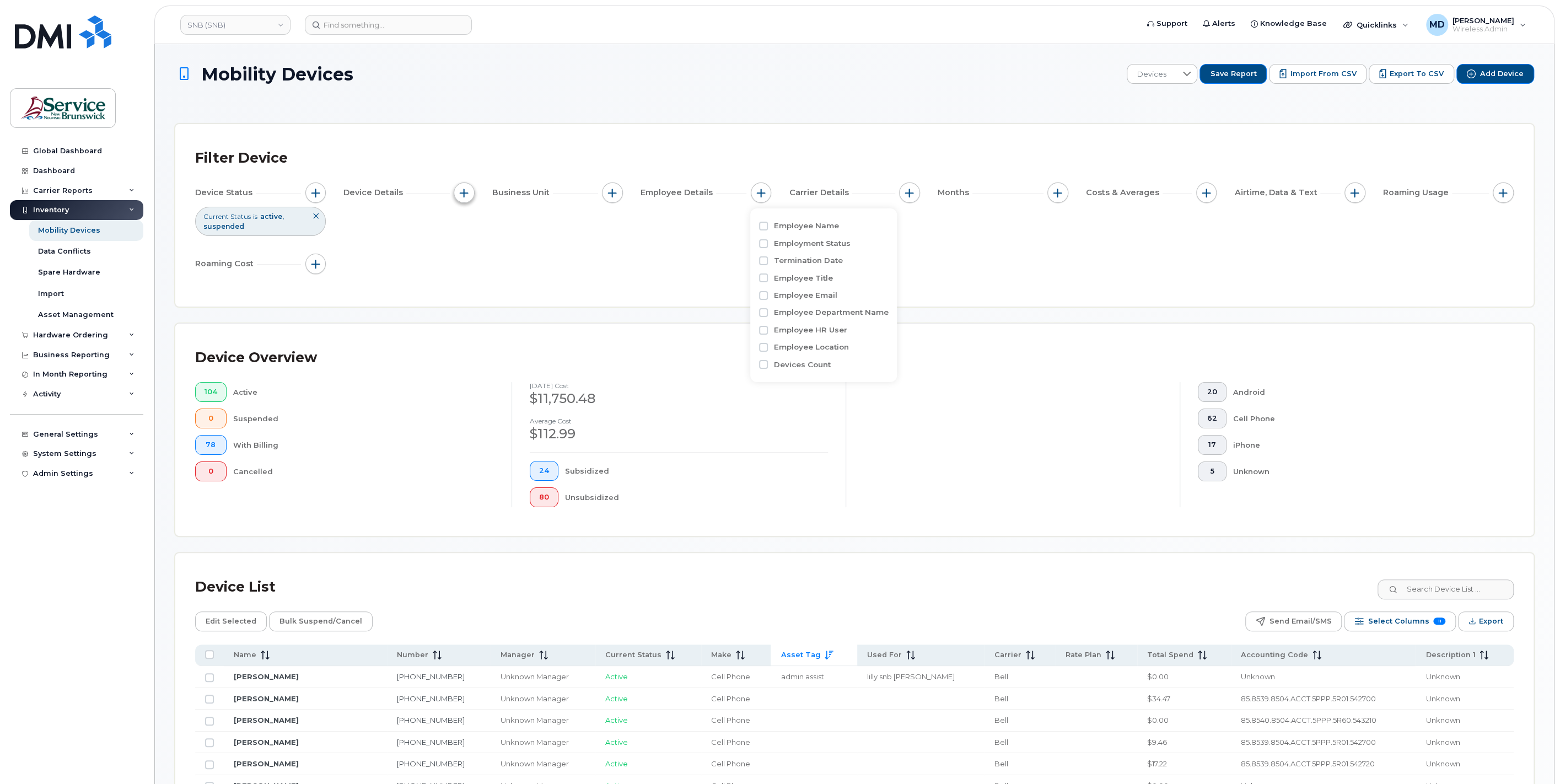
click at [461, 193] on span "button" at bounding box center [464, 193] width 9 height 9
